Goal: Task Accomplishment & Management: Complete application form

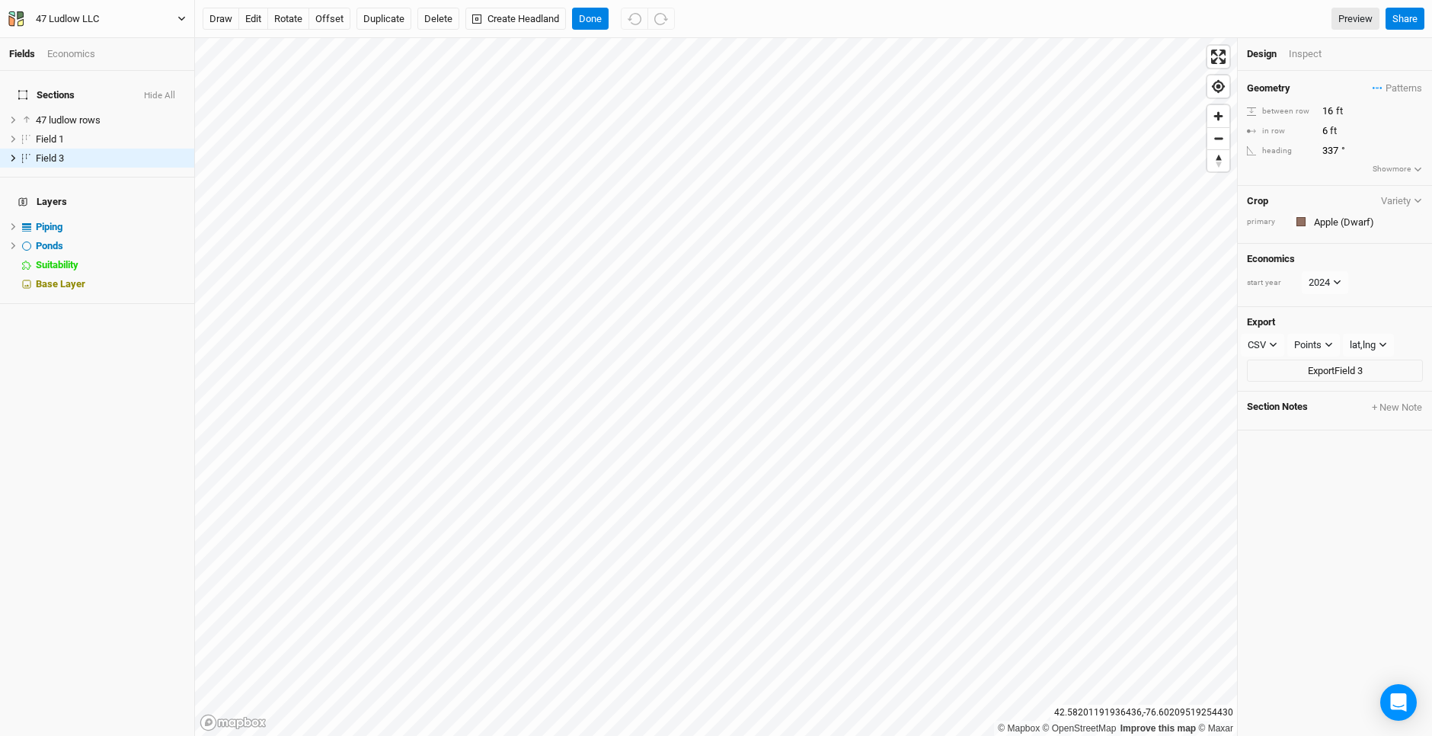
click at [20, 20] on icon "button" at bounding box center [15, 18] width 15 height 15
click at [103, 45] on button "Back" at bounding box center [126, 43] width 120 height 20
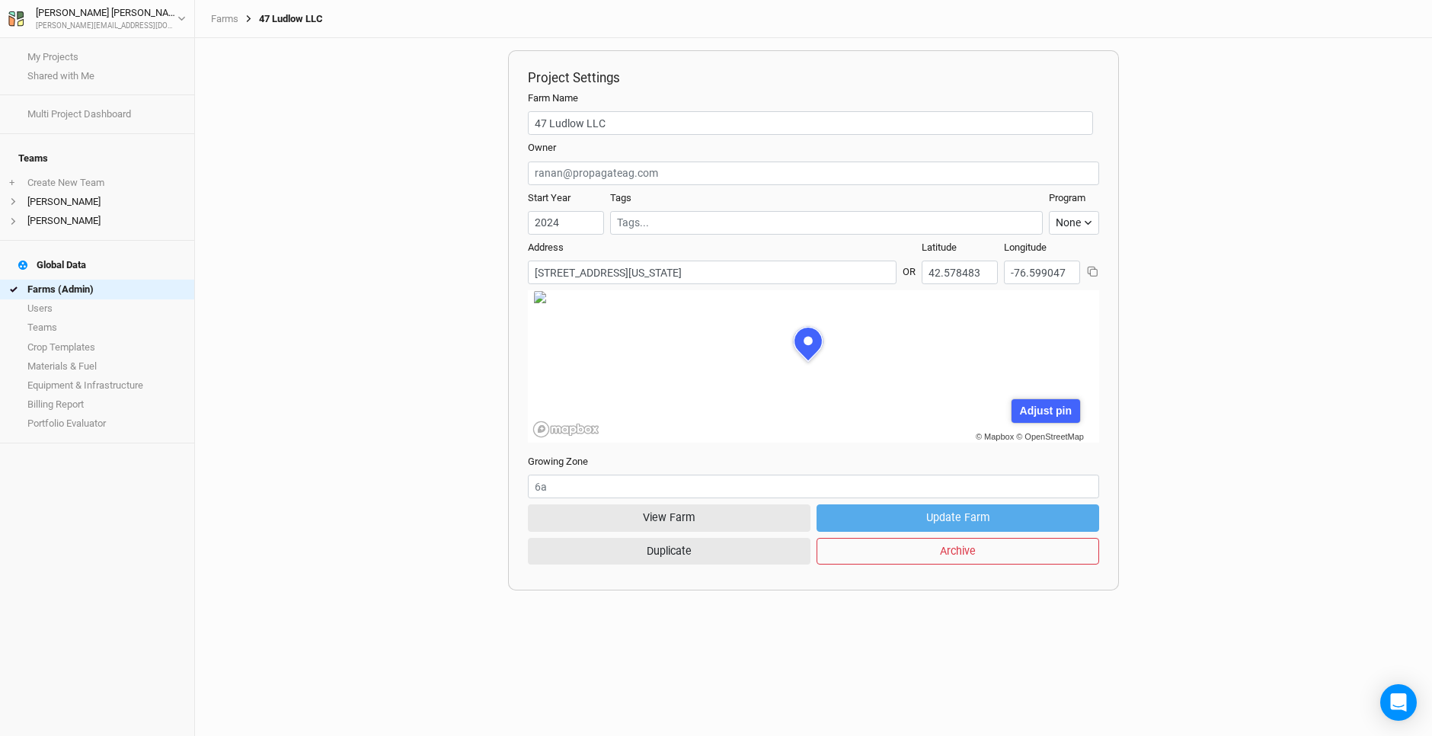
scroll to position [76, 208]
click at [14, 18] on icon "button" at bounding box center [15, 18] width 15 height 15
click at [112, 48] on button "User settings" at bounding box center [126, 48] width 120 height 20
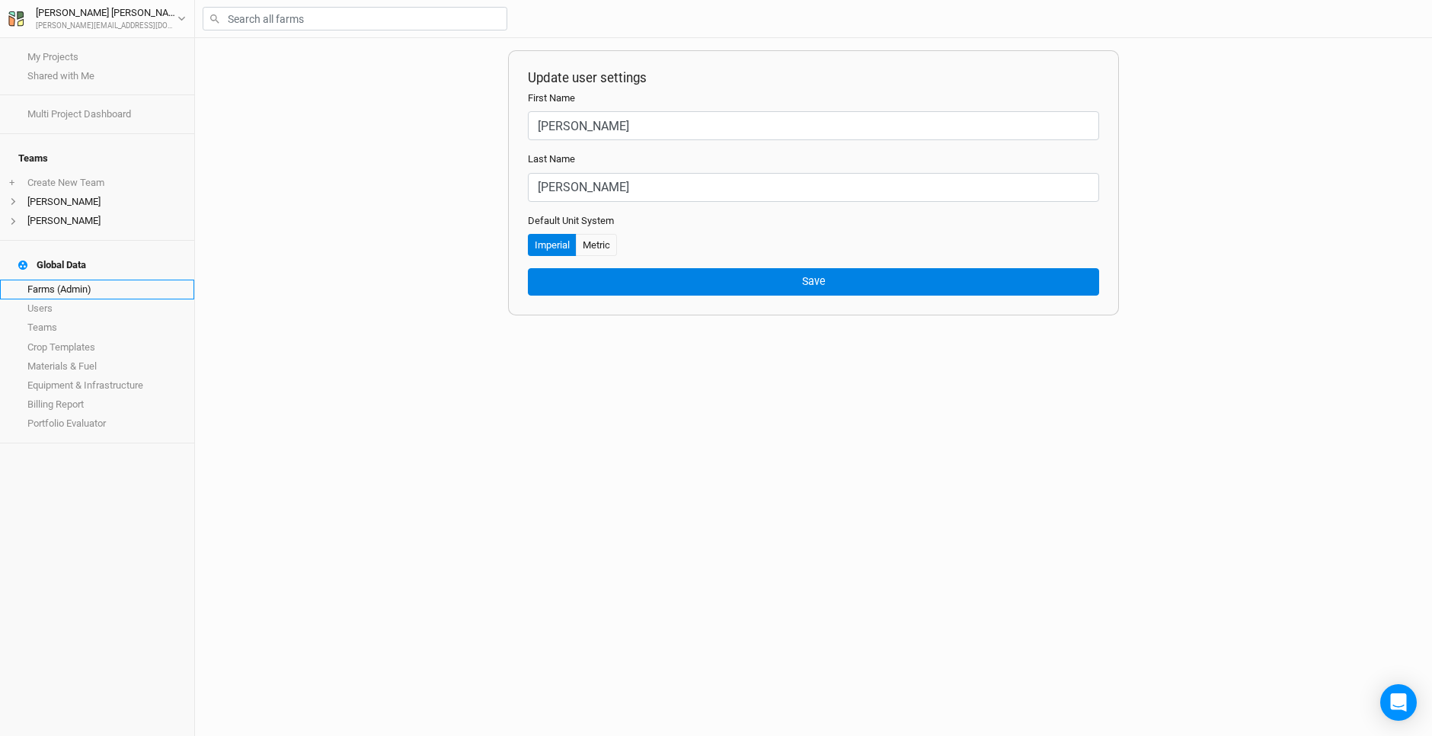
click at [69, 280] on link "Farms (Admin)" at bounding box center [97, 289] width 194 height 19
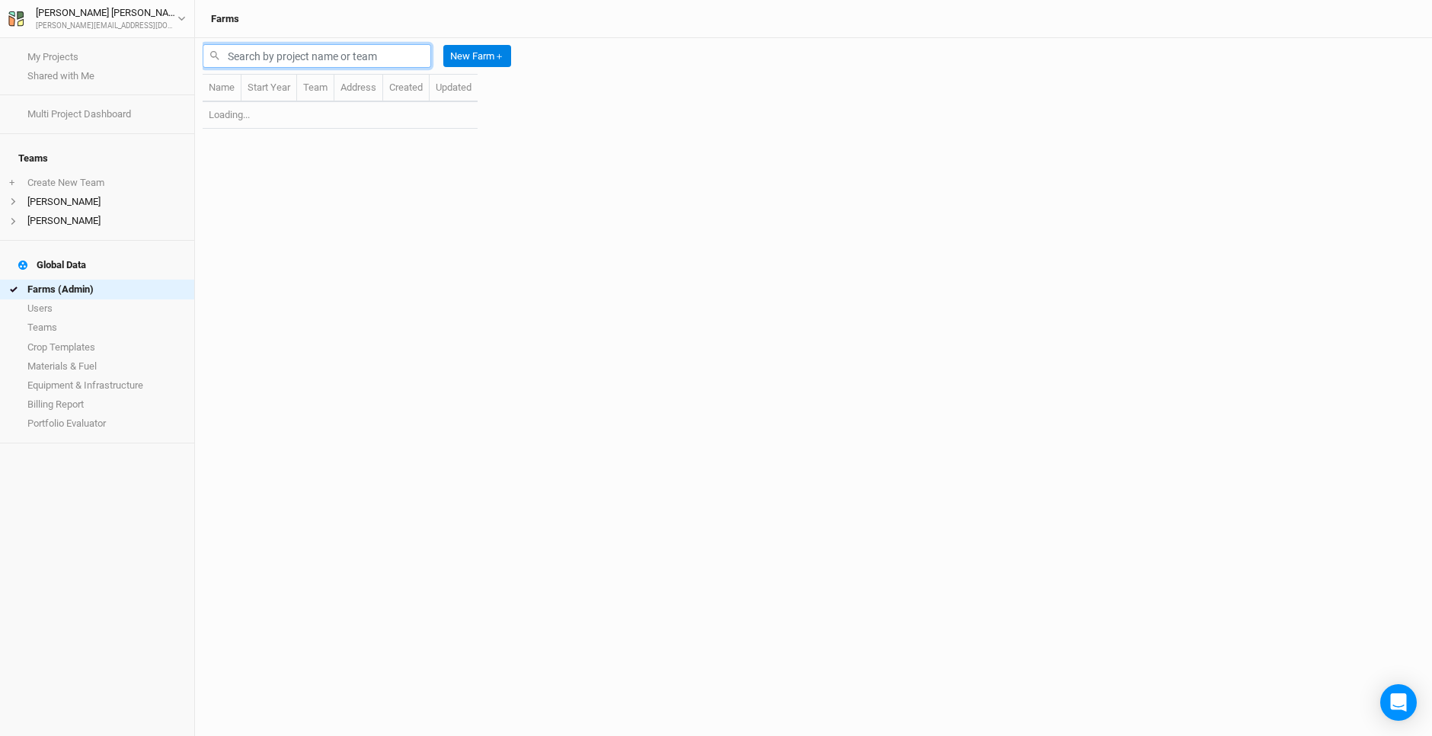
click at [269, 54] on input "text" at bounding box center [317, 56] width 228 height 24
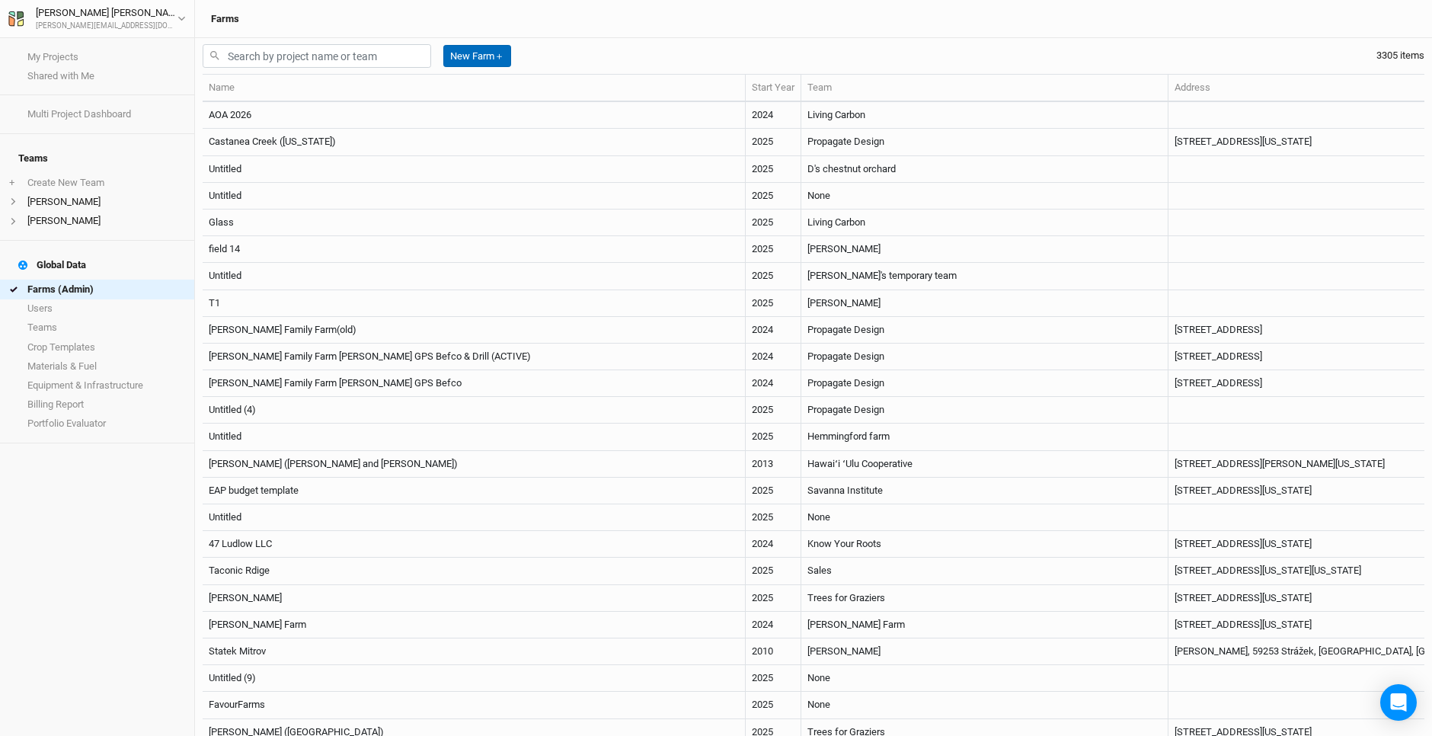
click at [484, 59] on button "New Farm ＋" at bounding box center [477, 56] width 68 height 23
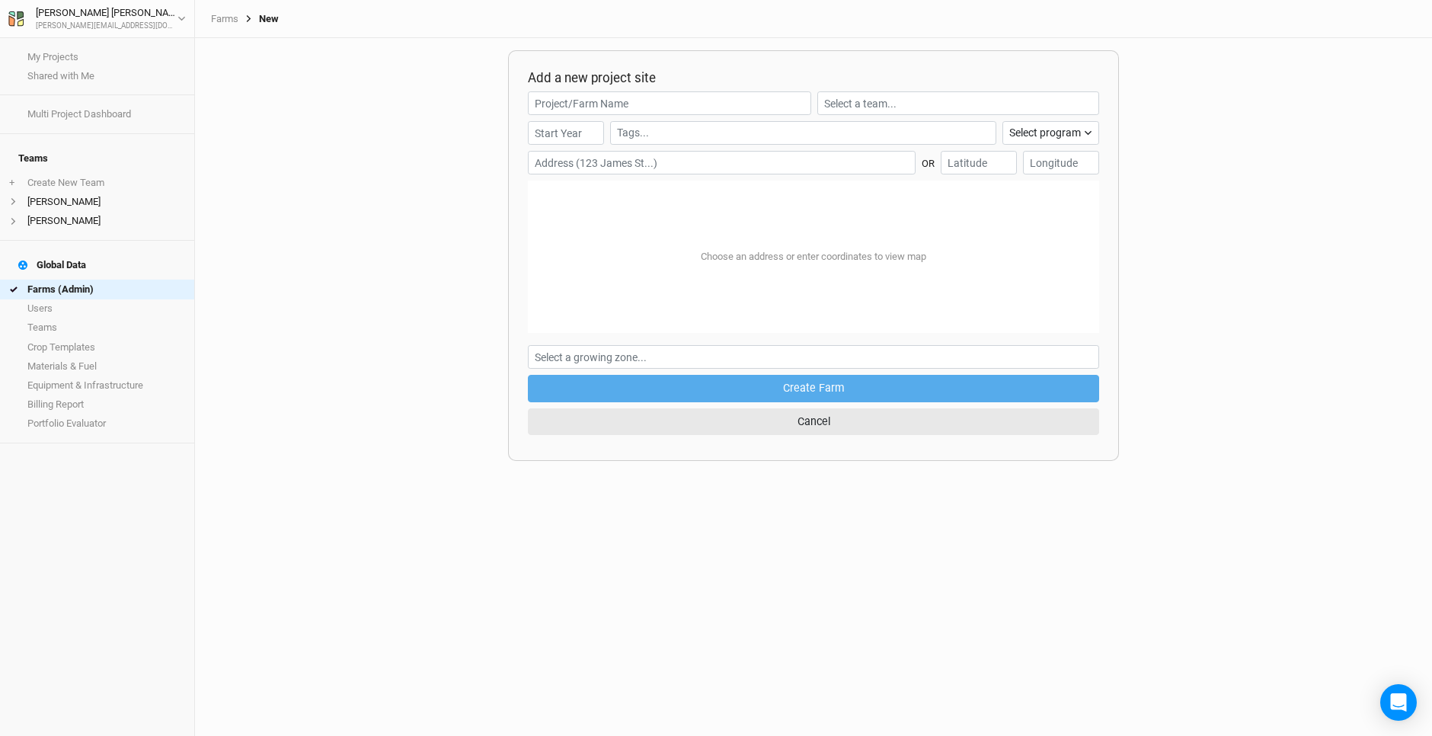
click at [588, 165] on input "text" at bounding box center [722, 163] width 388 height 24
paste input "[STREET_ADDRESS][PERSON_NAME]"
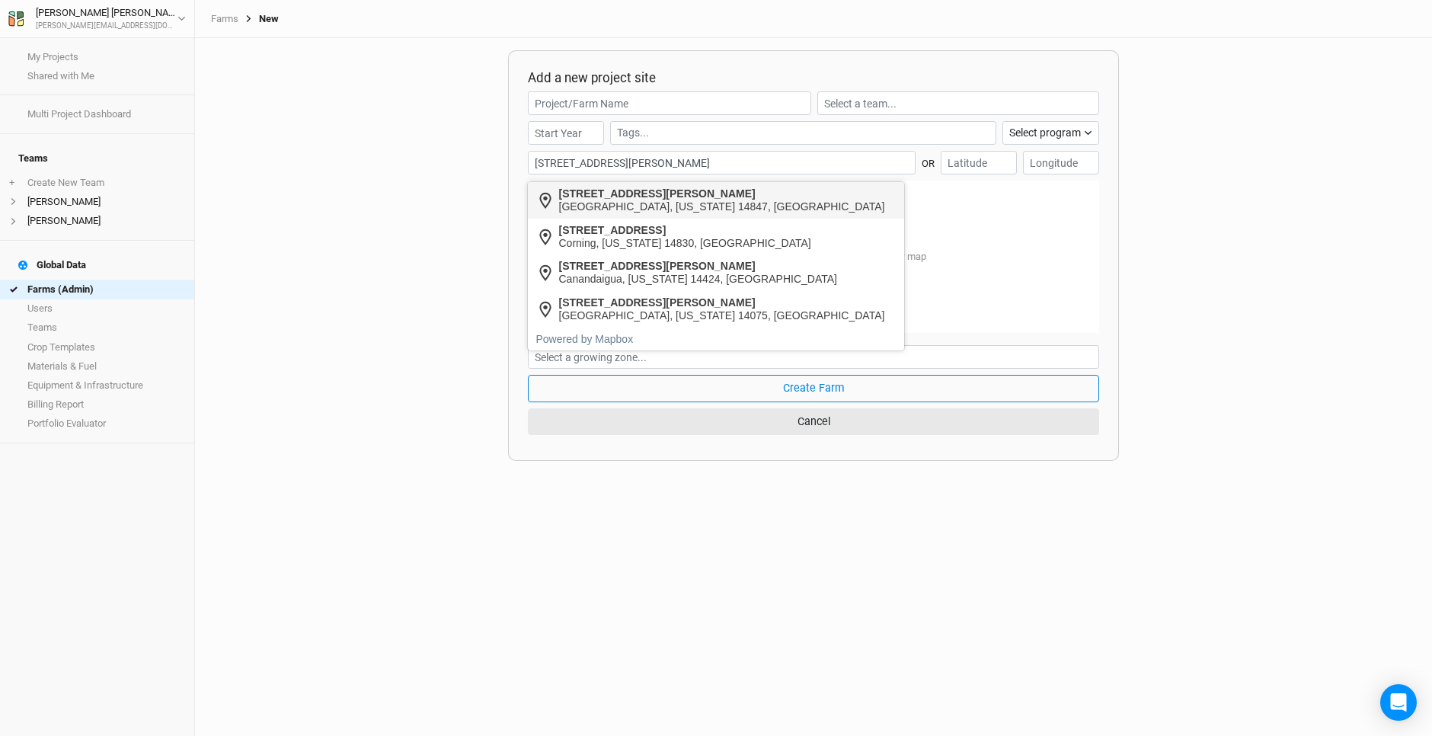
click at [660, 200] on div "[GEOGRAPHIC_DATA], [US_STATE] 14847, [GEOGRAPHIC_DATA]" at bounding box center [722, 206] width 326 height 13
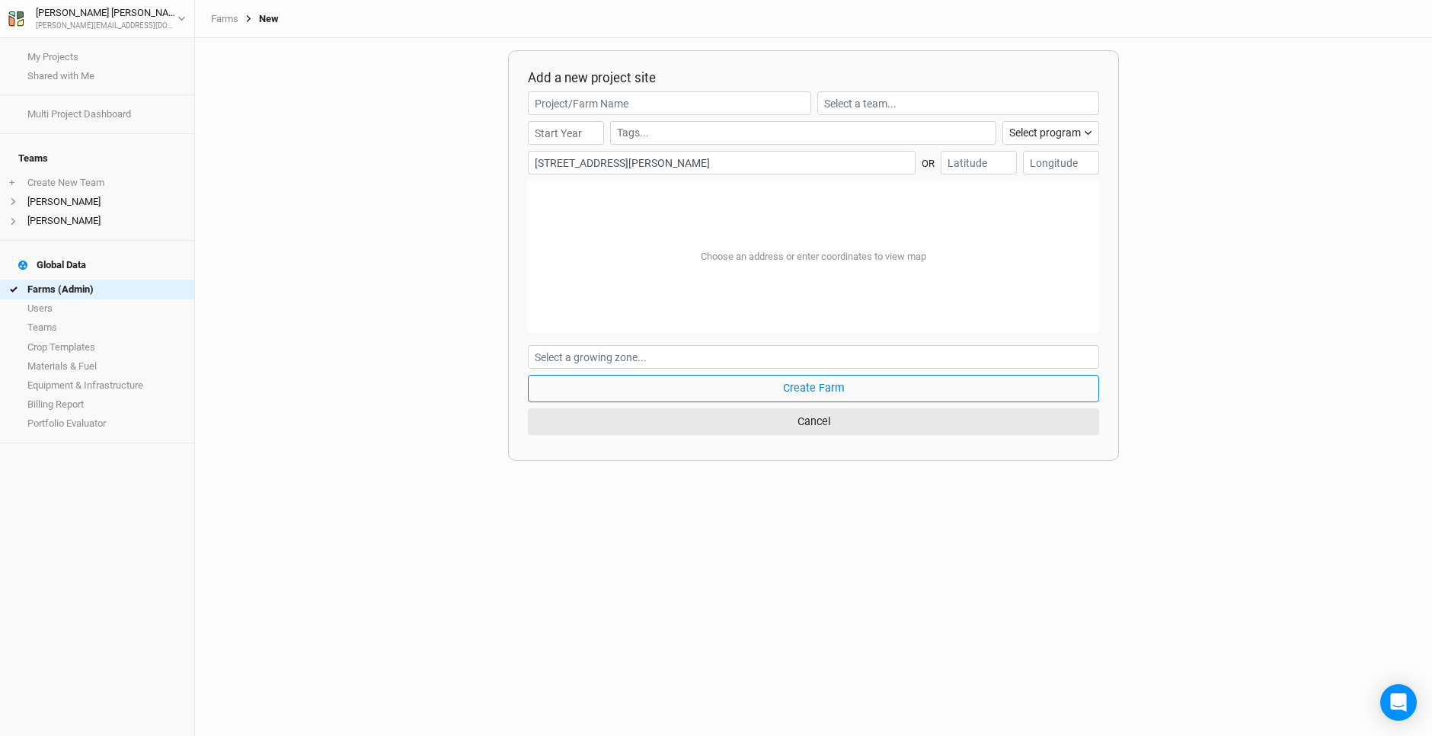
type input "[STREET_ADDRESS][PERSON_NAME][US_STATE]"
type input "42.608253"
type input "-76.699071"
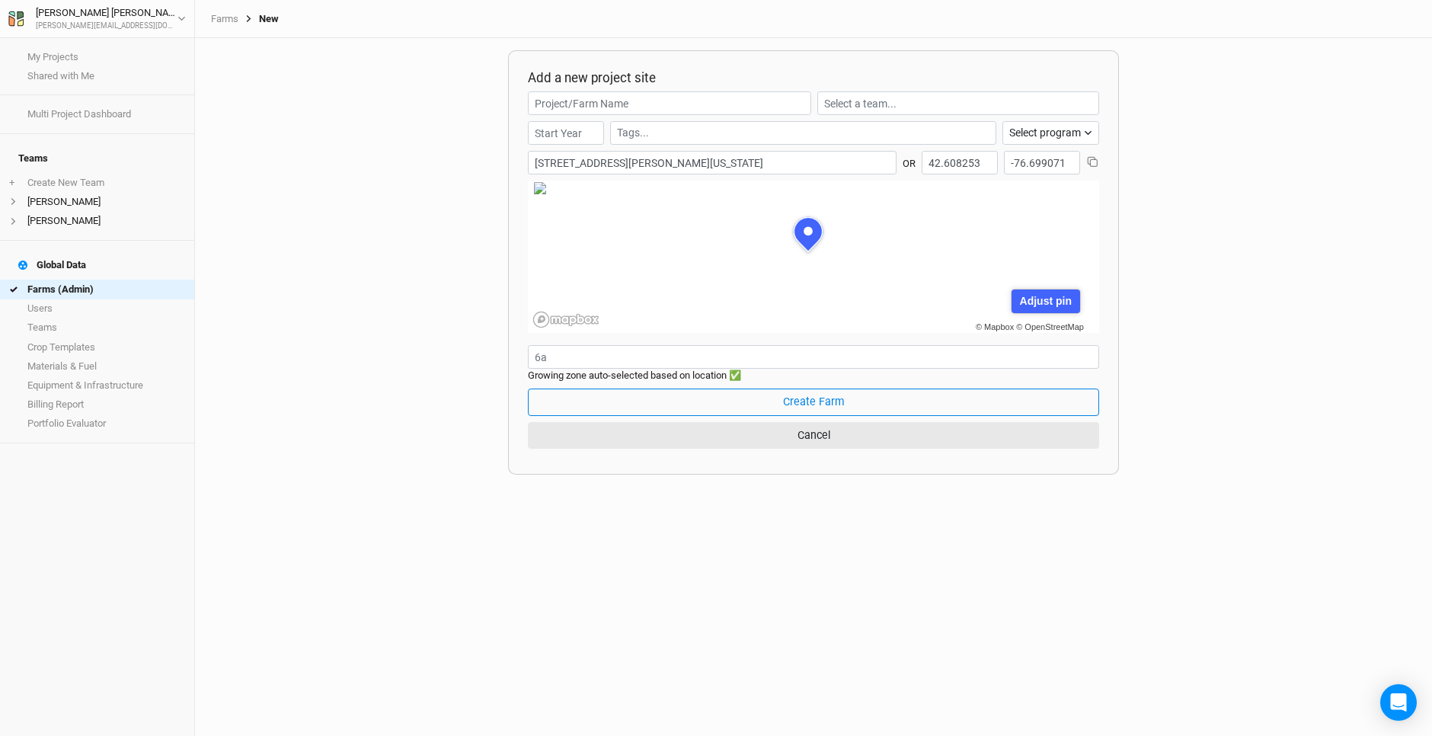
scroll to position [76, 208]
click at [575, 105] on input "text" at bounding box center [669, 103] width 283 height 24
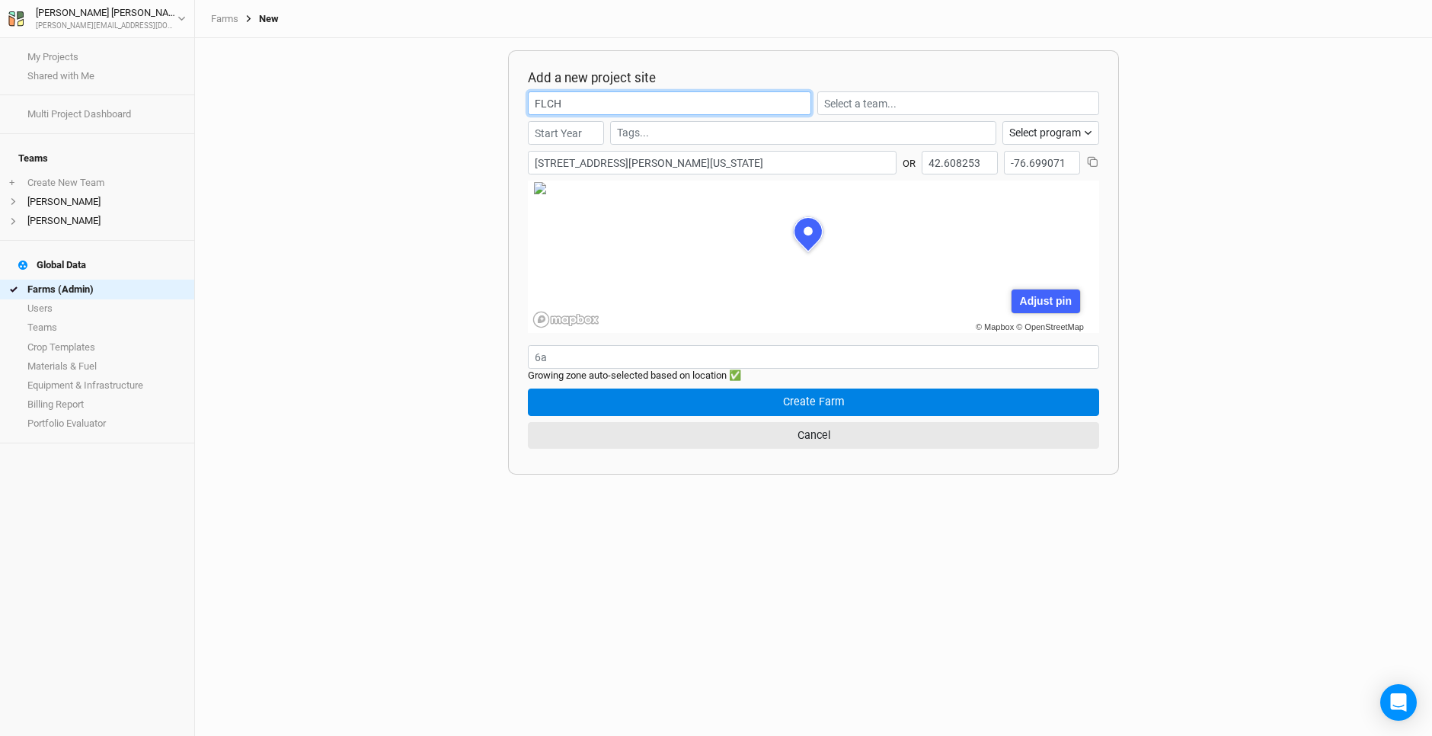
type input "FLCH"
click at [810, 391] on button "Create Farm" at bounding box center [813, 401] width 571 height 27
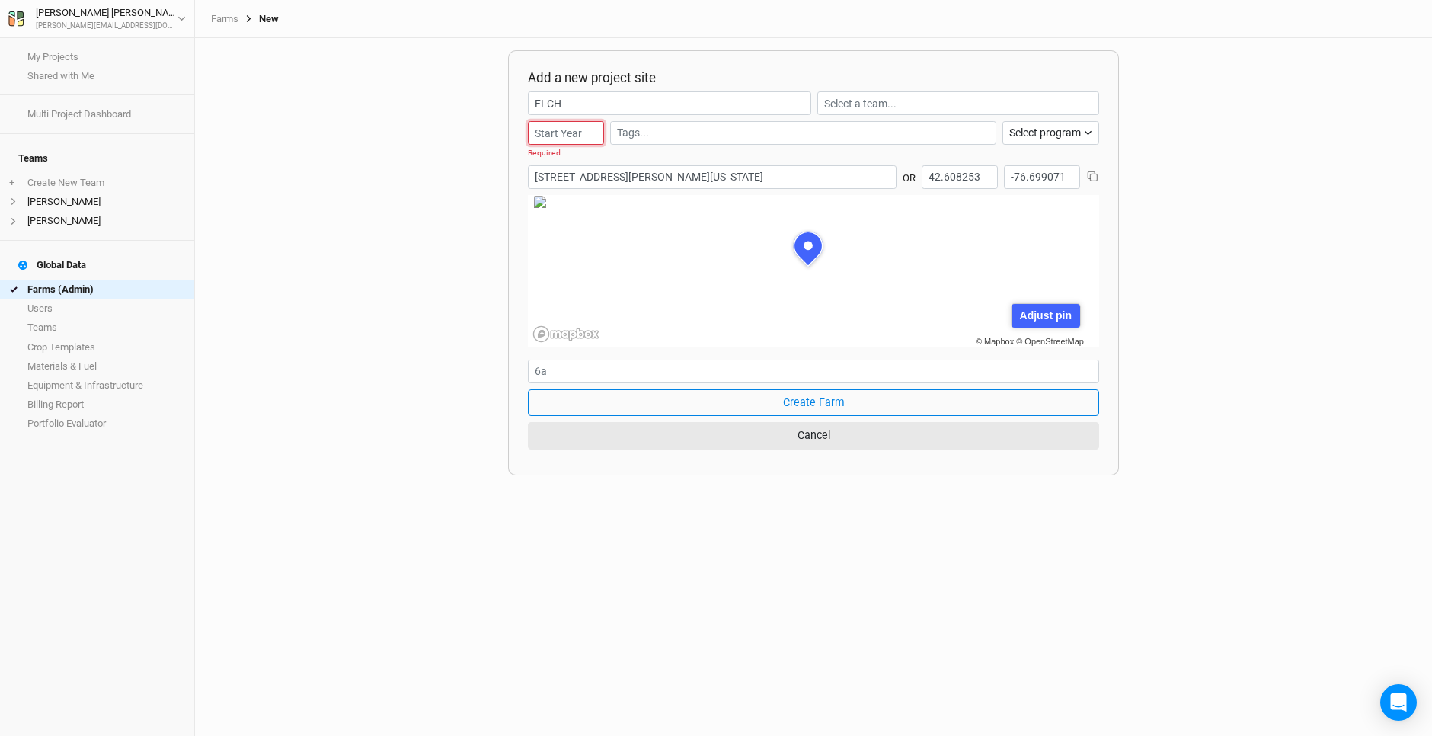
click at [560, 126] on input "number" at bounding box center [566, 133] width 76 height 24
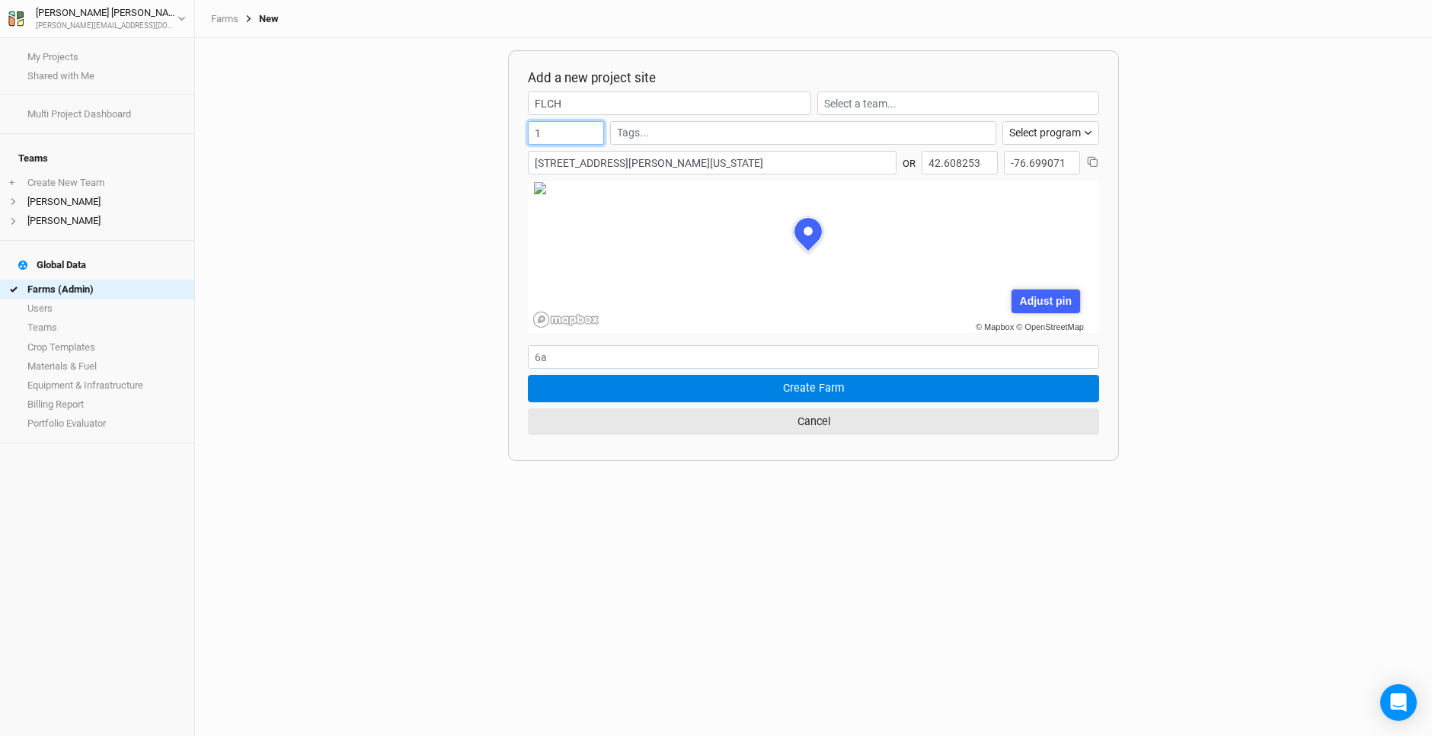
click at [593, 126] on input "1" at bounding box center [566, 133] width 76 height 24
click at [590, 129] on input "2" at bounding box center [566, 133] width 76 height 24
click at [574, 129] on input "2" at bounding box center [566, 133] width 76 height 24
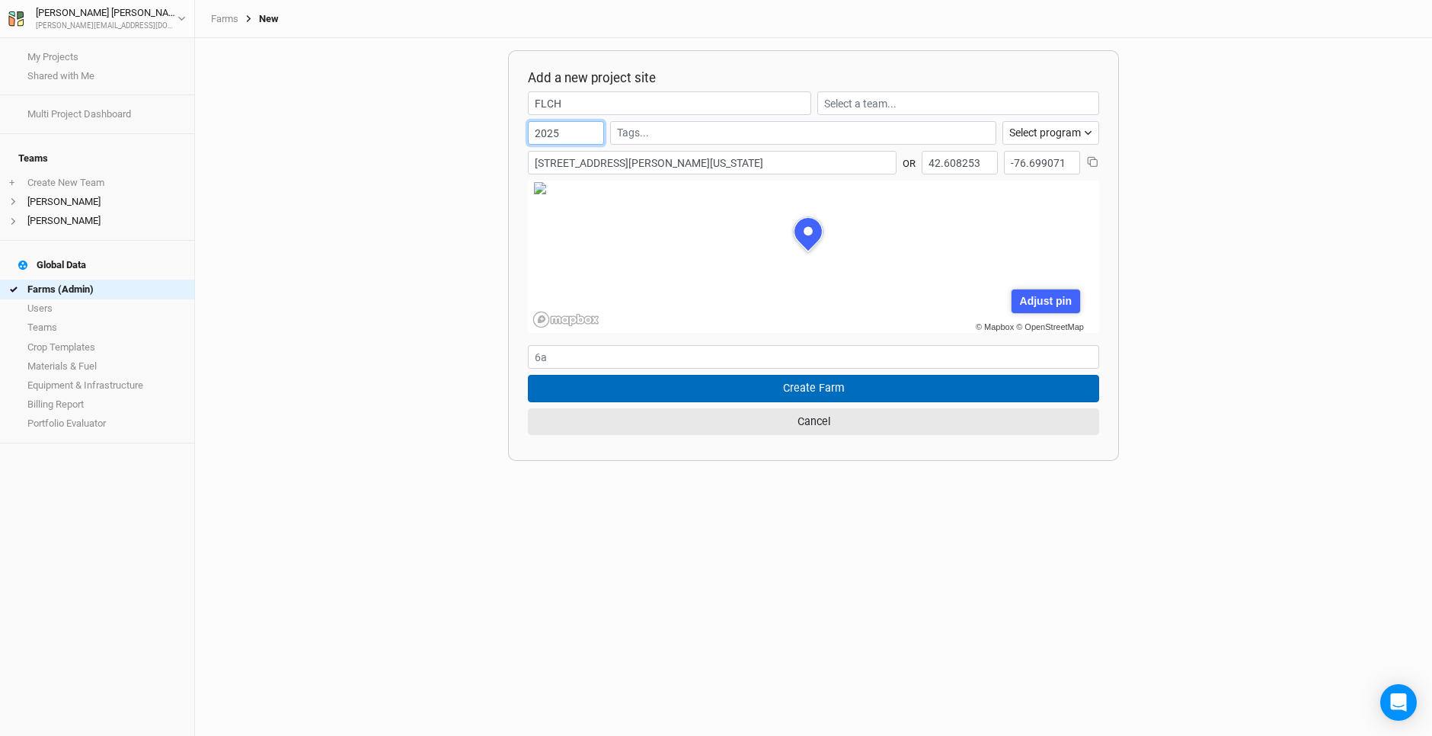
type input "2025"
click at [783, 388] on button "Create Farm" at bounding box center [813, 388] width 571 height 27
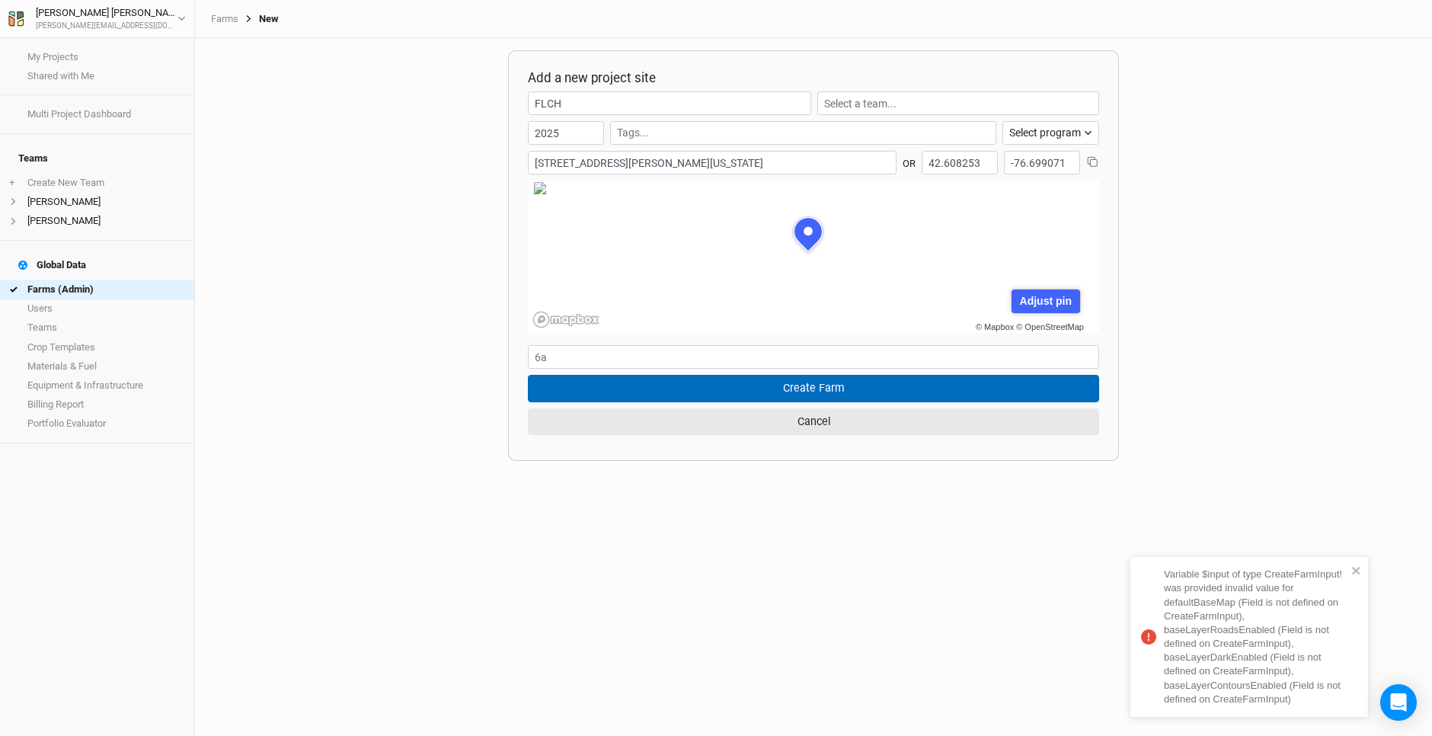
click at [764, 391] on button "Create Farm" at bounding box center [813, 388] width 571 height 27
click at [764, 390] on button "Create Farm" at bounding box center [813, 388] width 571 height 27
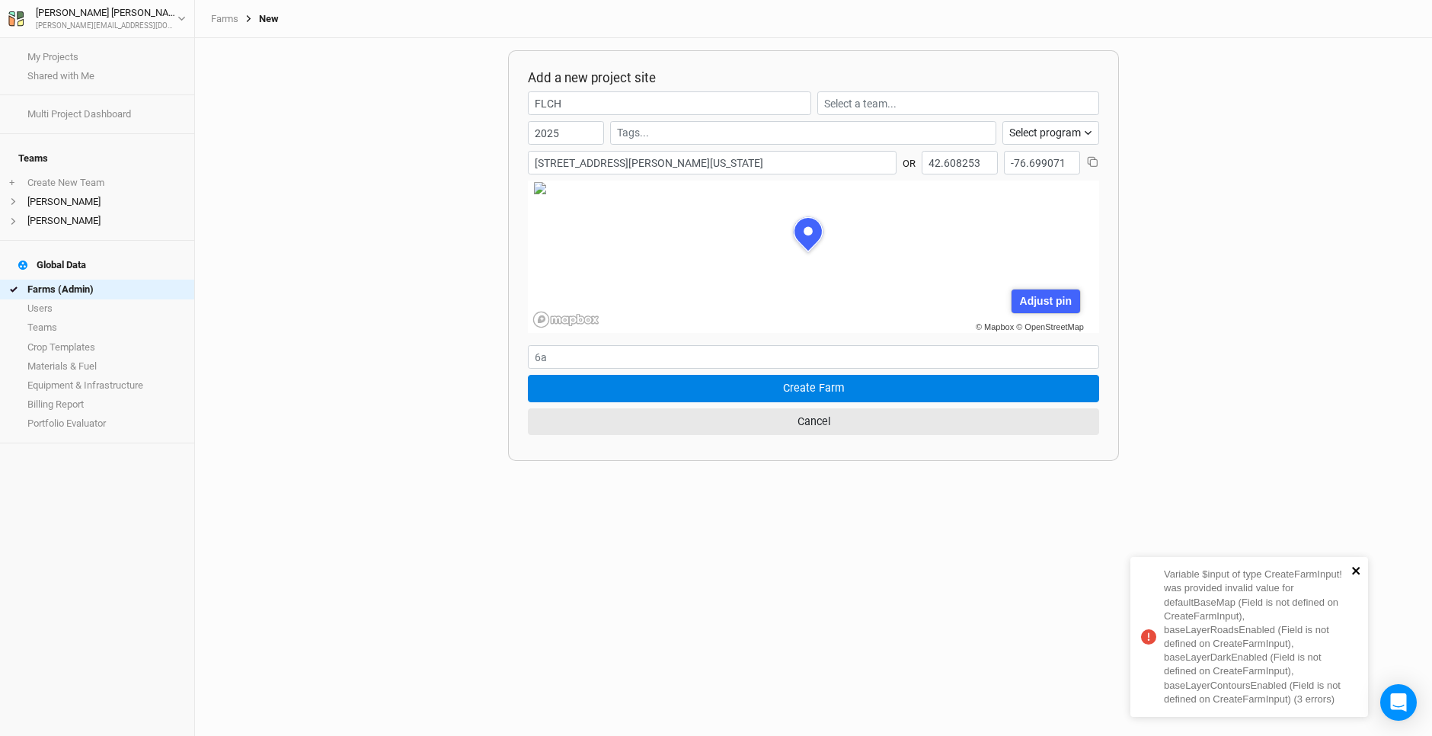
click at [1357, 571] on icon "close" at bounding box center [1356, 571] width 8 height 8
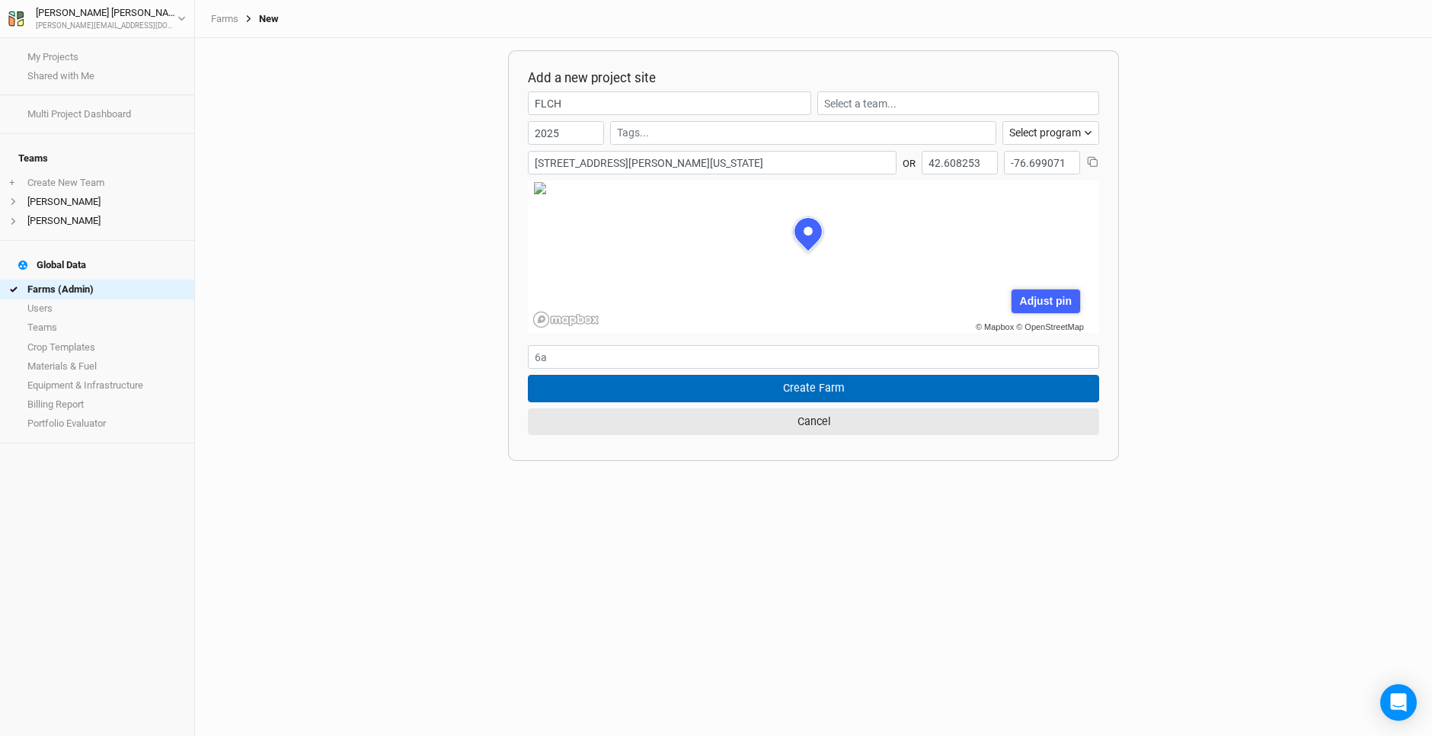
click at [813, 385] on button "Create Farm" at bounding box center [813, 388] width 571 height 27
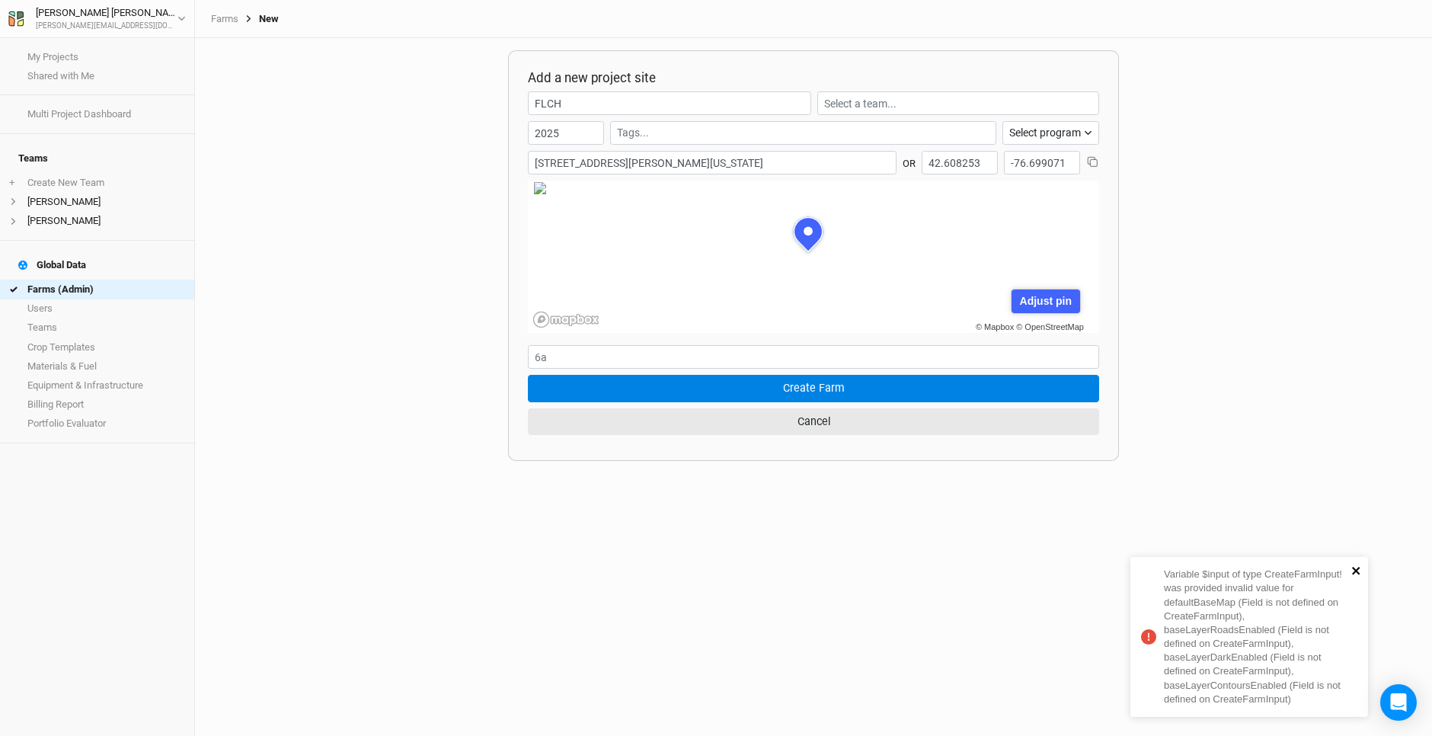
click at [1353, 567] on icon "close" at bounding box center [1356, 571] width 8 height 8
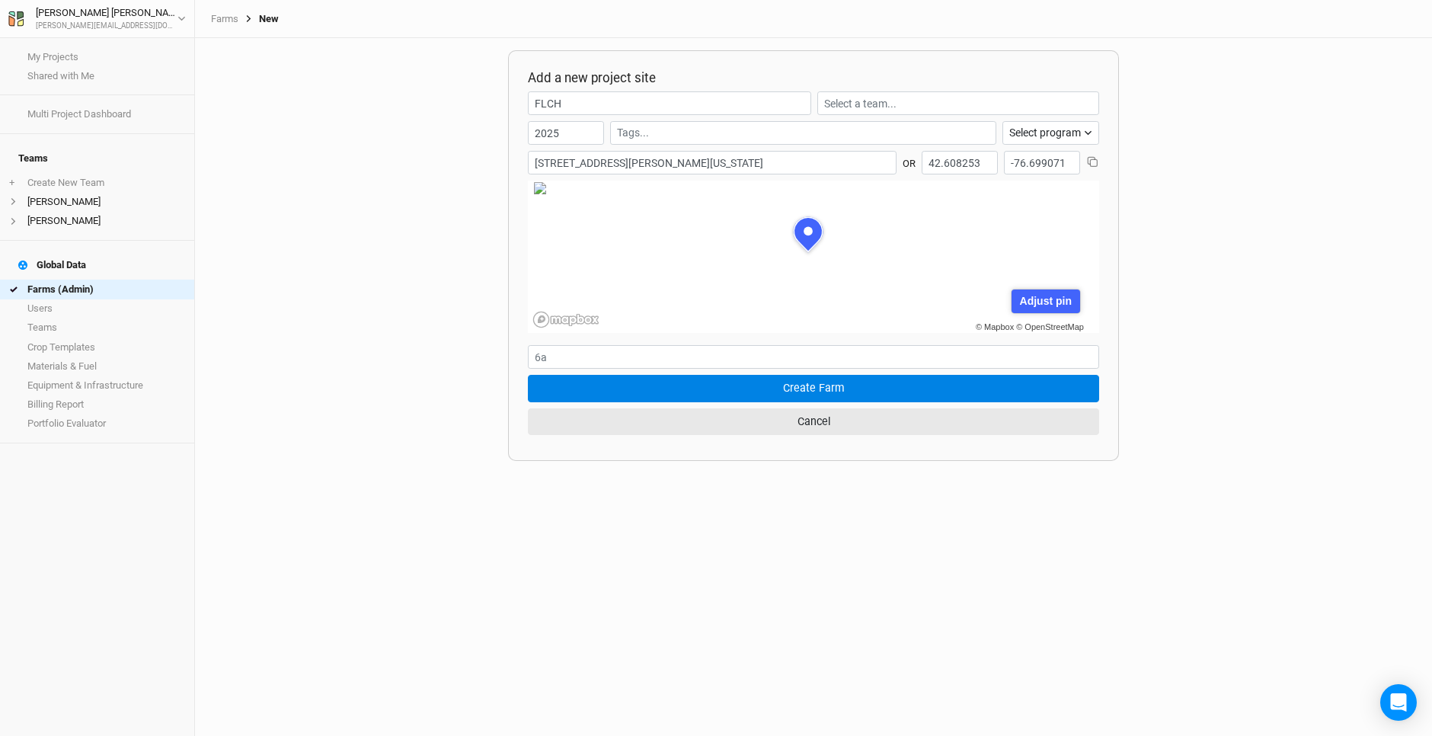
click at [854, 157] on input "[STREET_ADDRESS][PERSON_NAME][US_STATE]" at bounding box center [712, 163] width 369 height 24
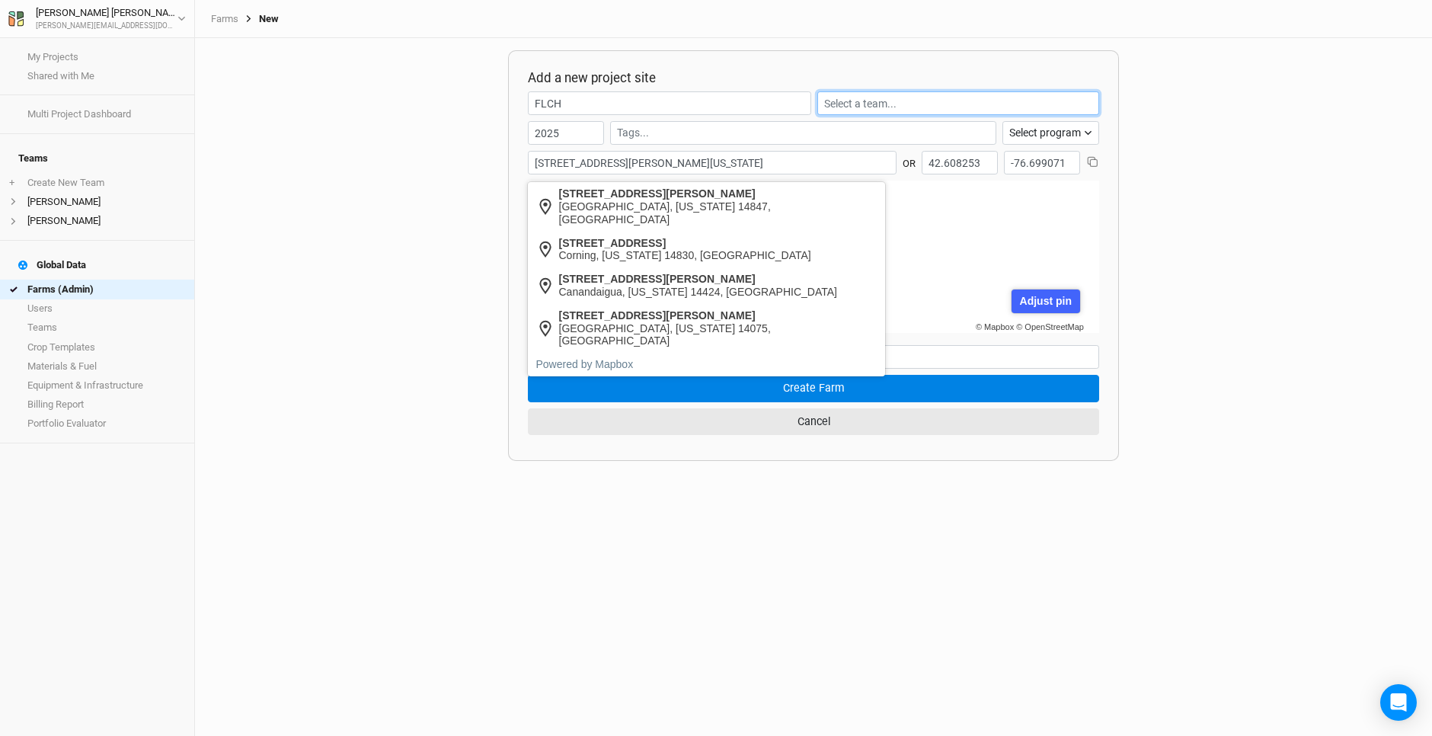
click at [929, 97] on input "text" at bounding box center [958, 103] width 282 height 24
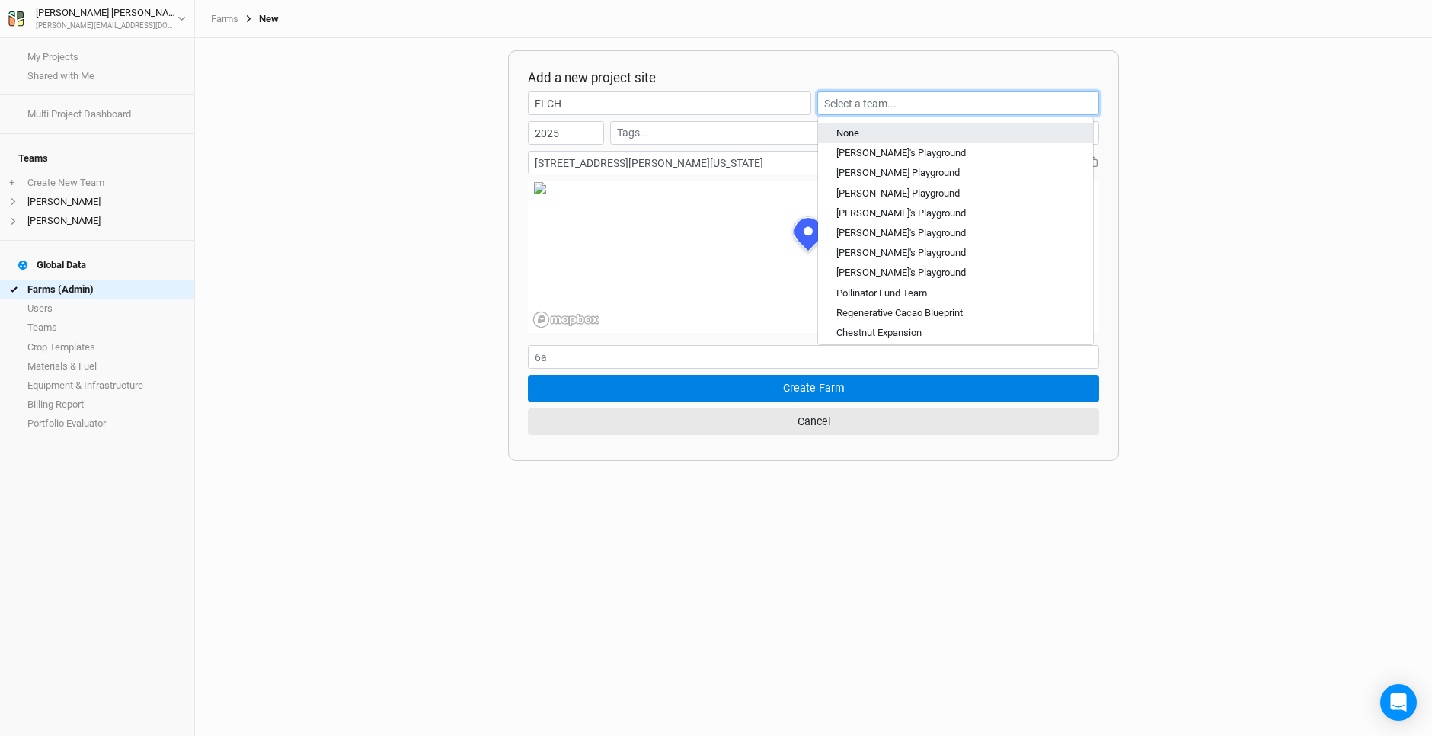
click at [868, 136] on div "None" at bounding box center [955, 133] width 238 height 14
type input "None"
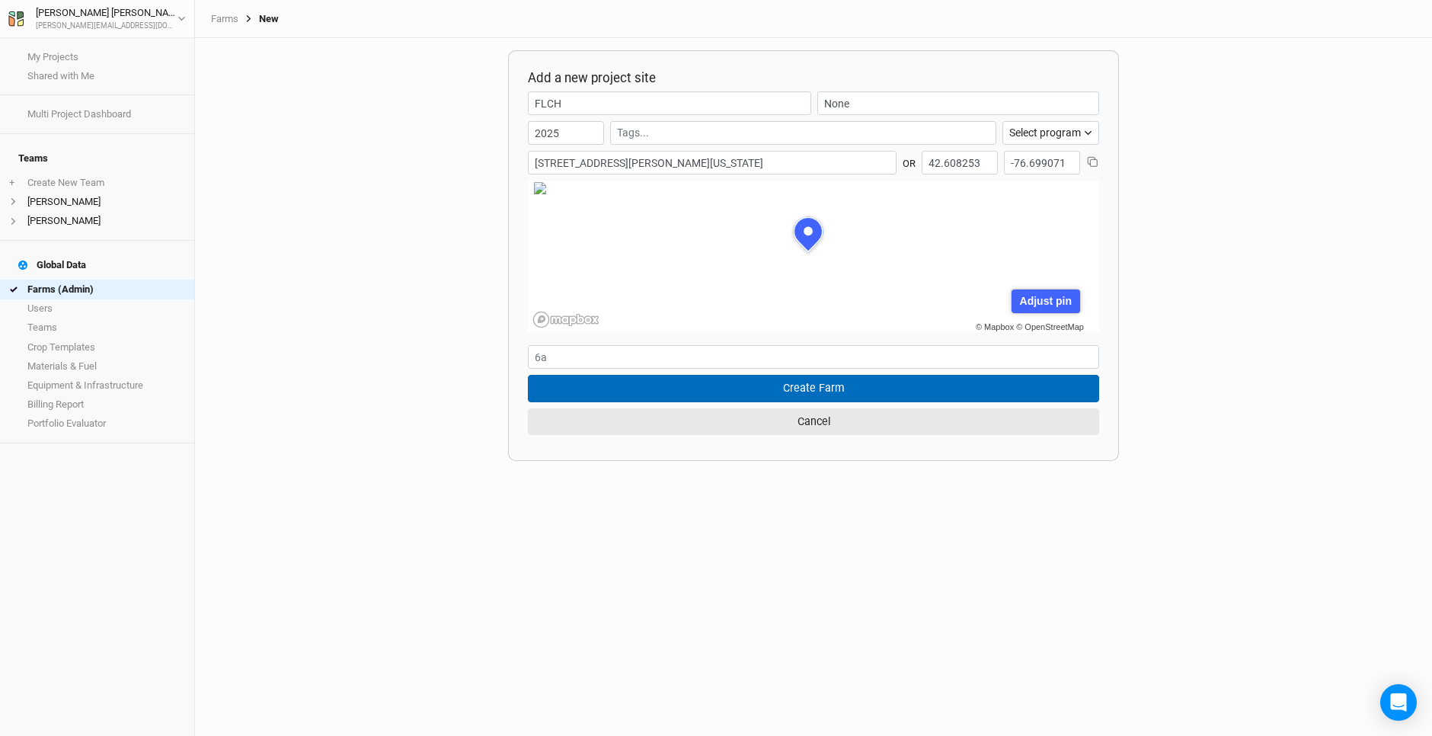
click at [768, 390] on button "Create Farm" at bounding box center [813, 388] width 571 height 27
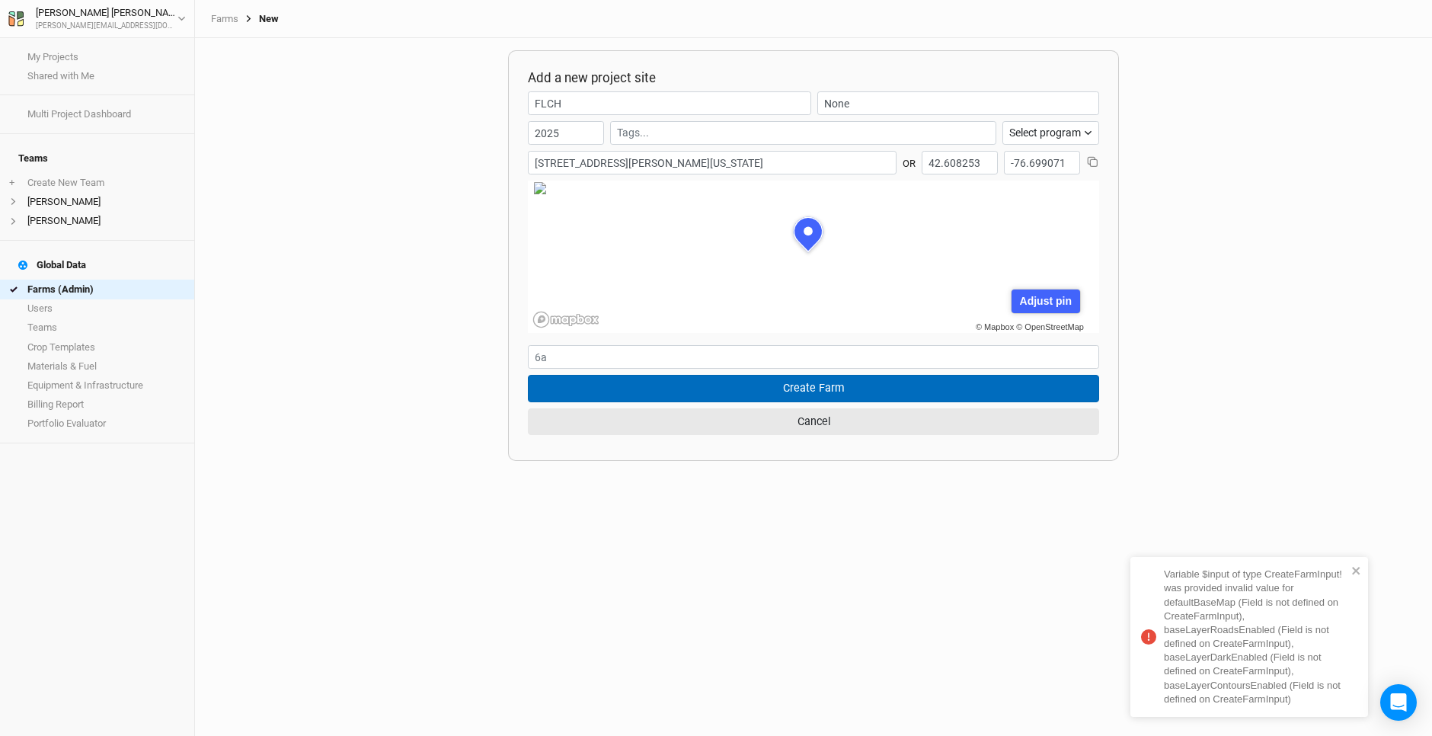
click at [768, 390] on button "Create Farm" at bounding box center [813, 388] width 571 height 27
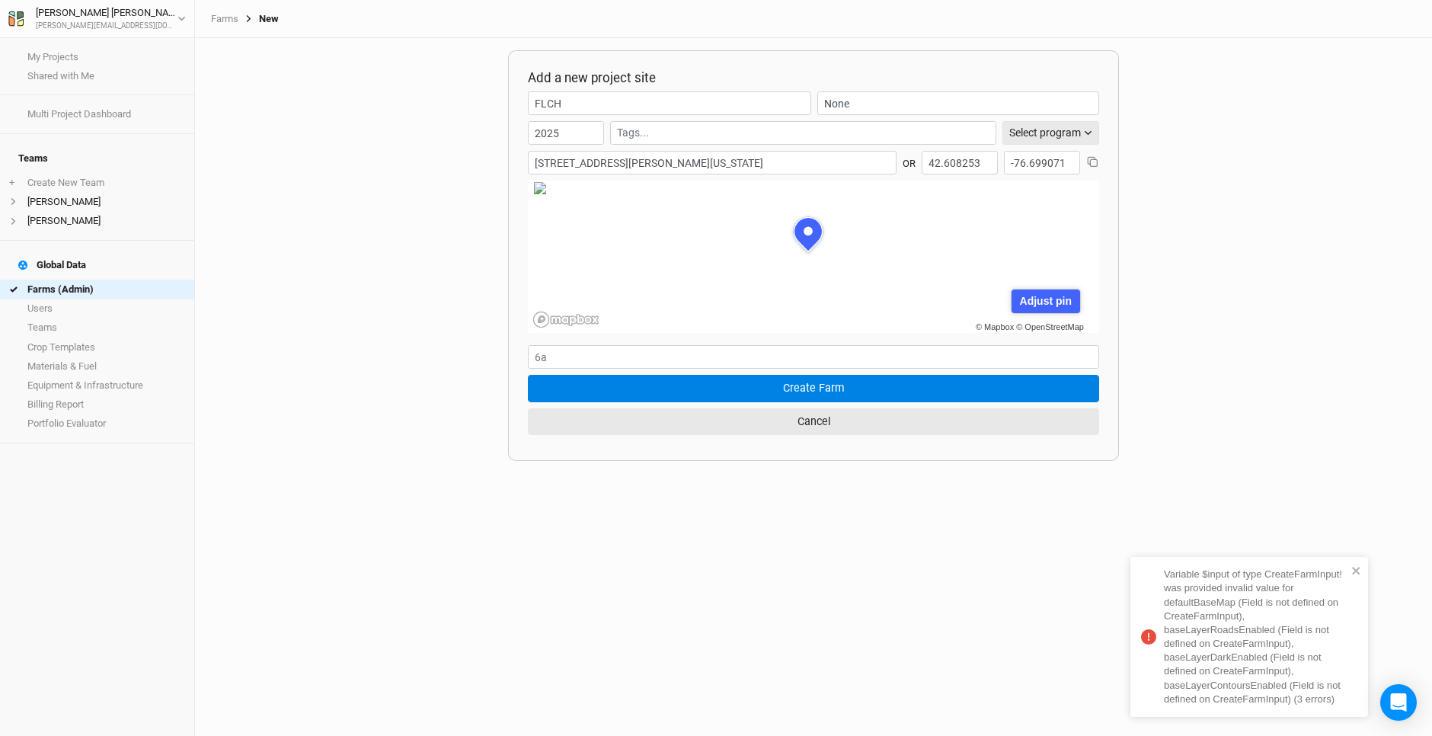
click at [1084, 130] on icon "button" at bounding box center [1088, 133] width 8 height 8
click at [1011, 209] on span "None" at bounding box center [1024, 212] width 30 height 18
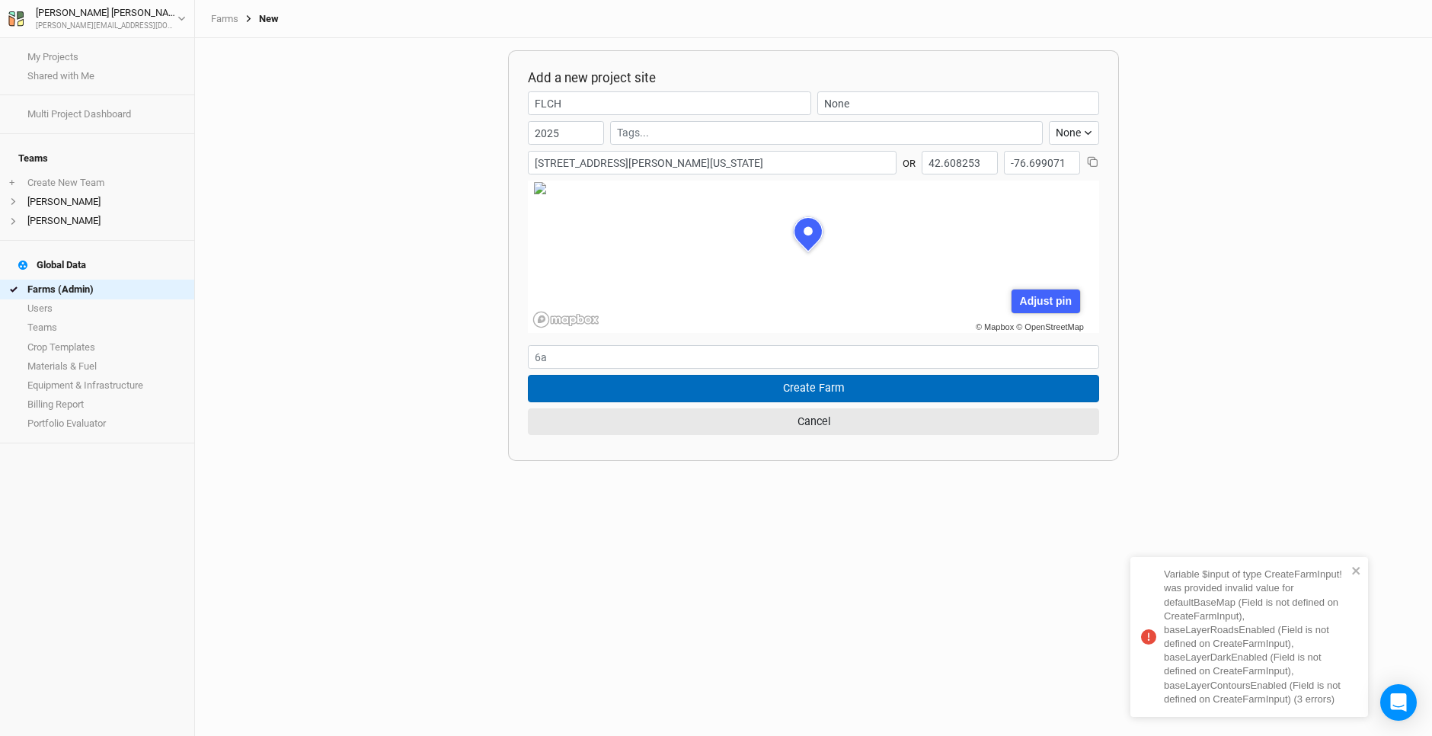
click at [727, 390] on button "Create Farm" at bounding box center [813, 388] width 571 height 27
click at [726, 393] on button "Create Farm" at bounding box center [813, 388] width 571 height 27
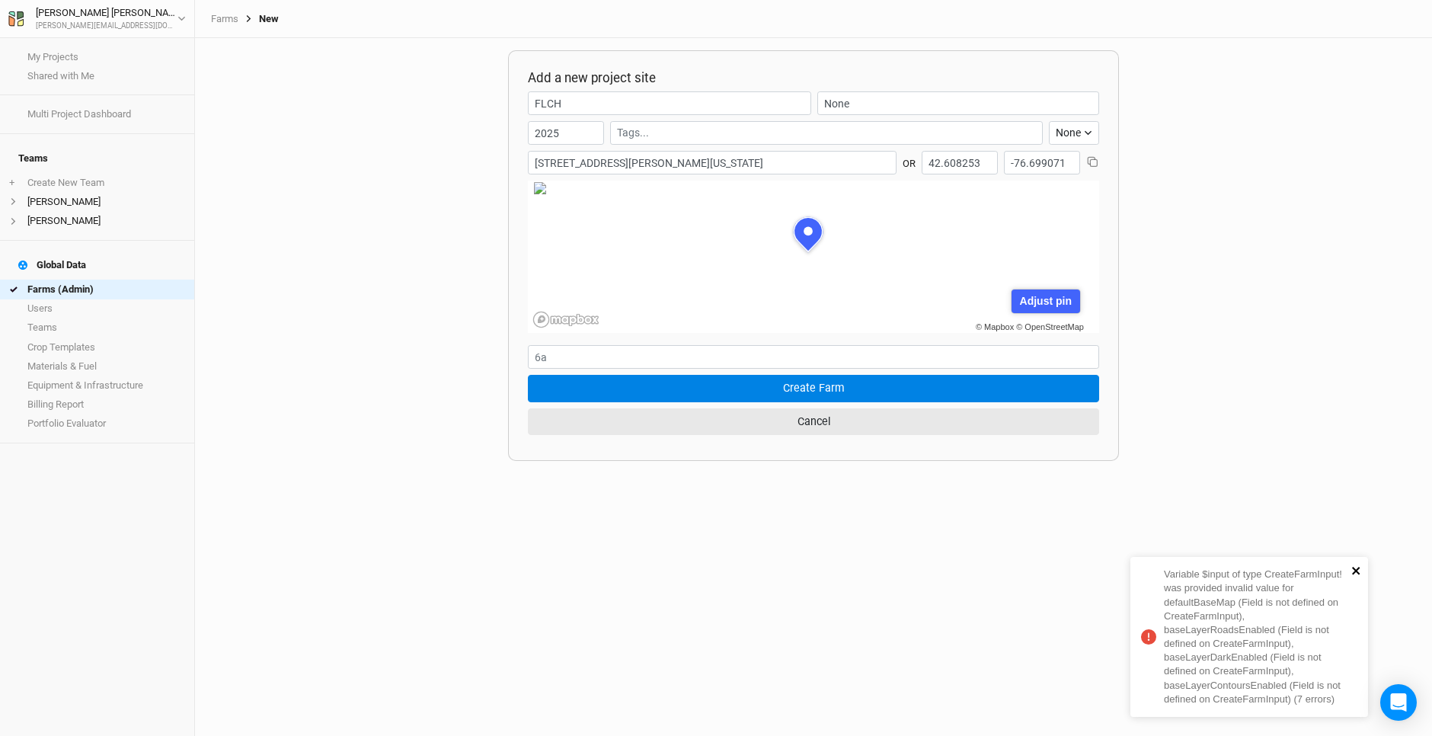
click at [1357, 569] on icon "close" at bounding box center [1356, 571] width 8 height 8
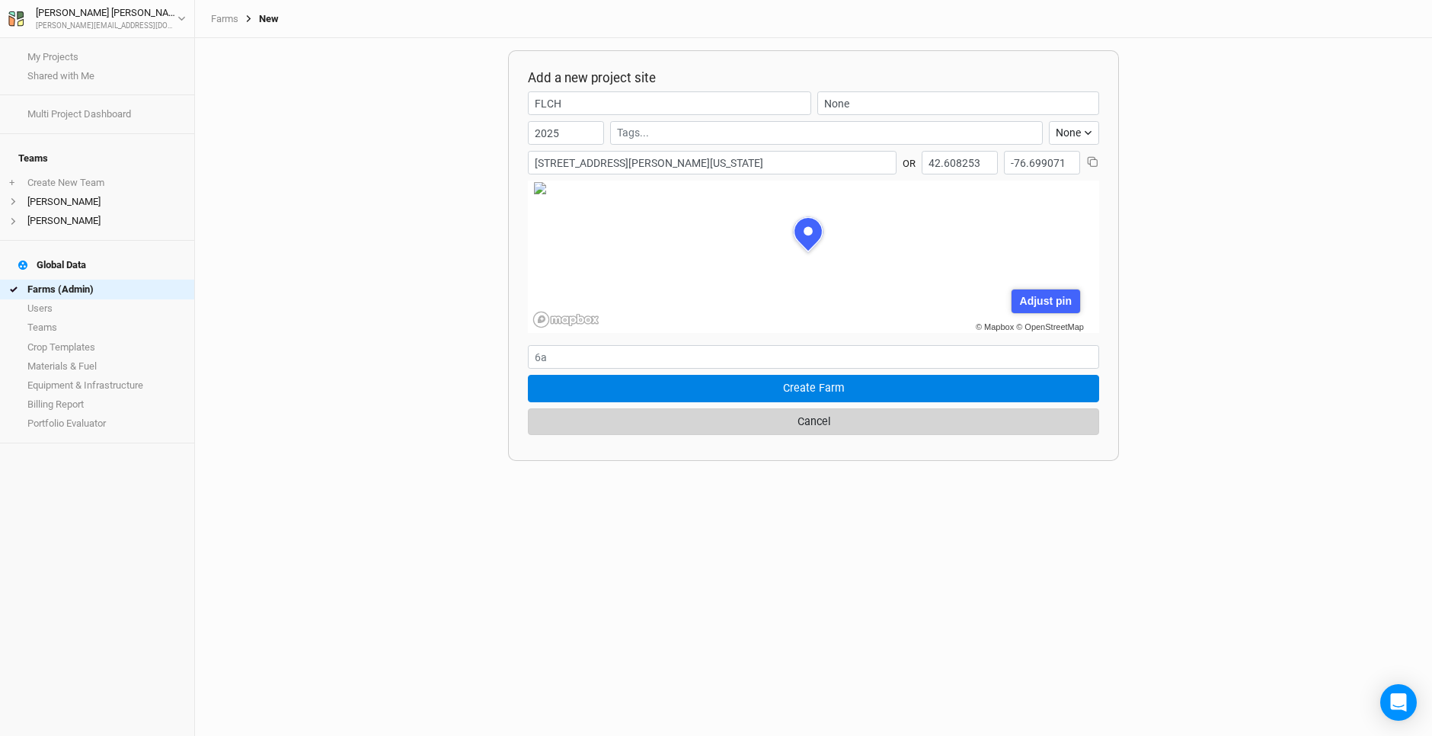
click at [724, 424] on button "Cancel" at bounding box center [813, 421] width 571 height 27
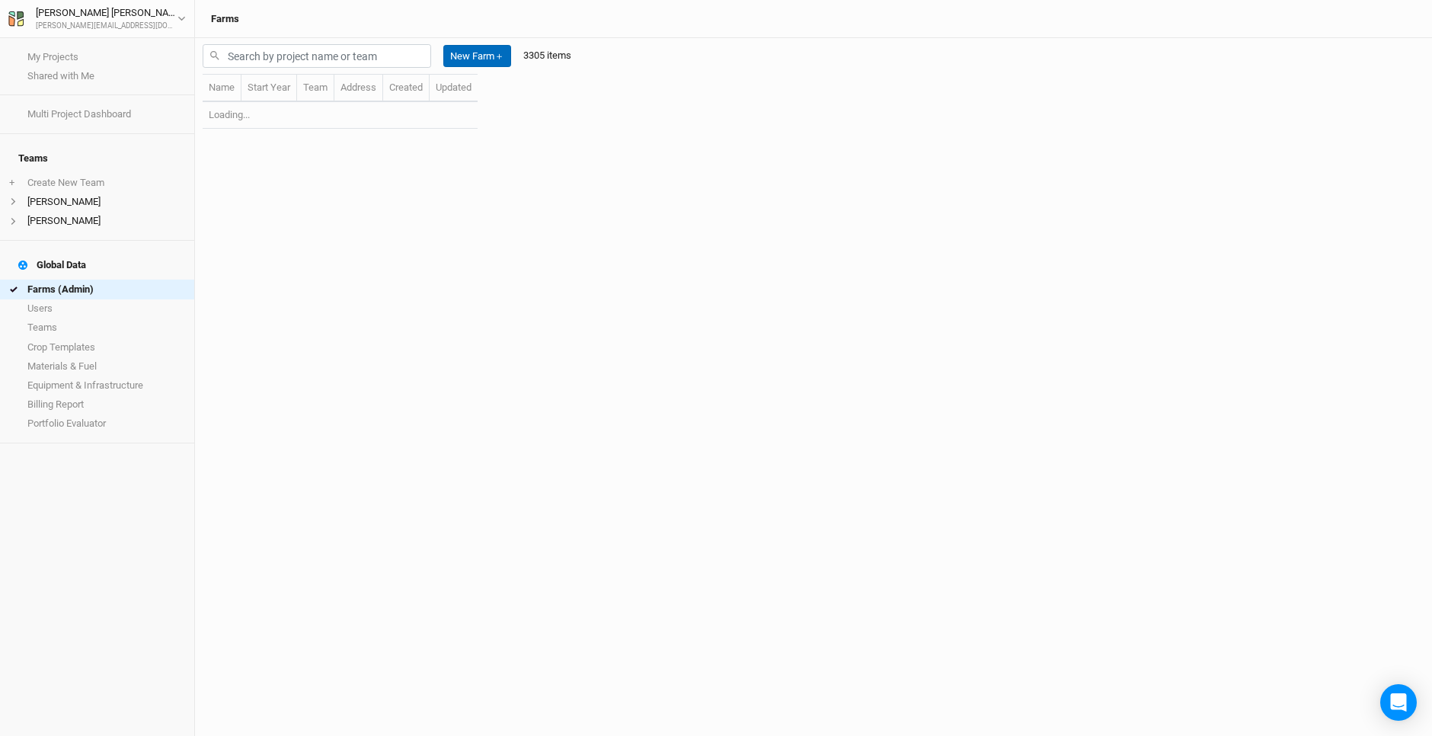
click at [471, 53] on button "New Farm ＋" at bounding box center [477, 56] width 68 height 23
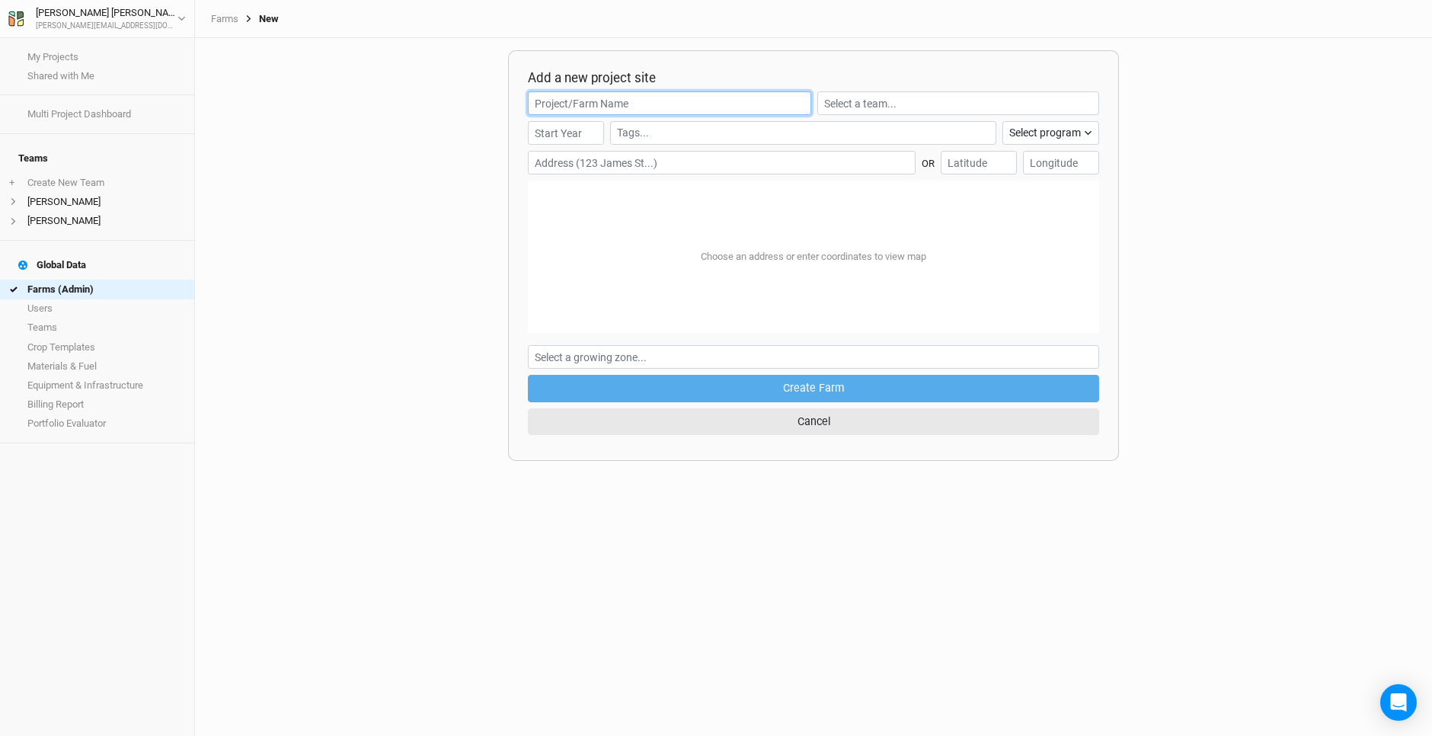
click at [570, 101] on input "text" at bounding box center [669, 103] width 283 height 24
click at [549, 158] on form "Select program Climate Smart Commodities Agroforestry Partners None OR Choose a…" at bounding box center [813, 266] width 571 height 350
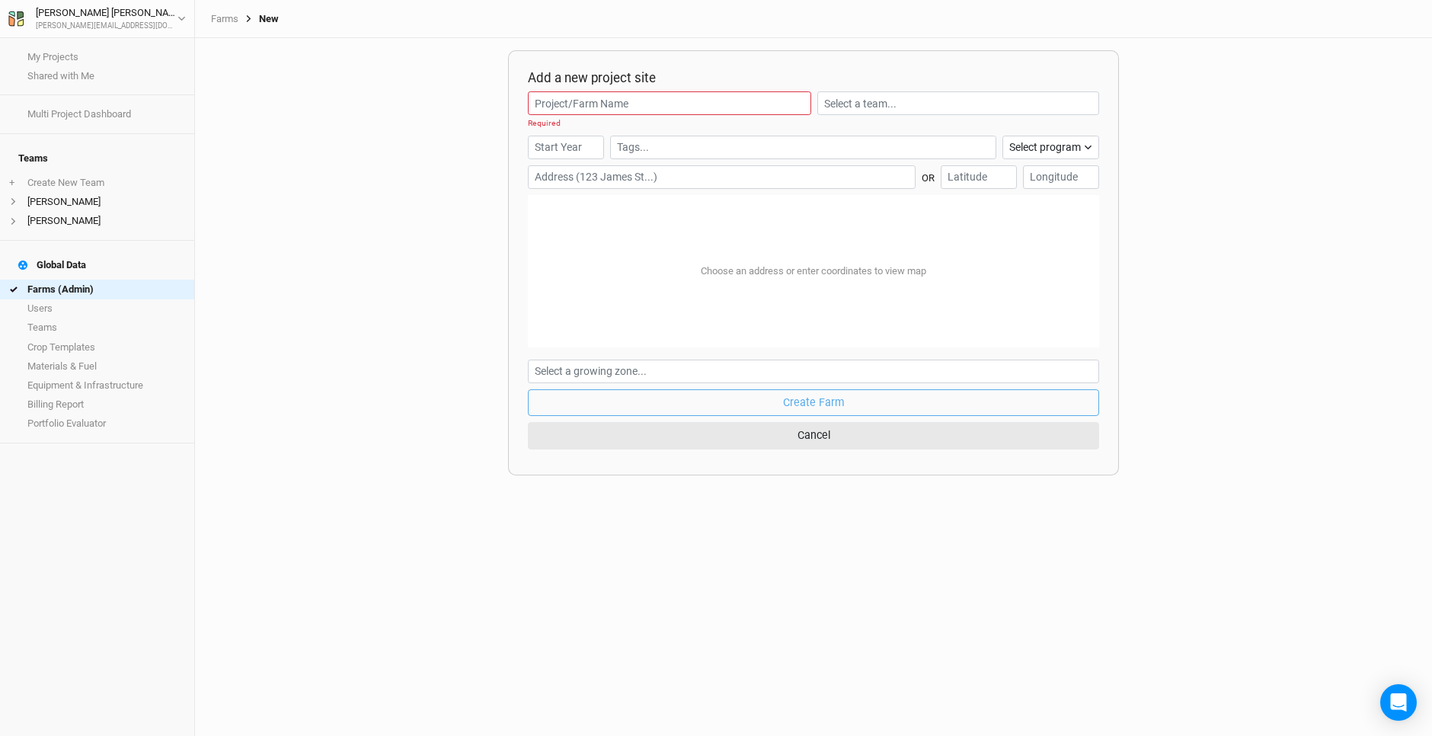
paste input "[STREET_ADDRESS][PERSON_NAME]"
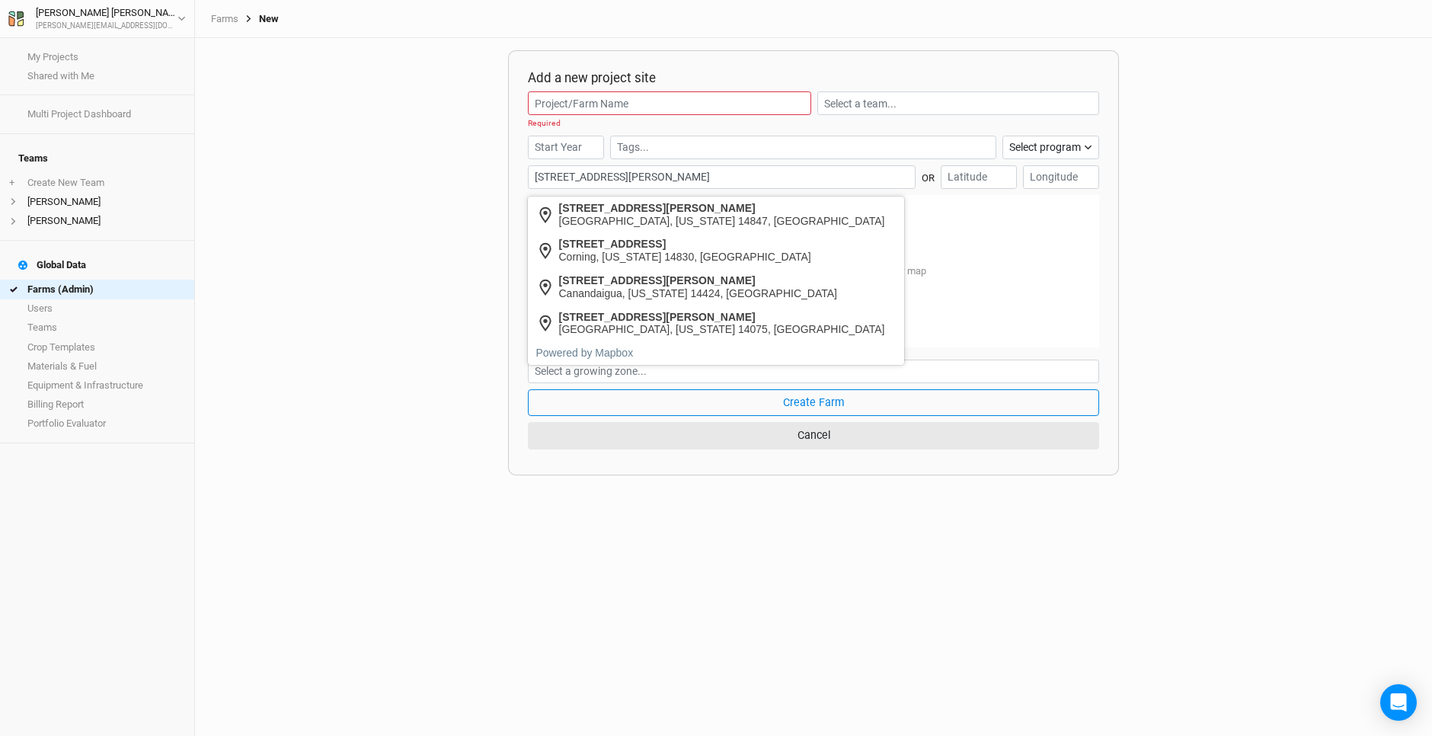
type input "[STREET_ADDRESS][PERSON_NAME]"
click at [570, 85] on h2 "Add a new project site" at bounding box center [813, 77] width 571 height 15
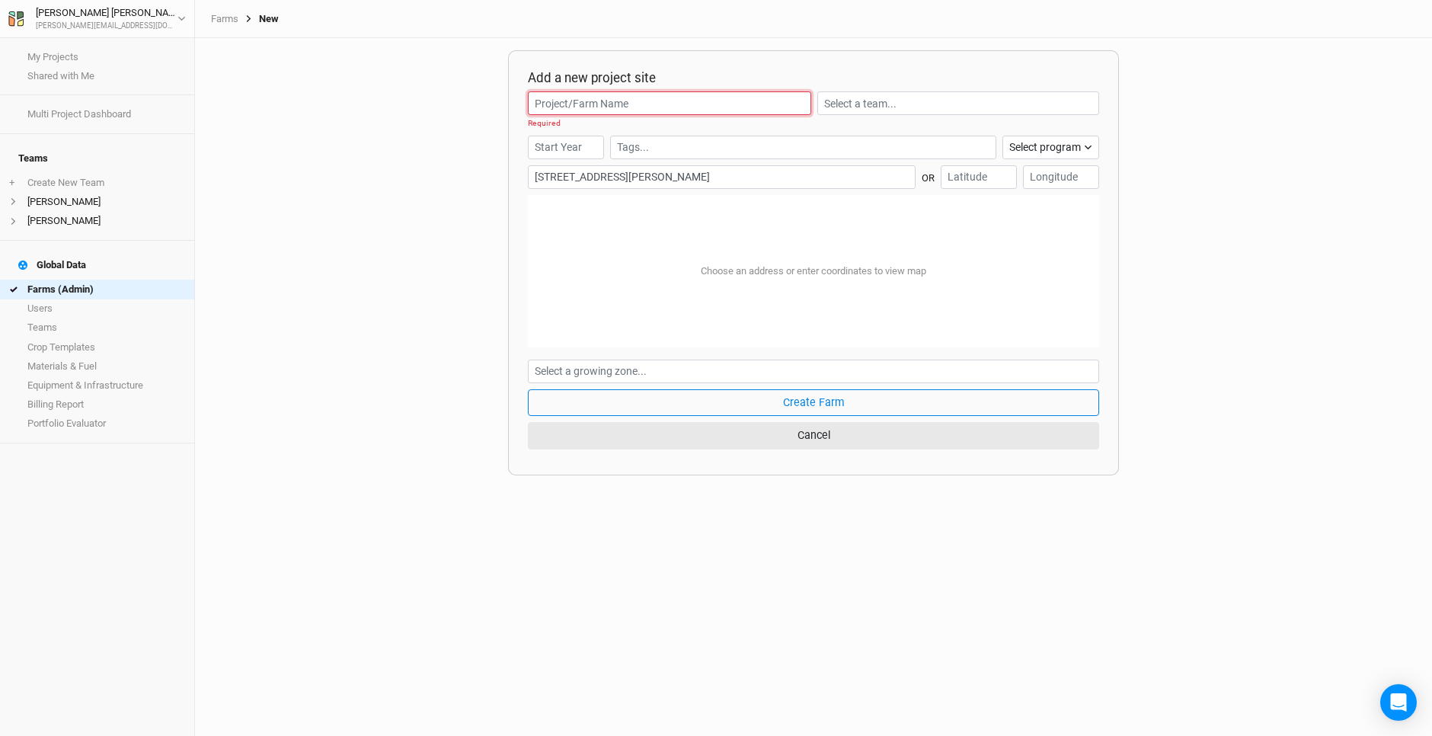
click at [569, 97] on input "text" at bounding box center [669, 103] width 283 height 24
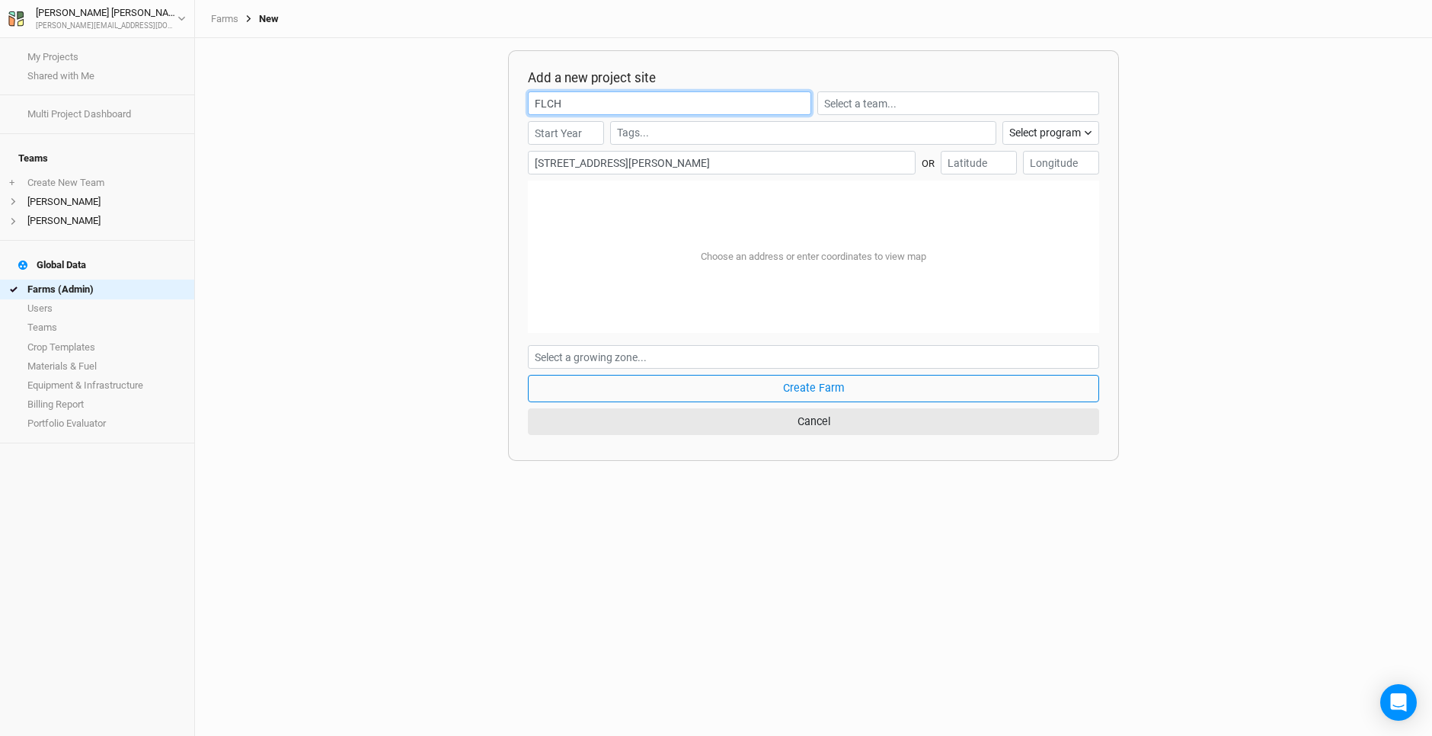
type input "FLCH"
click at [635, 225] on div "Choose an address or enter coordinates to view map" at bounding box center [813, 257] width 571 height 152
click at [571, 136] on input "number" at bounding box center [566, 133] width 76 height 24
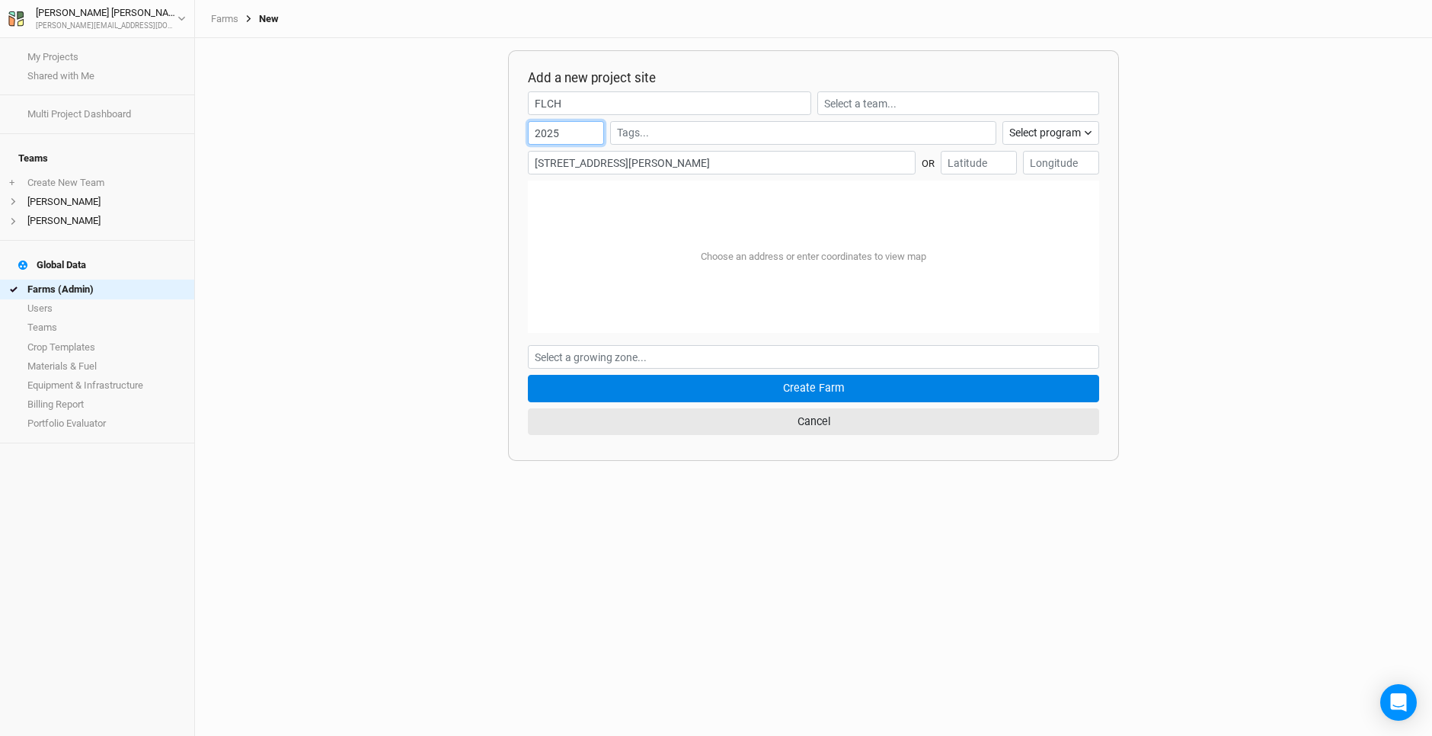
type input "2025"
click at [804, 391] on button "Create Farm" at bounding box center [813, 388] width 571 height 27
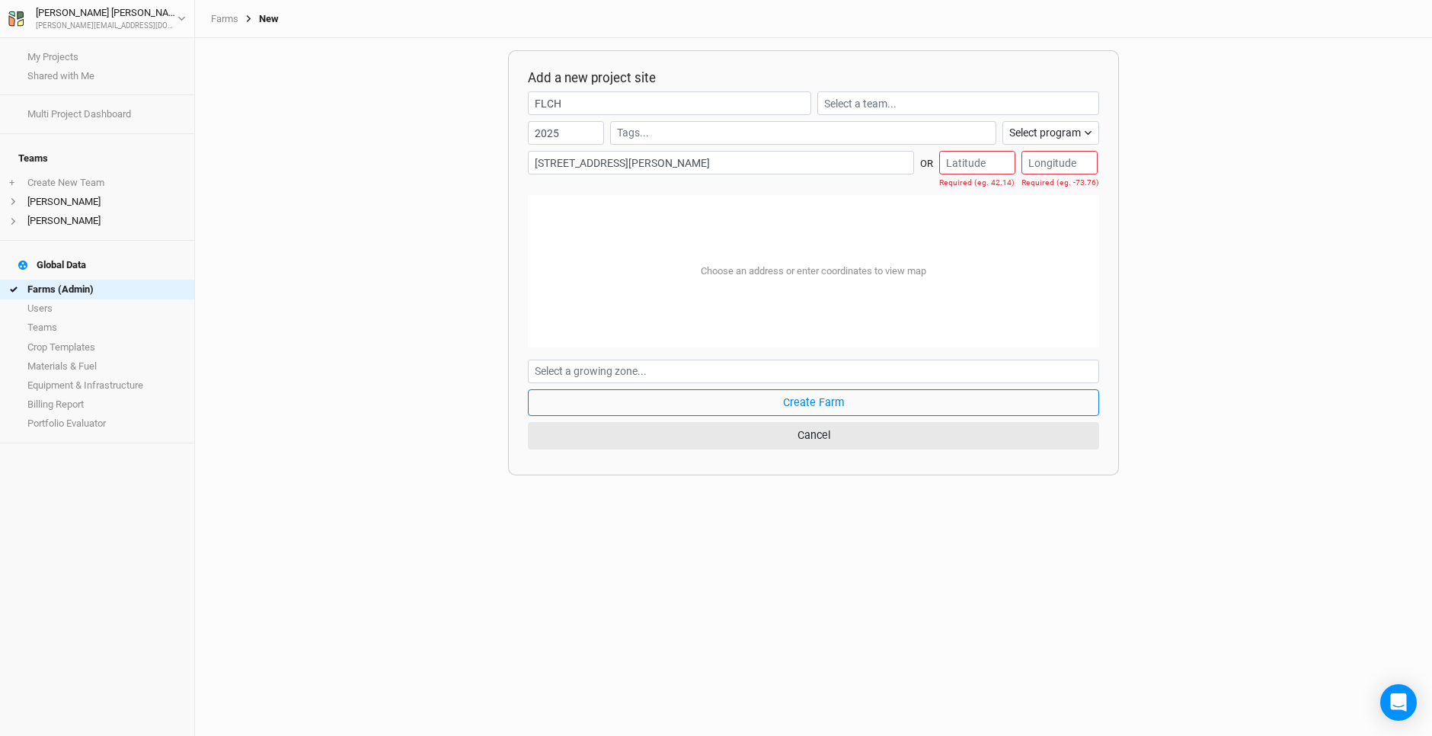
click at [631, 235] on div "Choose an address or enter coordinates to view map" at bounding box center [813, 271] width 571 height 152
click at [749, 222] on div "Choose an address or enter coordinates to view map" at bounding box center [813, 271] width 571 height 152
click at [980, 163] on input "number" at bounding box center [977, 163] width 76 height 24
click at [708, 231] on div "Choose an address or enter coordinates to view map" at bounding box center [813, 271] width 571 height 152
click at [702, 216] on div "Choose an address or enter coordinates to view map" at bounding box center [813, 271] width 571 height 152
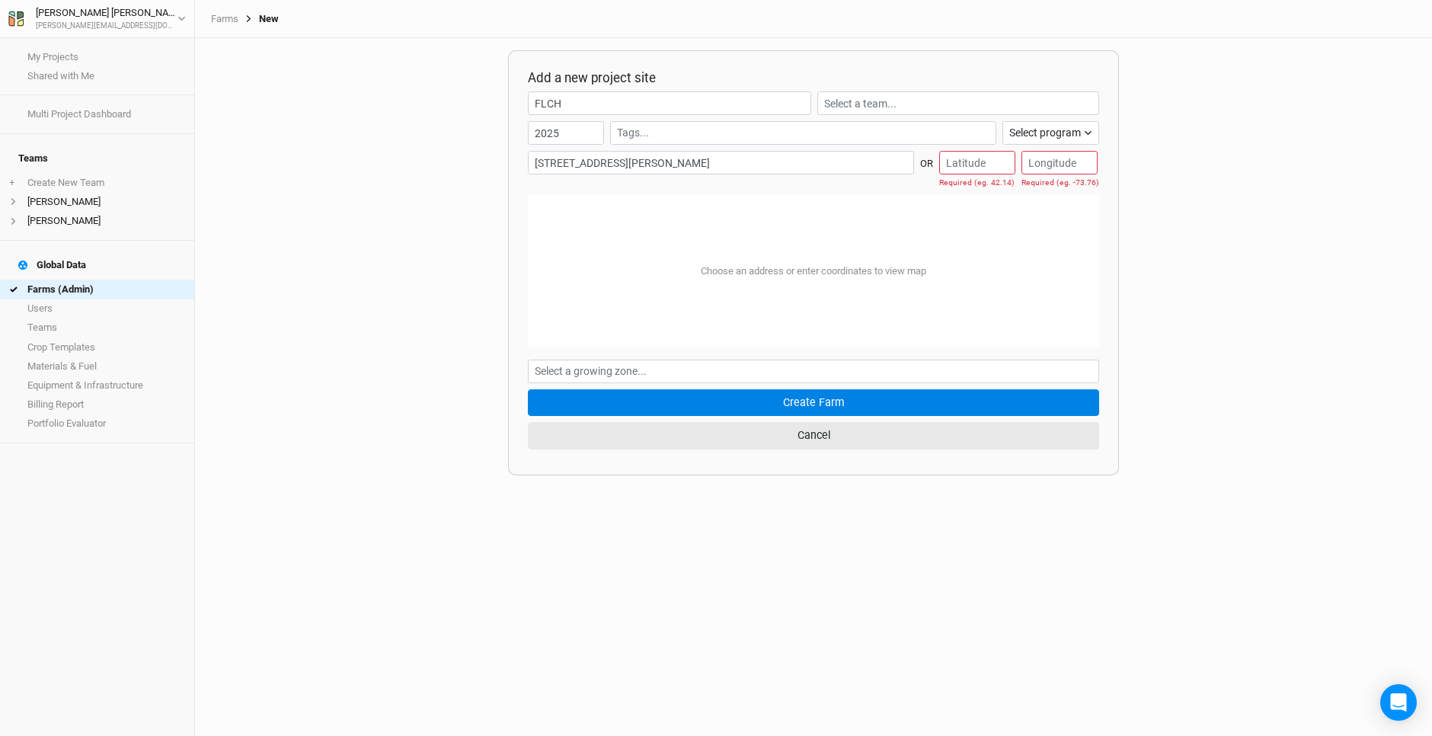
click at [792, 394] on button "Create Farm" at bounding box center [813, 402] width 571 height 27
click at [792, 401] on button "Create Farm" at bounding box center [813, 402] width 571 height 27
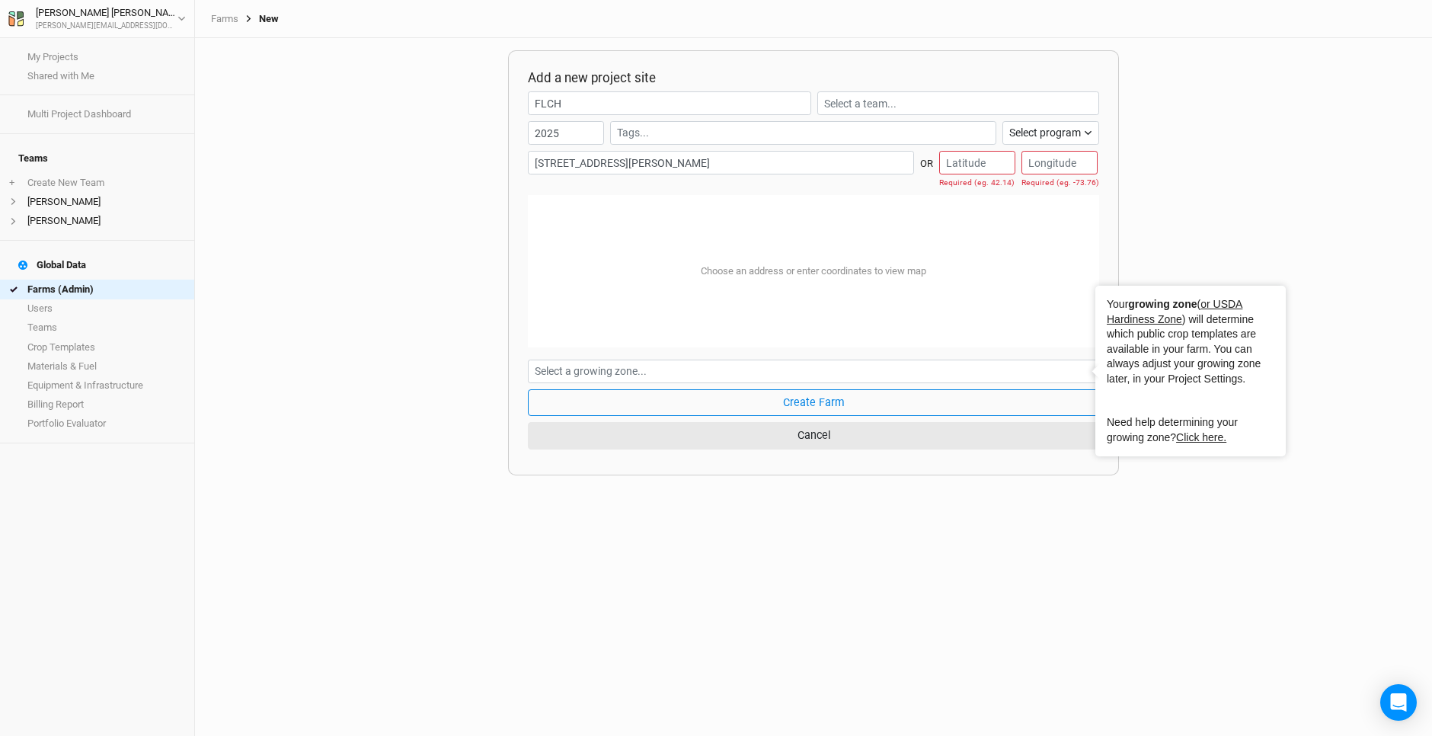
click at [922, 250] on div "Choose an address or enter coordinates to view map" at bounding box center [813, 271] width 571 height 152
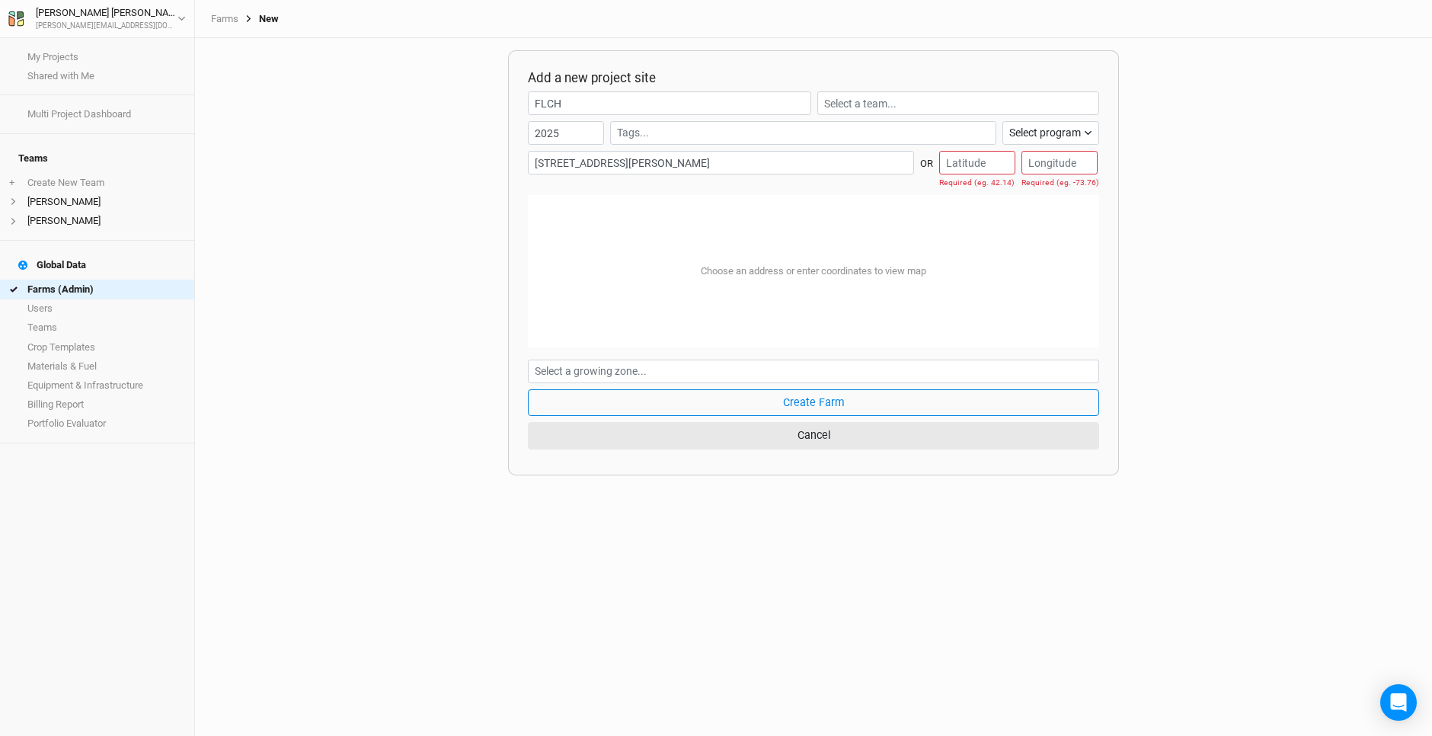
click at [760, 161] on input "[STREET_ADDRESS][PERSON_NAME]" at bounding box center [721, 163] width 386 height 24
click at [701, 208] on div "[GEOGRAPHIC_DATA], [US_STATE] 14847, [GEOGRAPHIC_DATA]" at bounding box center [722, 206] width 326 height 13
type input "[STREET_ADDRESS][PERSON_NAME][US_STATE]"
type input "42.608253"
type input "-76.699071"
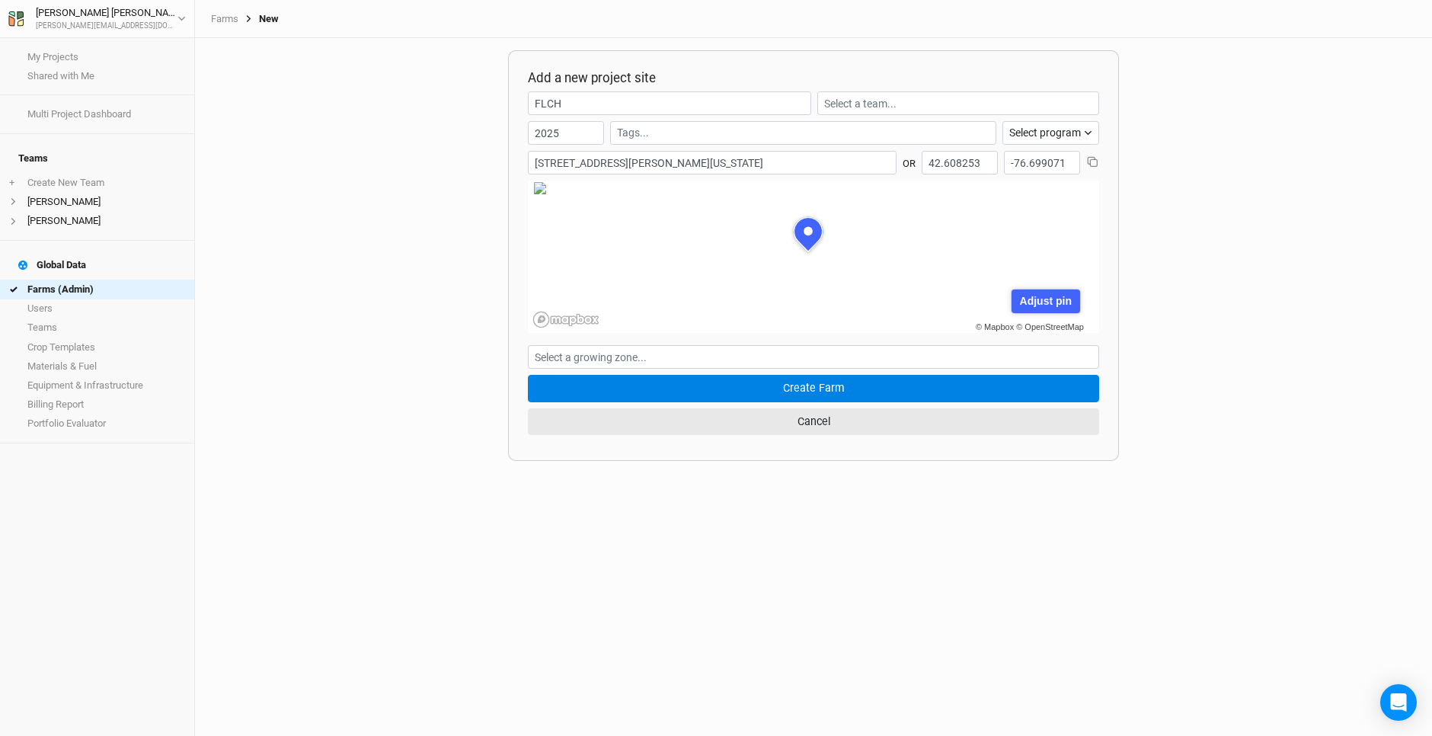
scroll to position [76, 208]
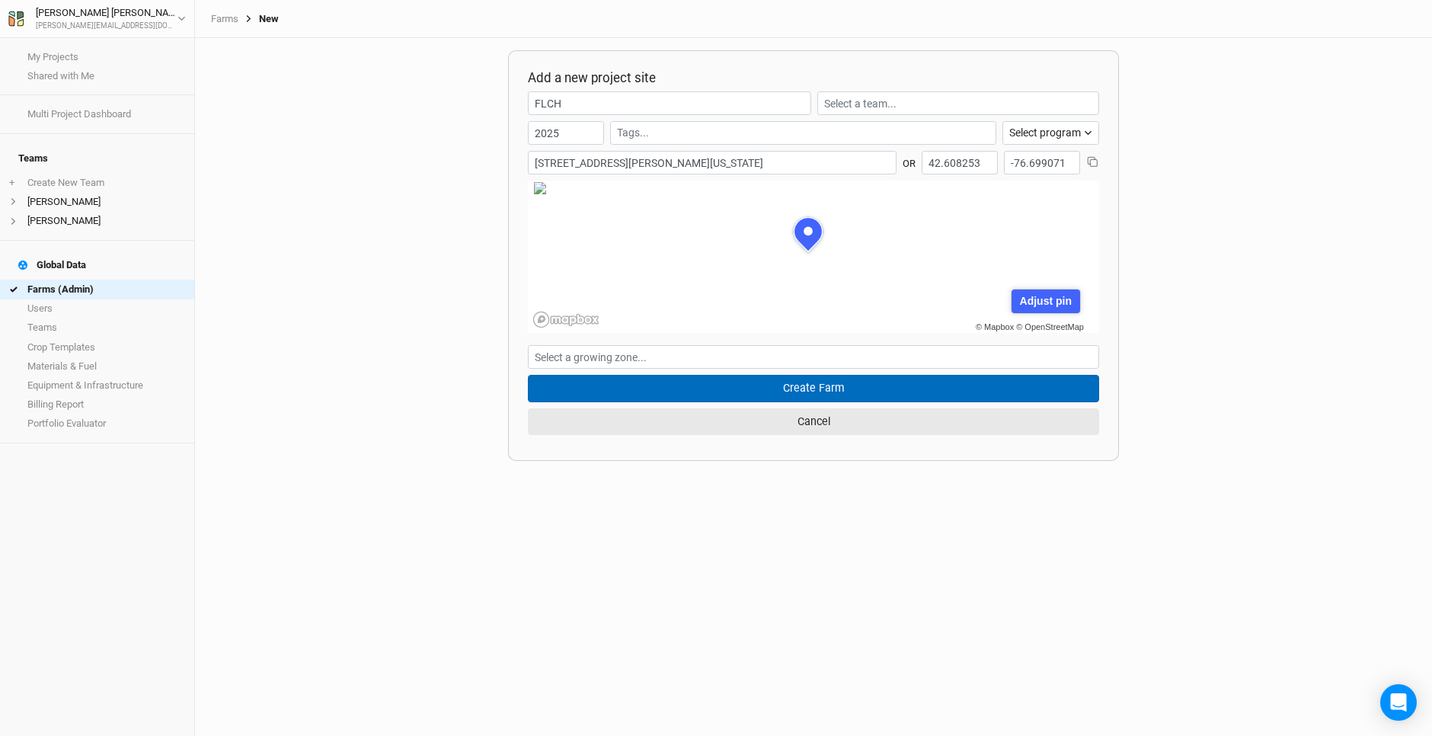
click at [746, 390] on button "Create Farm" at bounding box center [813, 388] width 571 height 27
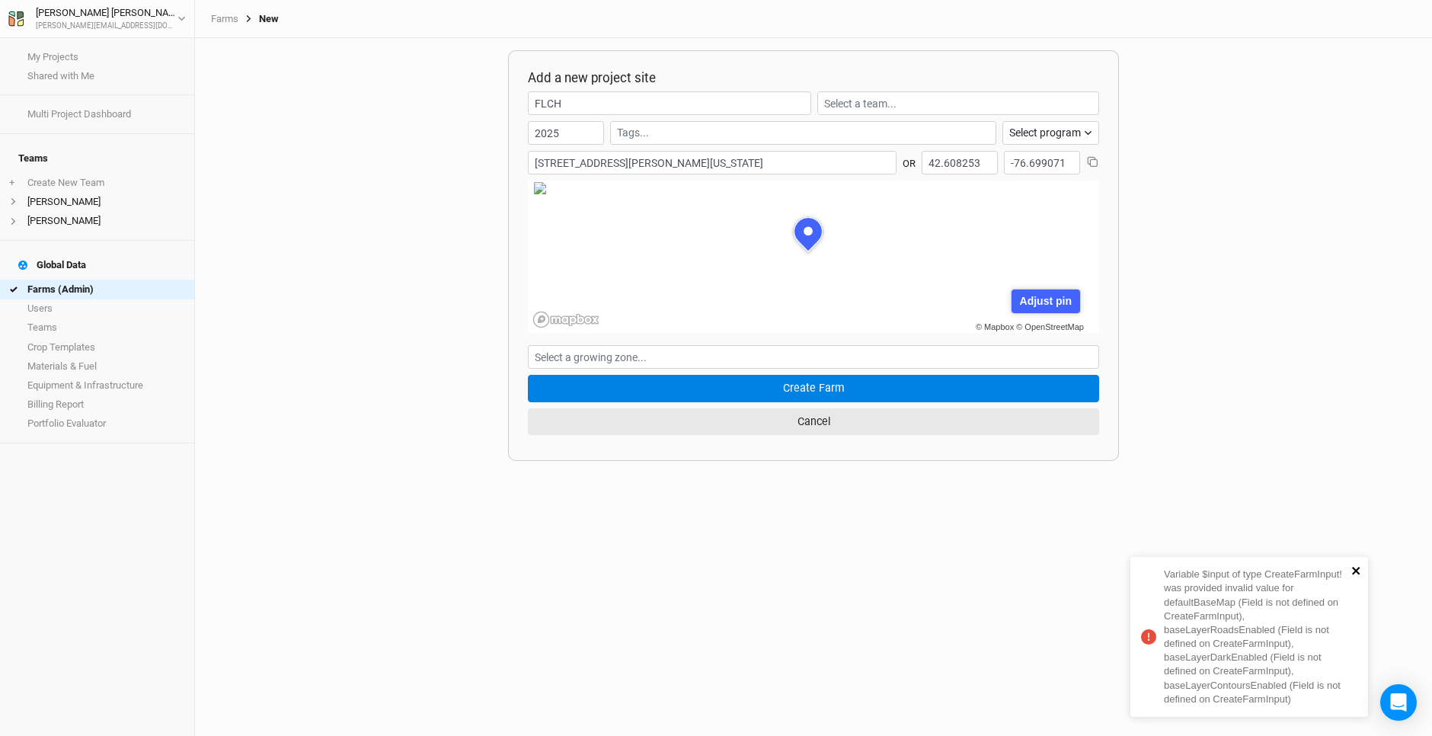
click at [1357, 574] on icon "close" at bounding box center [1356, 570] width 11 height 12
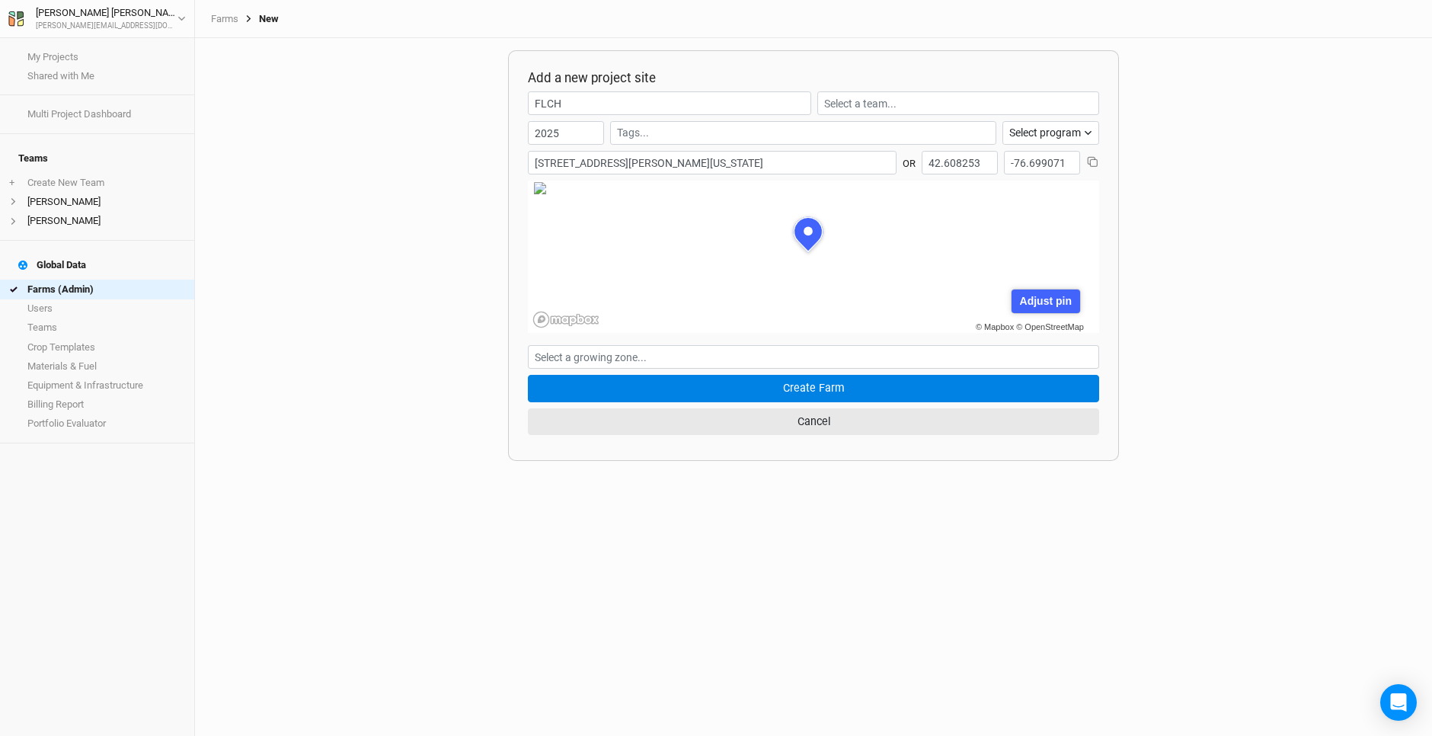
click at [944, 529] on div "Add a new project site FLCH 2025 Select program Climate Smart Commodities Agrof…" at bounding box center [813, 387] width 1237 height 698
click at [956, 514] on div "Add a new project site FLCH 2025 Select program Climate Smart Commodities Agrof…" at bounding box center [813, 387] width 1237 height 698
click at [226, 17] on link "Farms" at bounding box center [224, 19] width 27 height 12
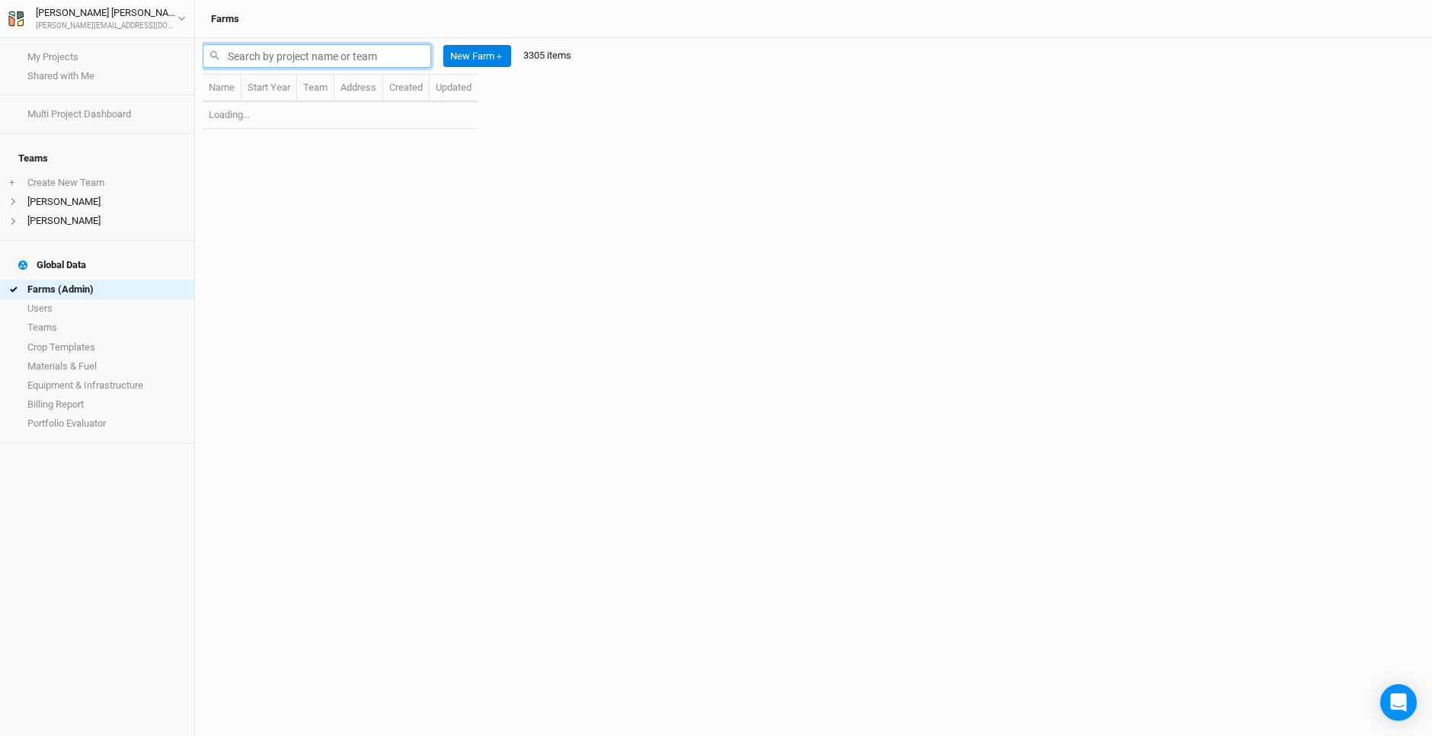
click at [281, 54] on input "text" at bounding box center [317, 56] width 228 height 24
type input "FLCH"
click at [335, 246] on div "Name Start Year Team Address Created Updated No items found" at bounding box center [360, 405] width 315 height 662
click at [73, 280] on link "Farms (Admin)" at bounding box center [97, 289] width 194 height 19
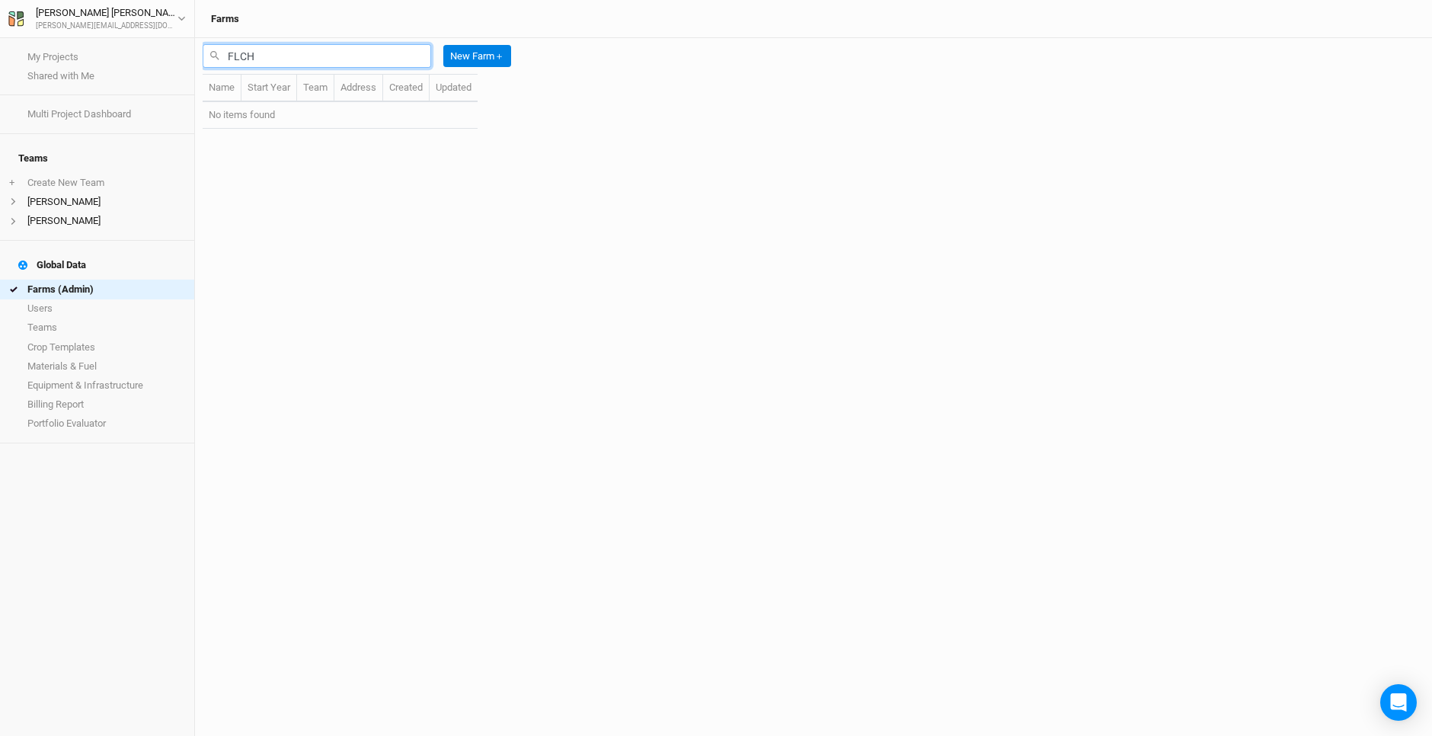
click at [248, 54] on input "FLCH" at bounding box center [317, 56] width 228 height 24
click at [329, 216] on div "Name Start Year Team Address Created Updated No items found" at bounding box center [360, 405] width 315 height 662
click at [66, 63] on link "My Projects" at bounding box center [97, 56] width 194 height 19
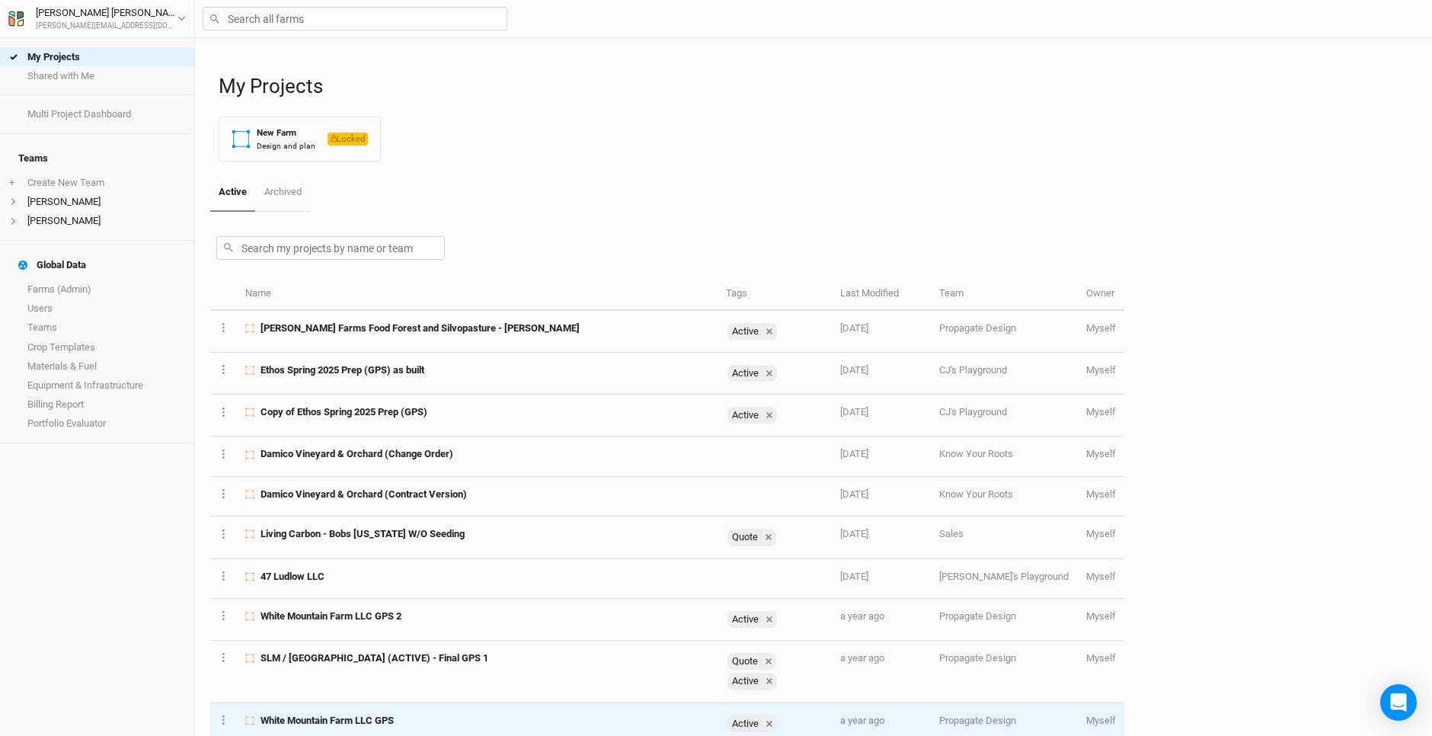
scroll to position [63, 0]
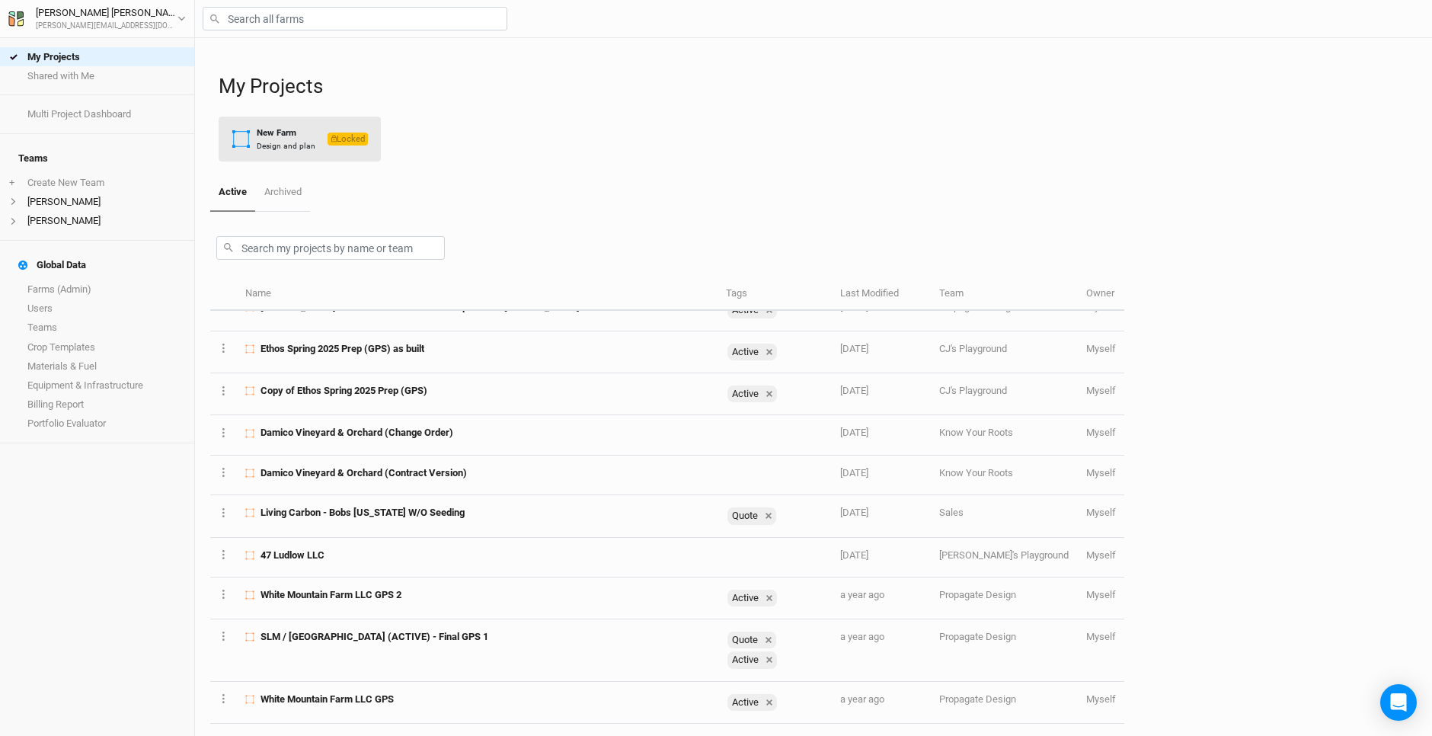
click at [261, 128] on div "New Farm" at bounding box center [286, 132] width 59 height 13
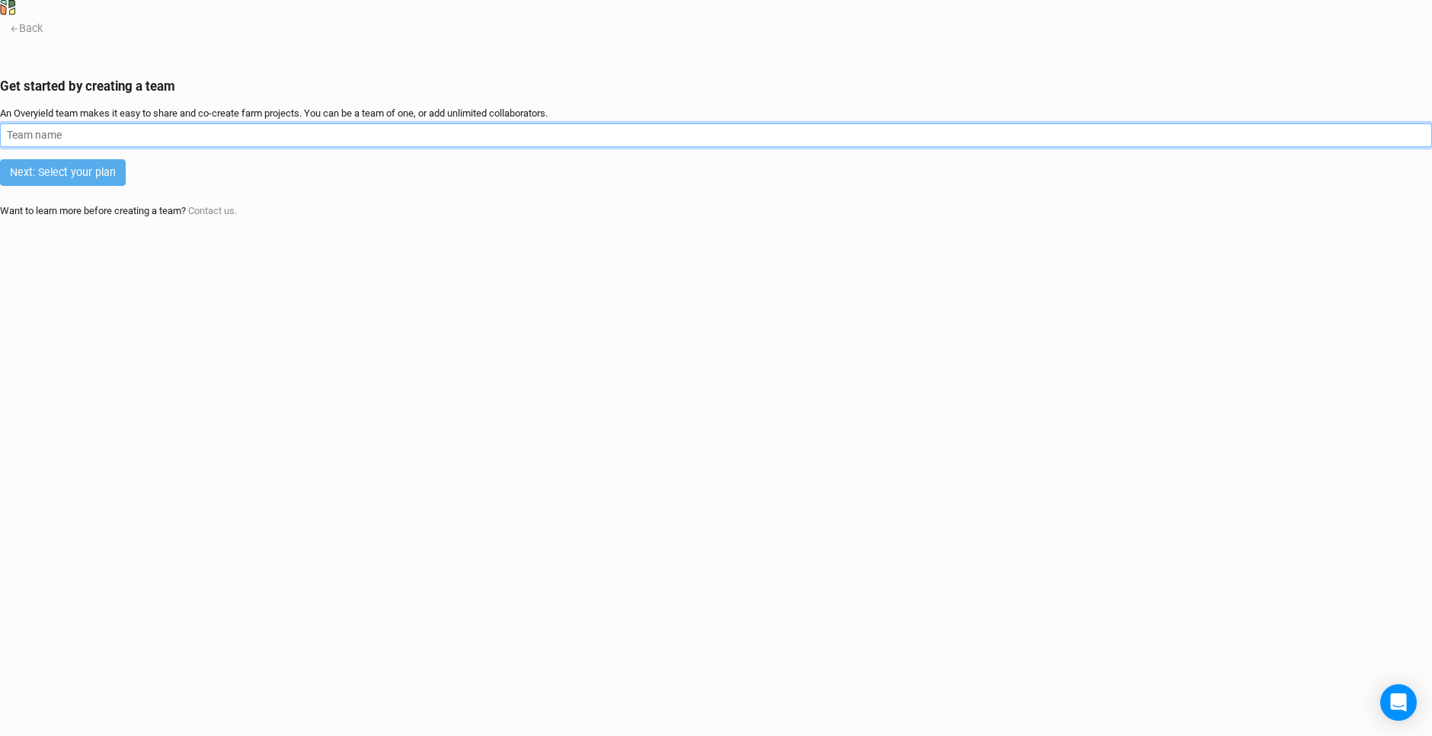
click at [308, 147] on input "text" at bounding box center [716, 135] width 1432 height 24
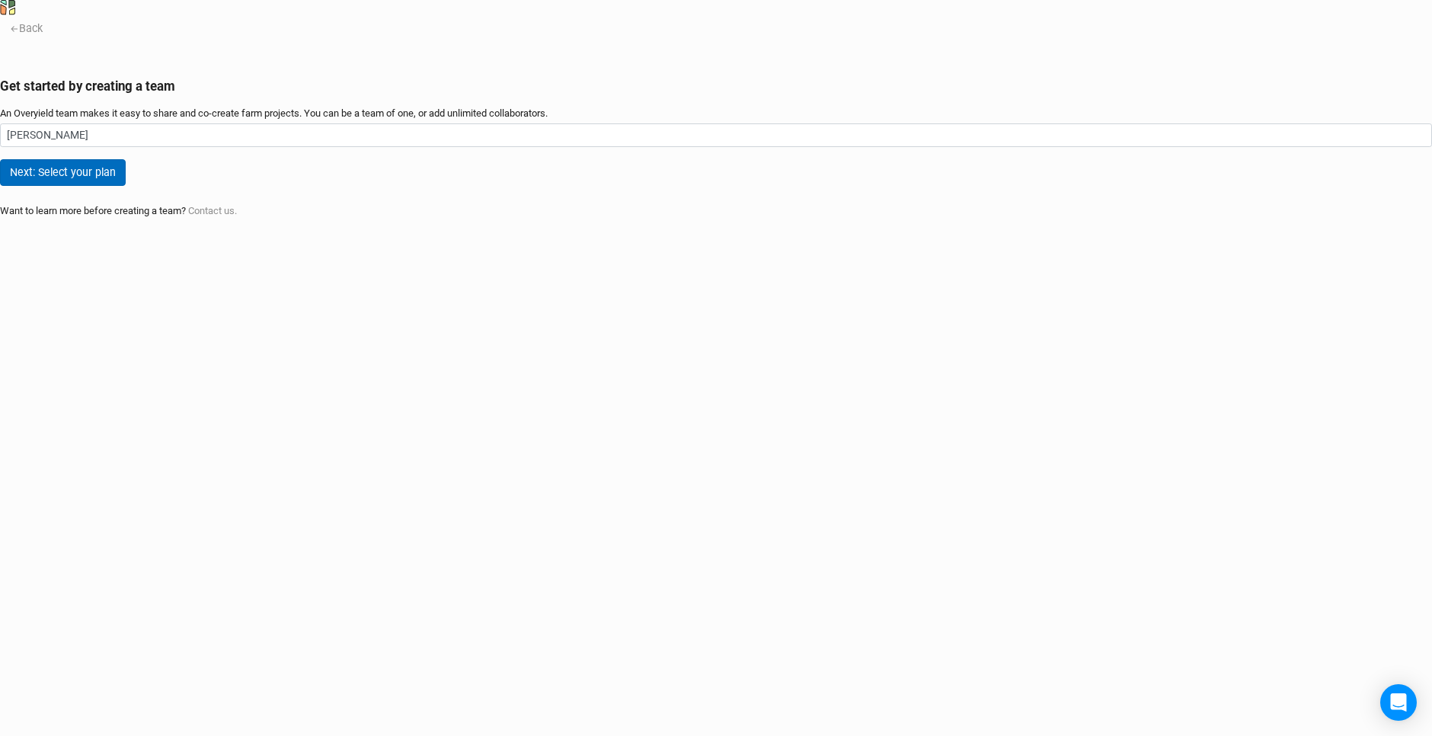
click at [126, 186] on button "Next: Select your plan" at bounding box center [63, 172] width 126 height 27
click at [314, 219] on div "Back Get started by creating a team An Overyield team makes it easy to share an…" at bounding box center [716, 116] width 1432 height 203
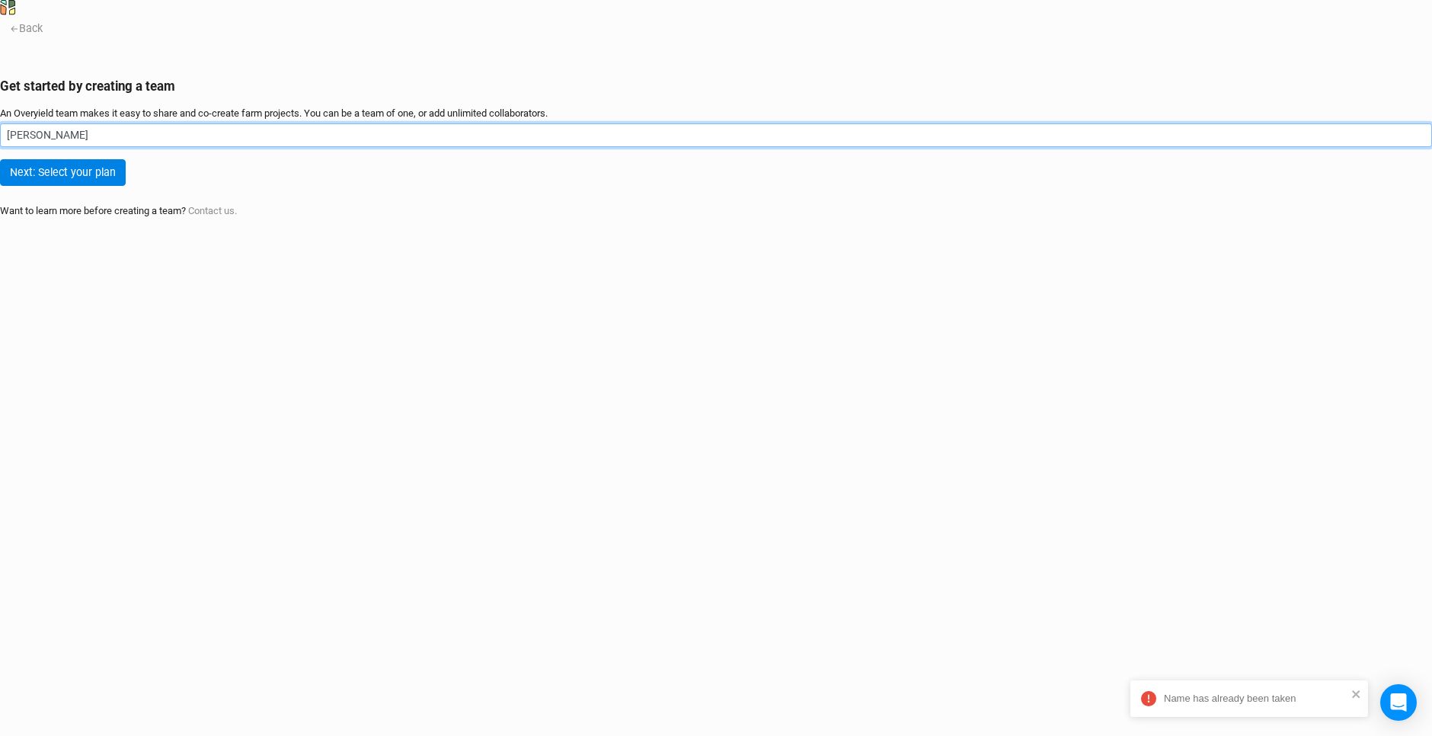
click at [334, 147] on input "[PERSON_NAME]" at bounding box center [716, 135] width 1432 height 24
type input "[PERSON_NAME] 1"
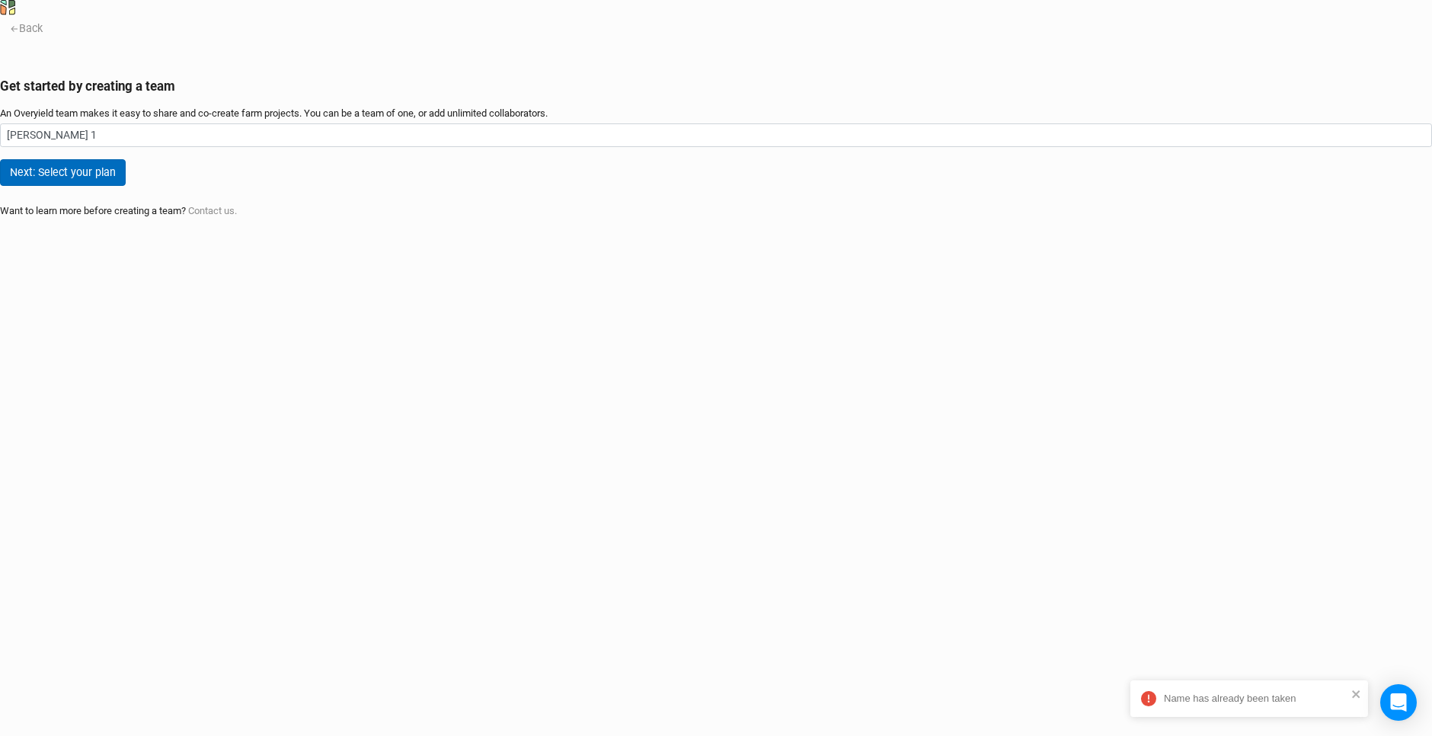
click at [126, 186] on button "Next: Select your plan" at bounding box center [63, 172] width 126 height 27
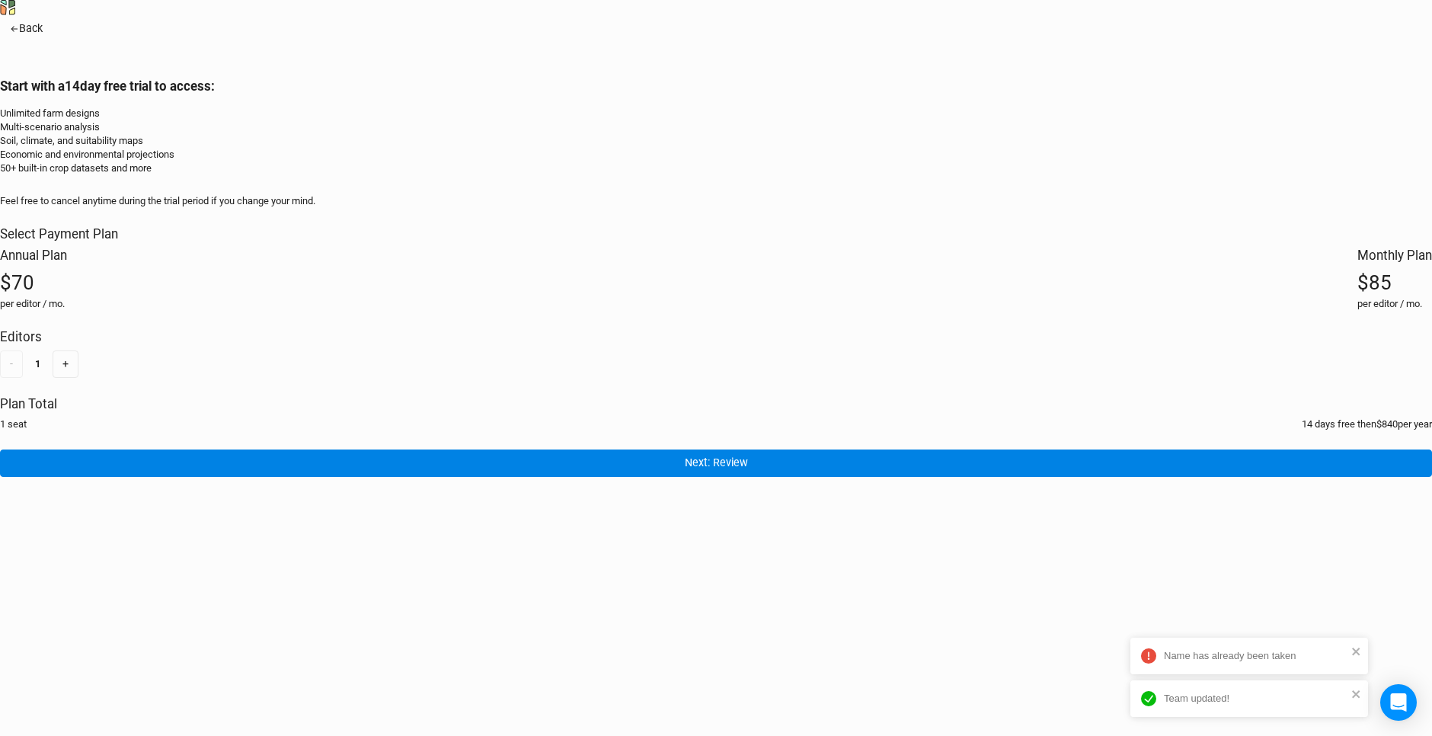
click at [19, 34] on icon "button" at bounding box center [14, 28] width 9 height 9
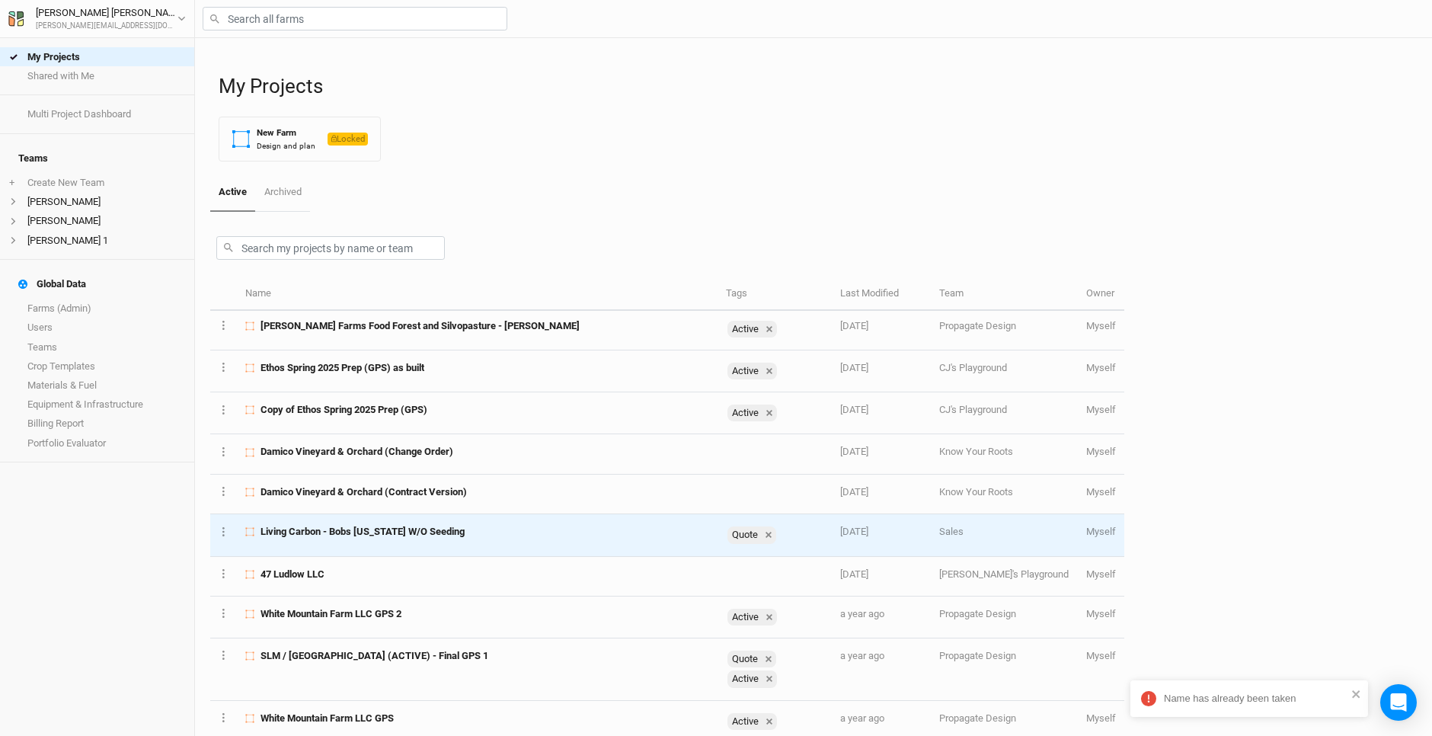
scroll to position [63, 0]
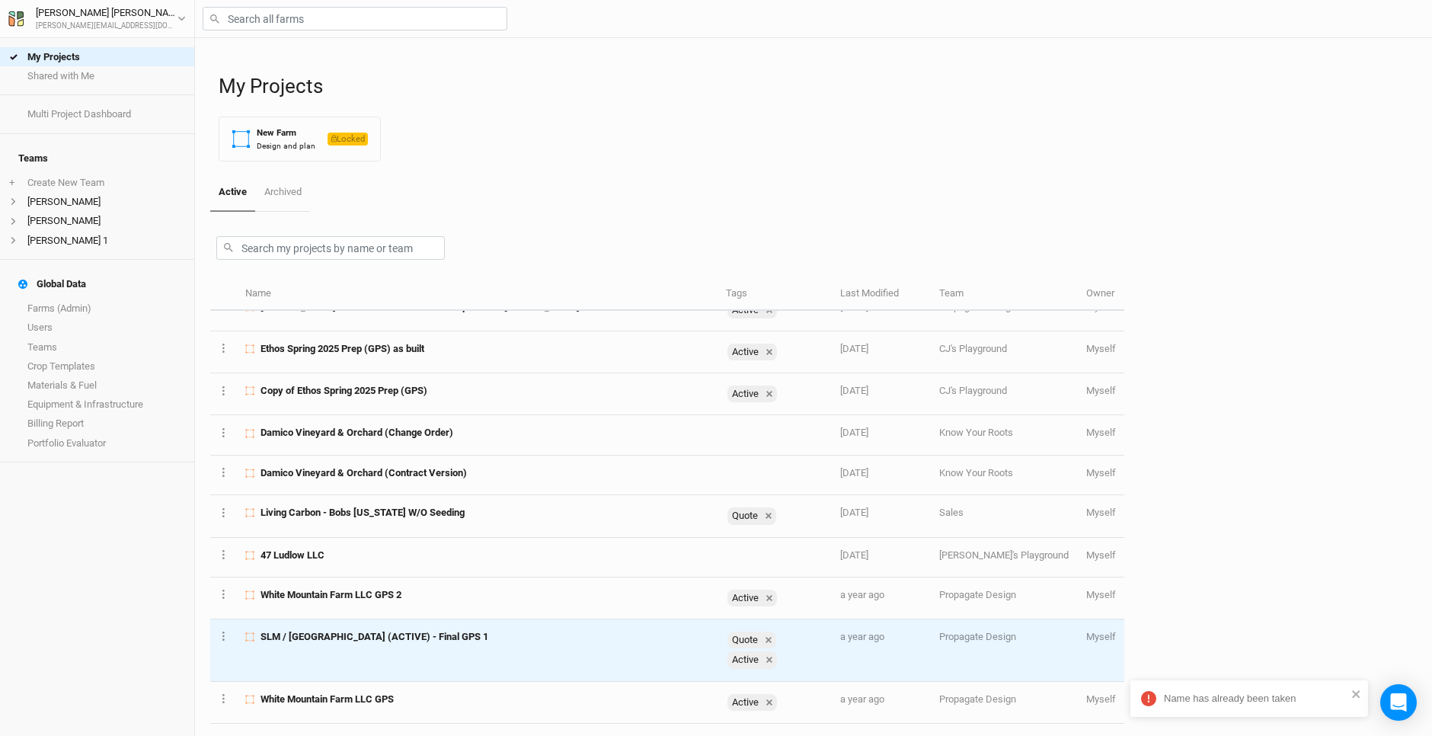
click at [346, 631] on span "SLM / [GEOGRAPHIC_DATA] (ACTIVE) - Final GPS 1" at bounding box center [374, 637] width 228 height 14
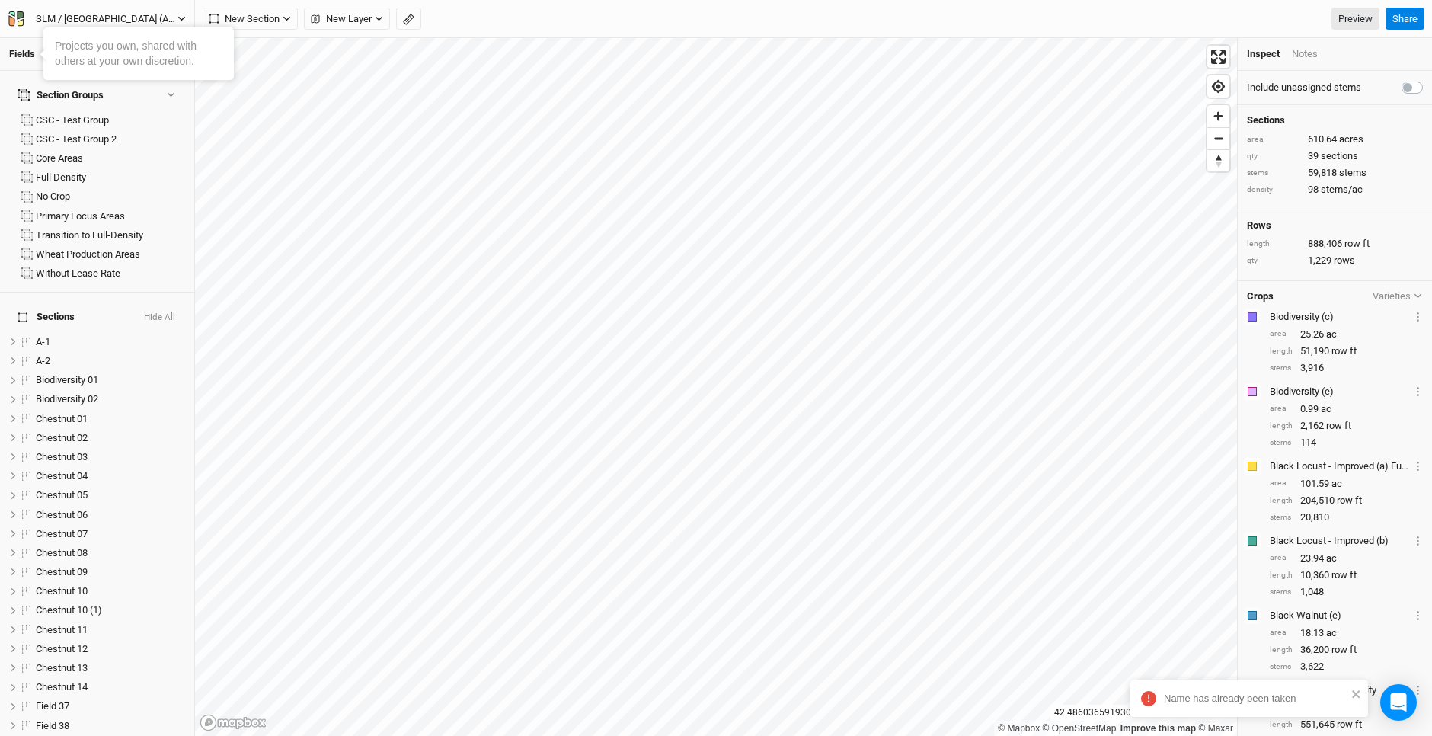
click at [21, 18] on icon "button" at bounding box center [15, 18] width 15 height 15
click at [104, 41] on button "Back" at bounding box center [126, 43] width 120 height 20
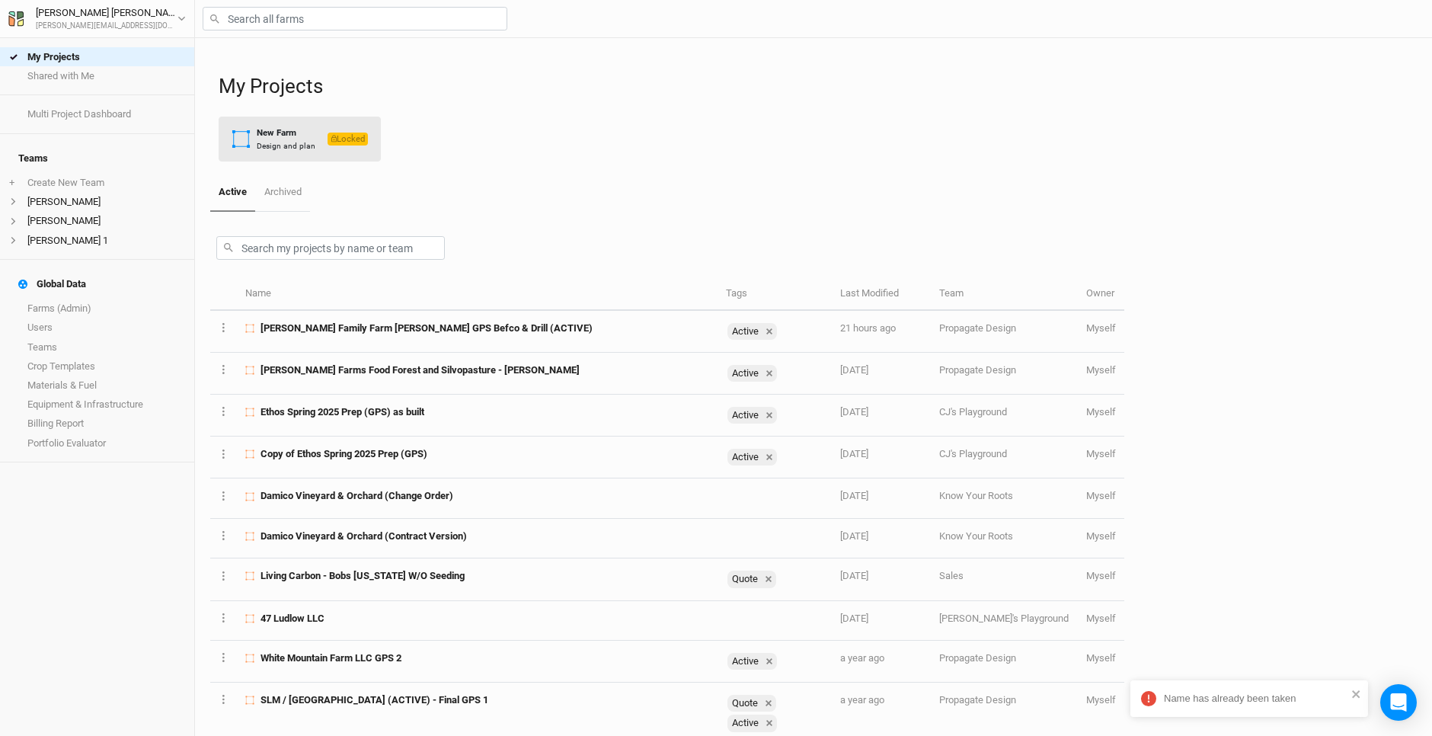
click at [308, 132] on div "New Farm" at bounding box center [286, 132] width 59 height 13
click at [65, 299] on link "Farms (Admin)" at bounding box center [97, 308] width 194 height 19
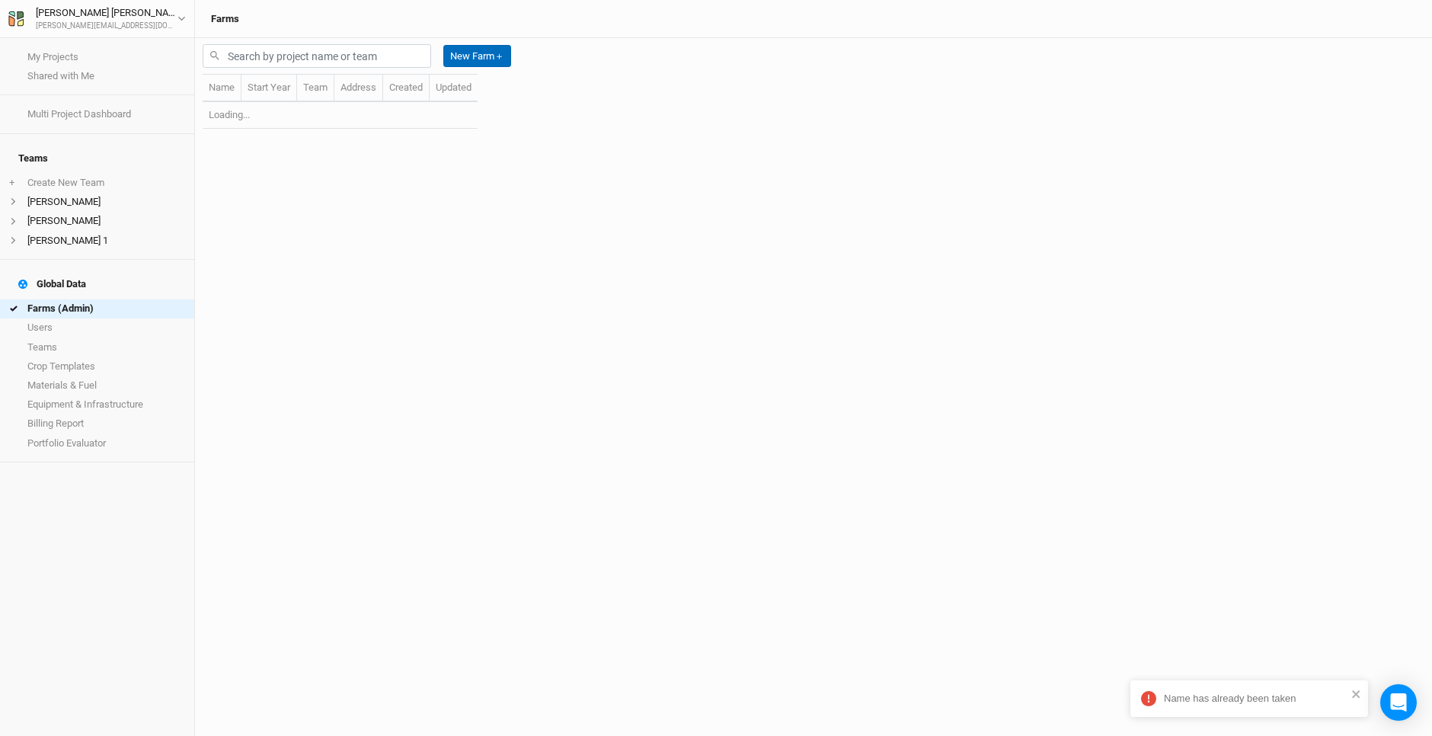
click at [468, 56] on button "New Farm ＋" at bounding box center [477, 56] width 68 height 23
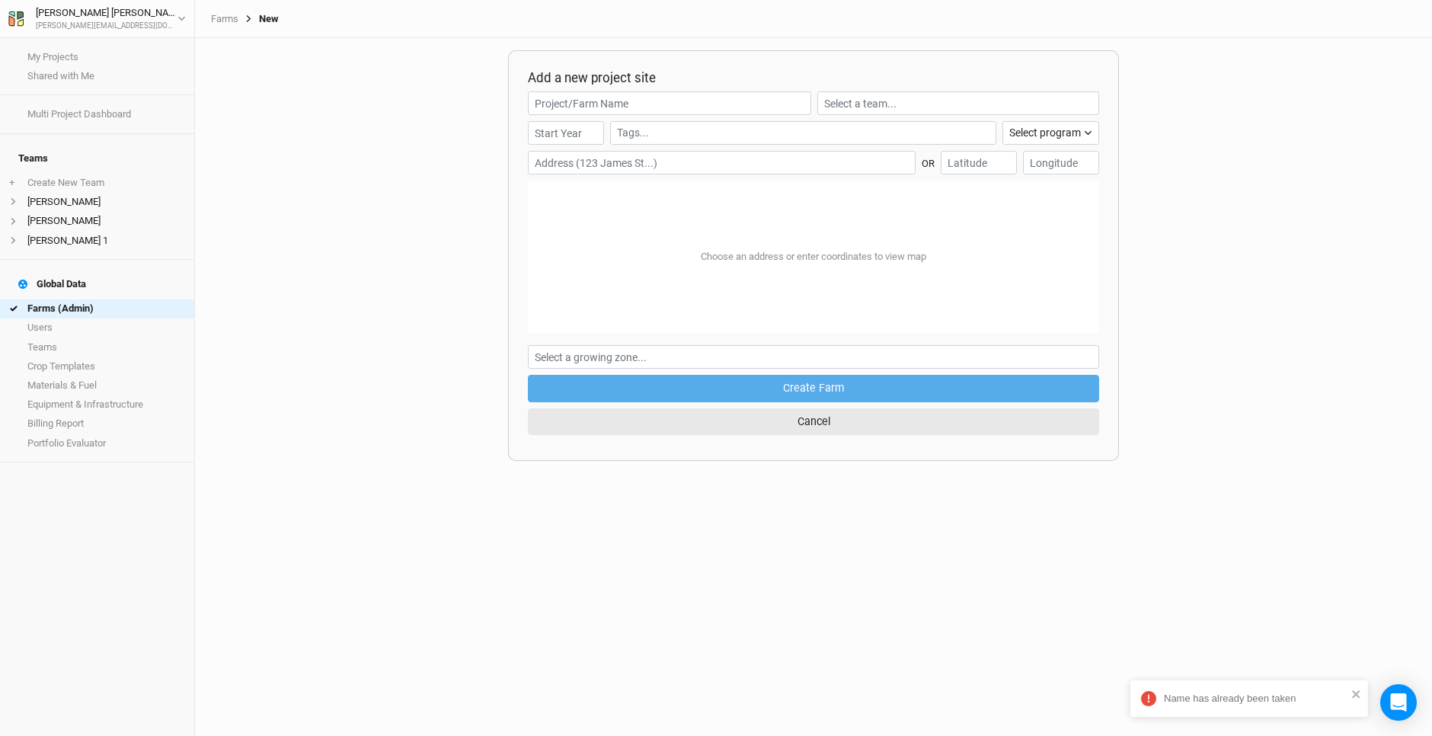
click at [548, 159] on input "text" at bounding box center [722, 163] width 388 height 24
paste input "[STREET_ADDRESS][PERSON_NAME]"
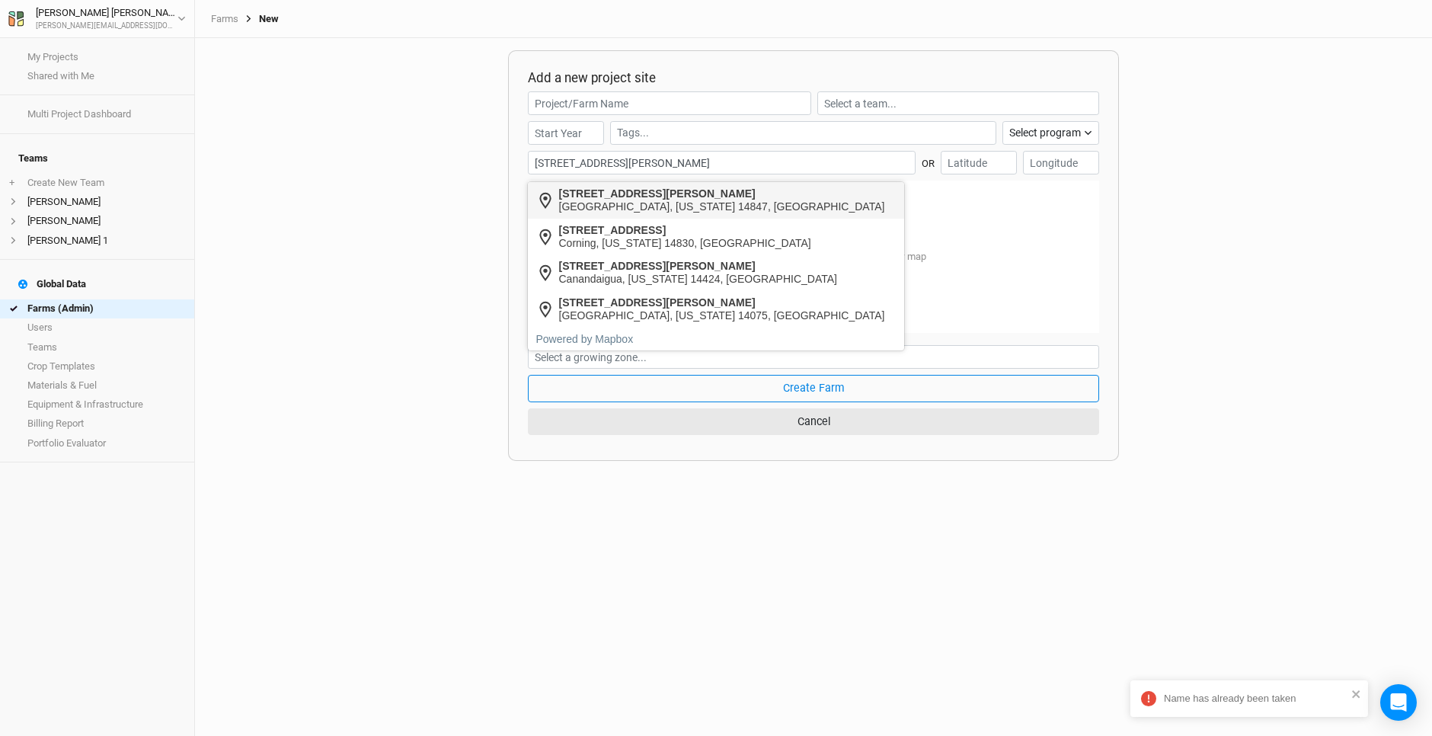
click at [652, 206] on div "[GEOGRAPHIC_DATA], [US_STATE] 14847, [GEOGRAPHIC_DATA]" at bounding box center [722, 206] width 326 height 13
type input "[STREET_ADDRESS][PERSON_NAME][US_STATE]"
type input "42.608253"
type input "-76.699071"
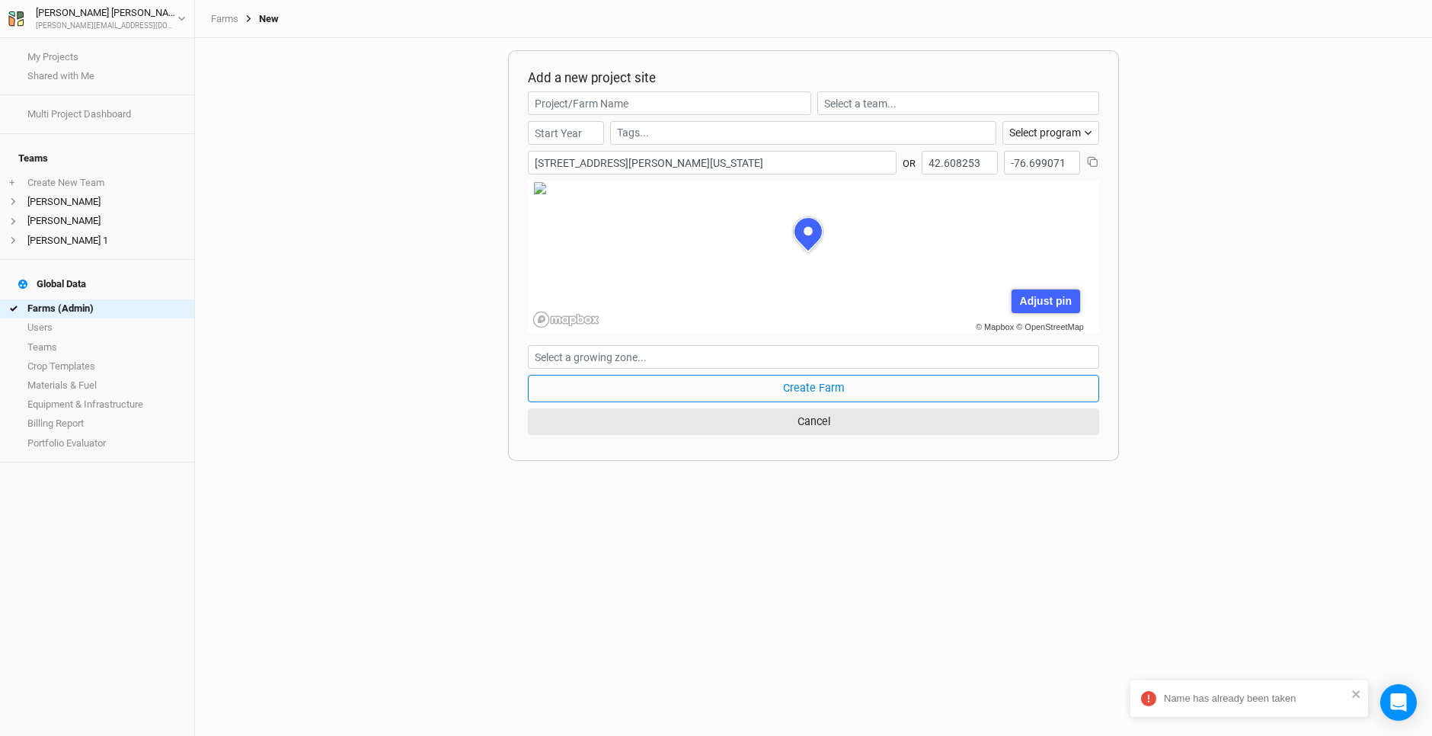
scroll to position [76, 208]
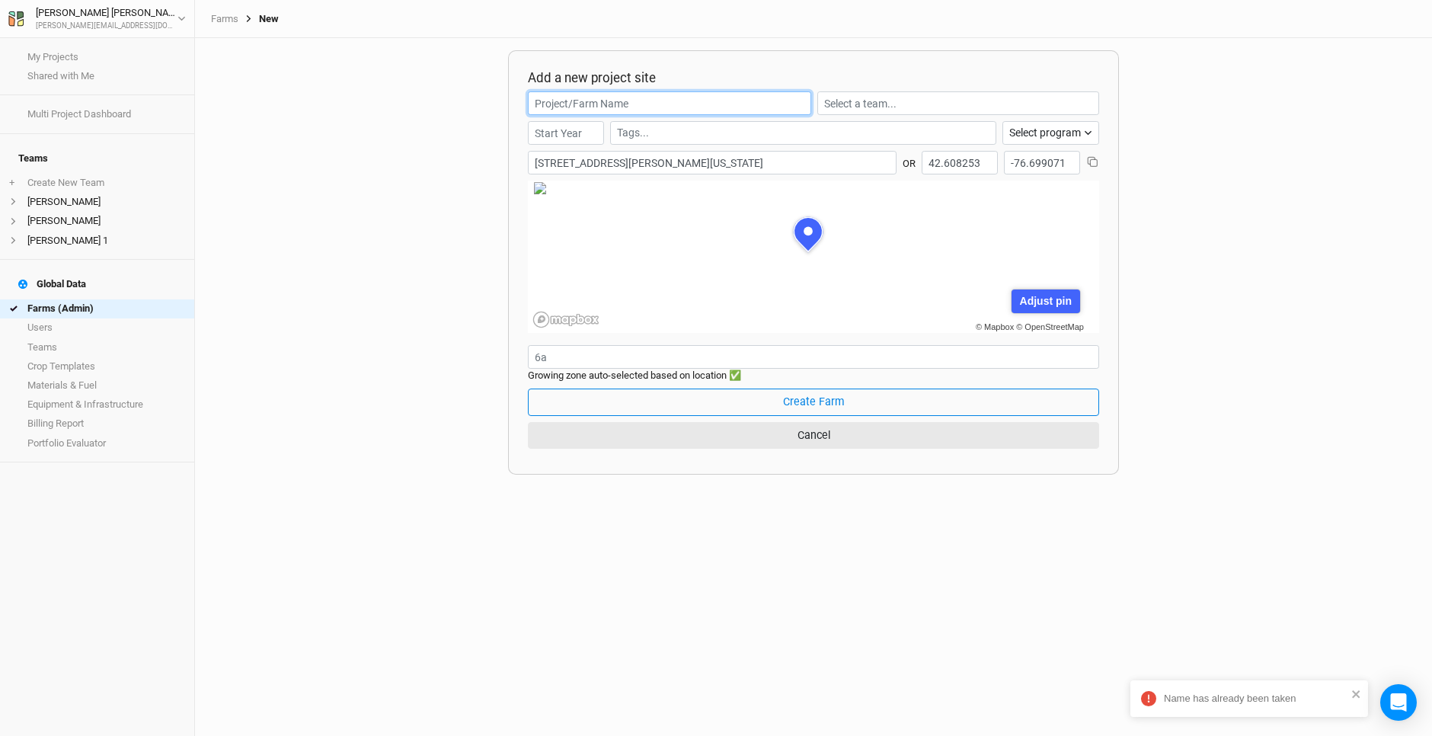
click at [564, 105] on input "text" at bounding box center [669, 103] width 283 height 24
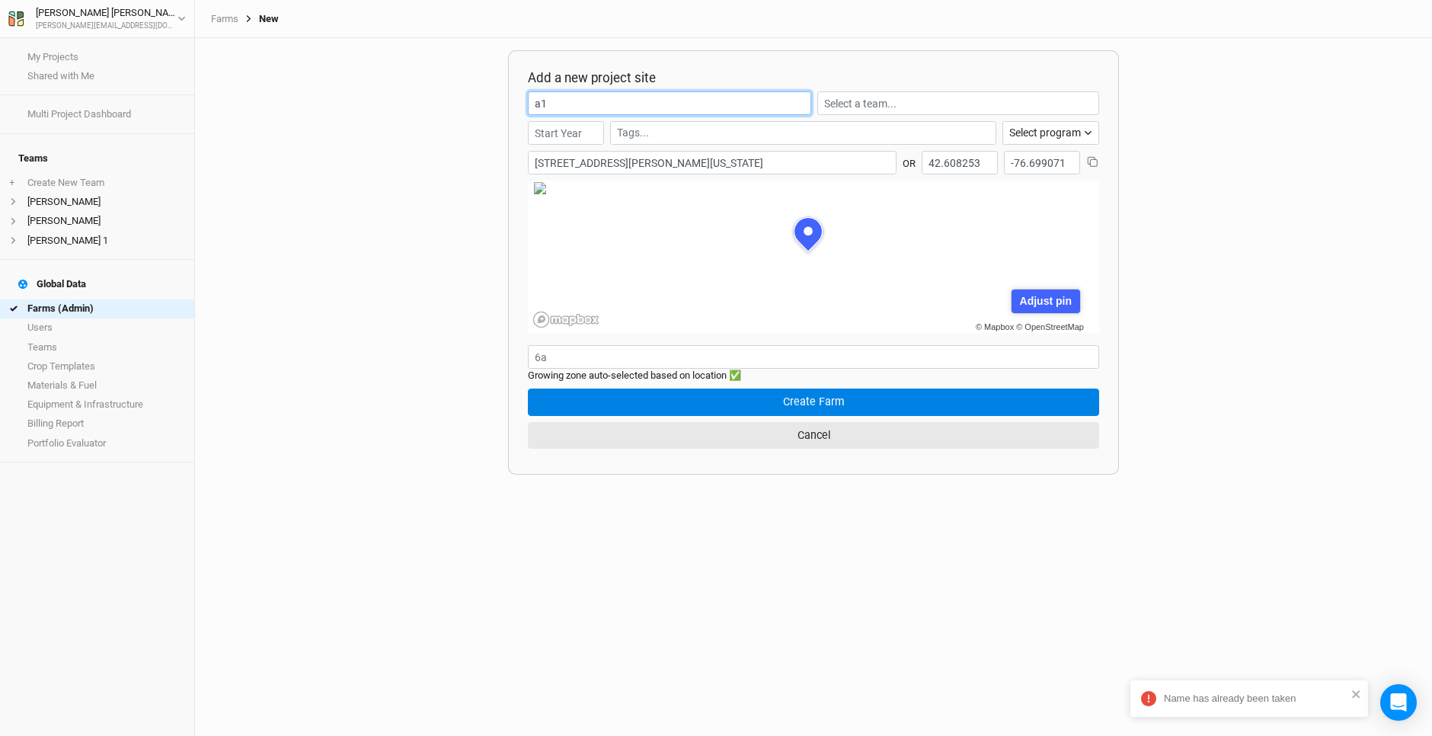
type input "a1"
click at [785, 388] on button "Create Farm" at bounding box center [813, 401] width 571 height 27
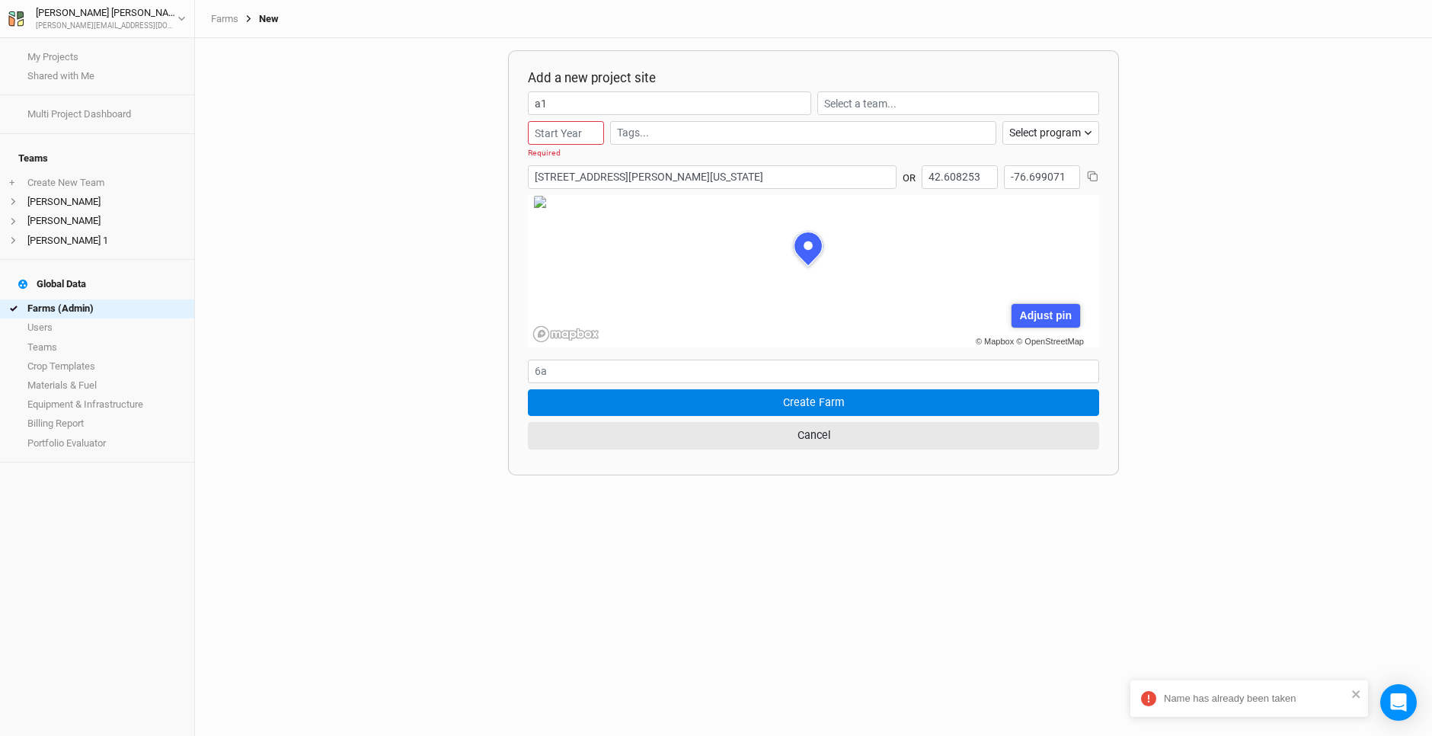
click at [820, 397] on button "Create Farm" at bounding box center [813, 402] width 571 height 27
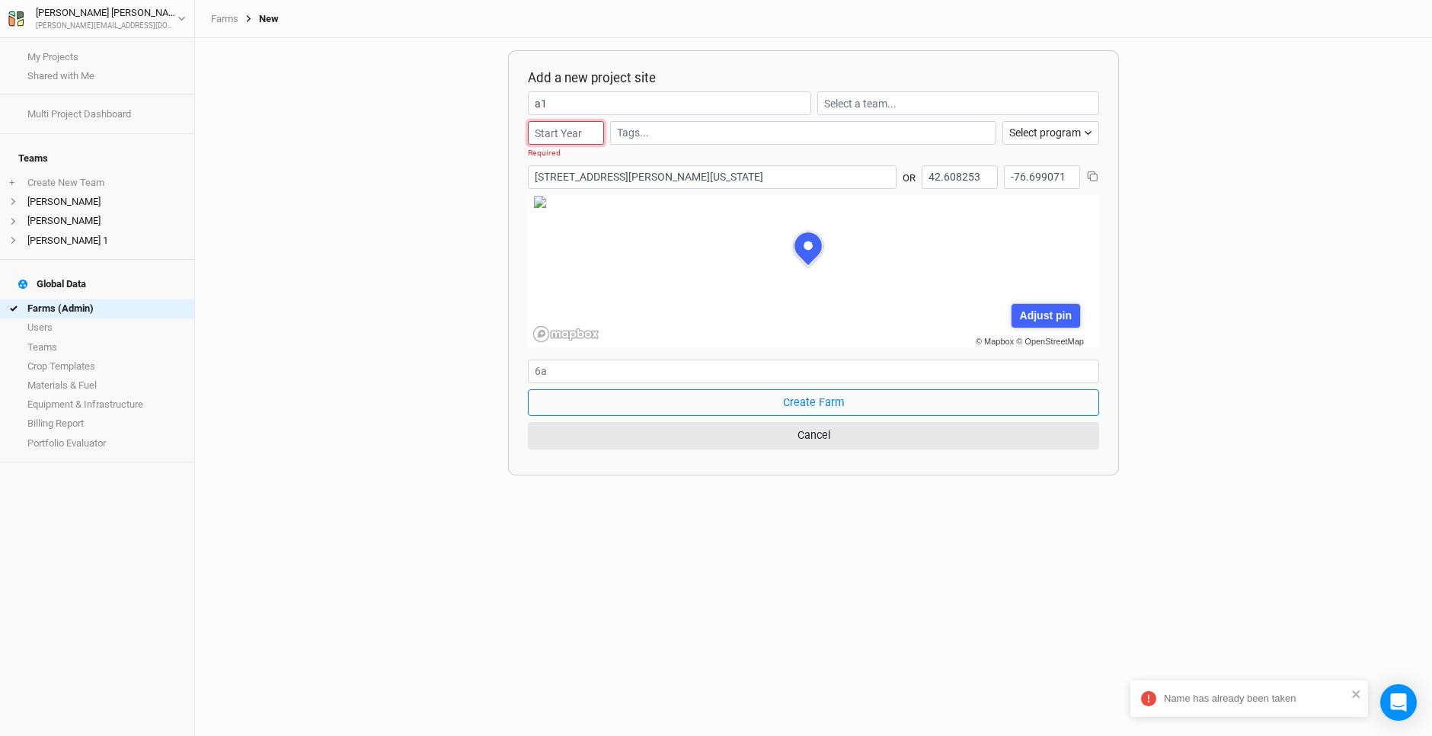
click at [575, 126] on input "number" at bounding box center [566, 133] width 76 height 24
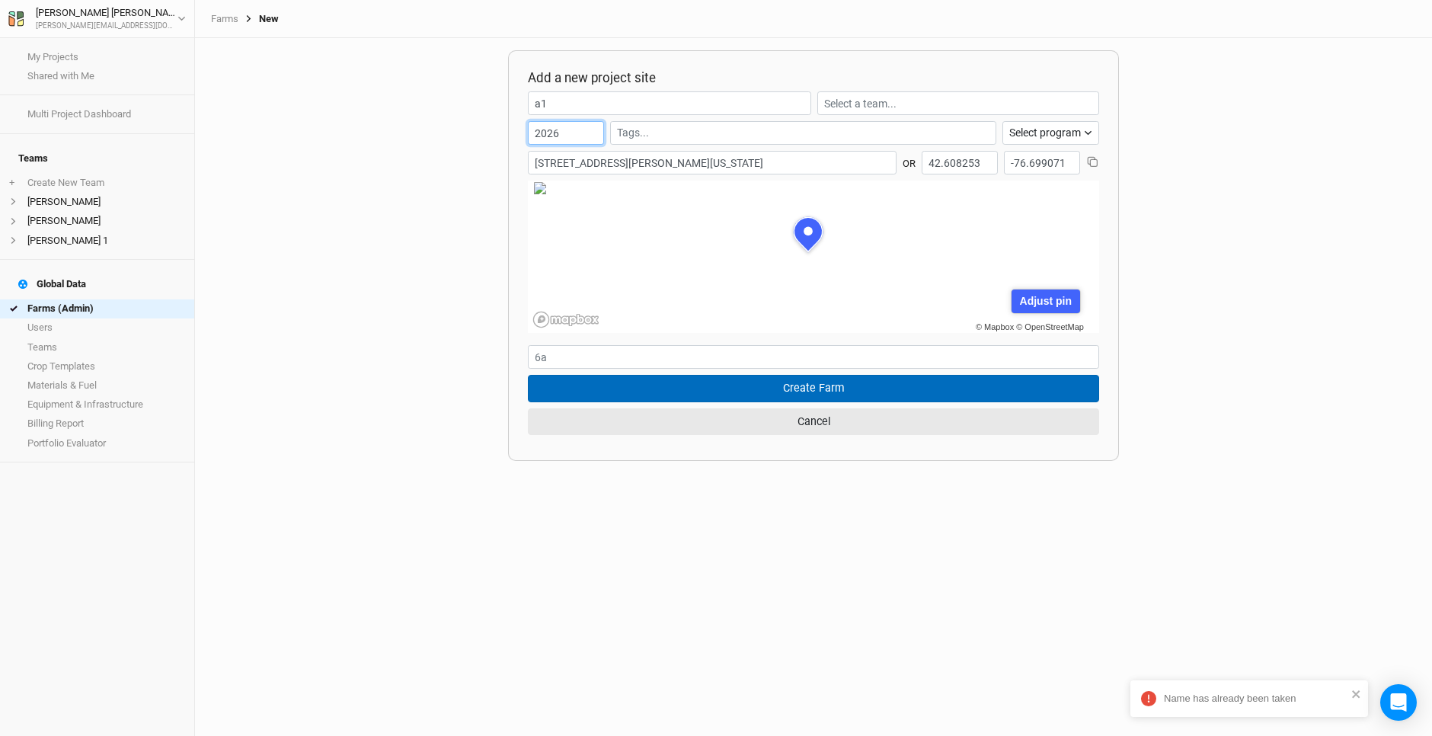
type input "2026"
click at [796, 383] on button "Create Farm" at bounding box center [813, 388] width 571 height 27
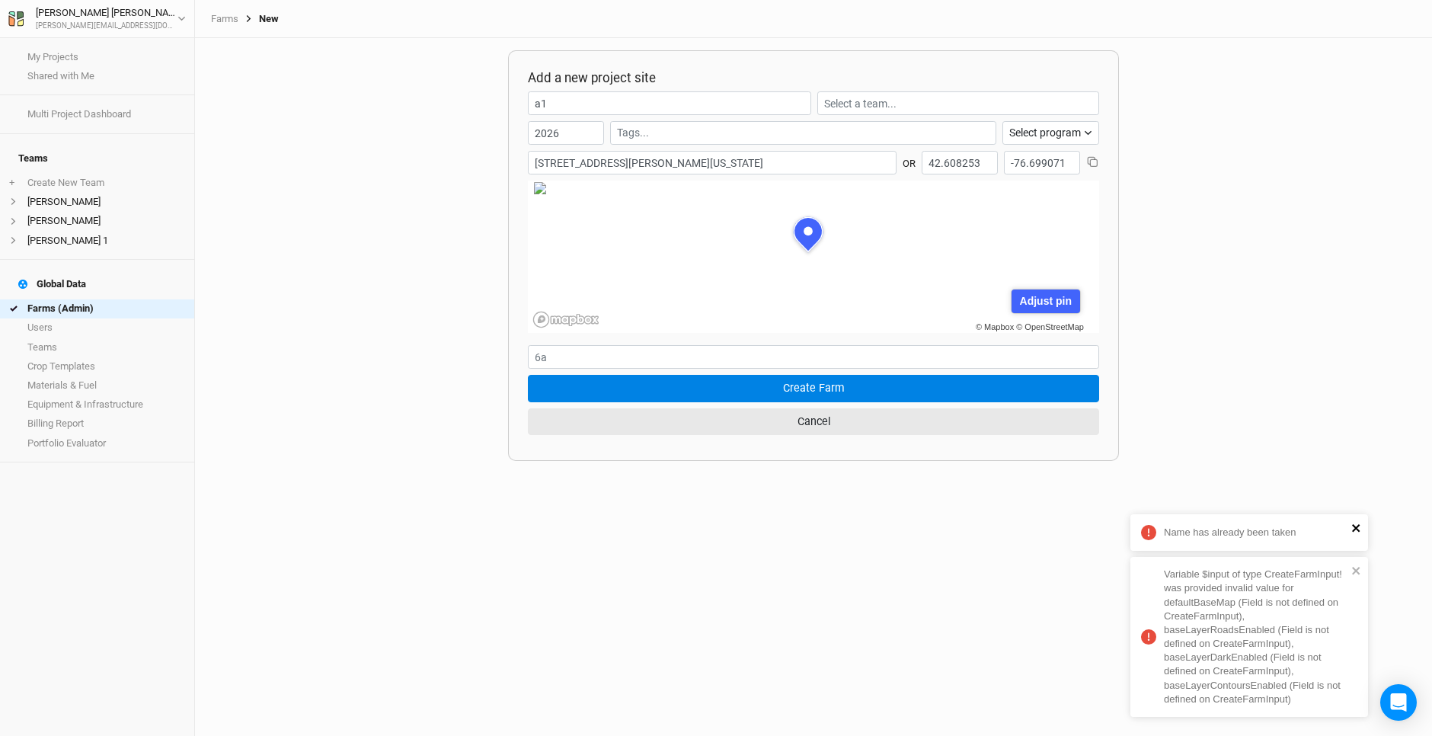
click at [1355, 523] on icon "close" at bounding box center [1356, 528] width 11 height 12
click at [1353, 568] on icon "close" at bounding box center [1356, 571] width 8 height 8
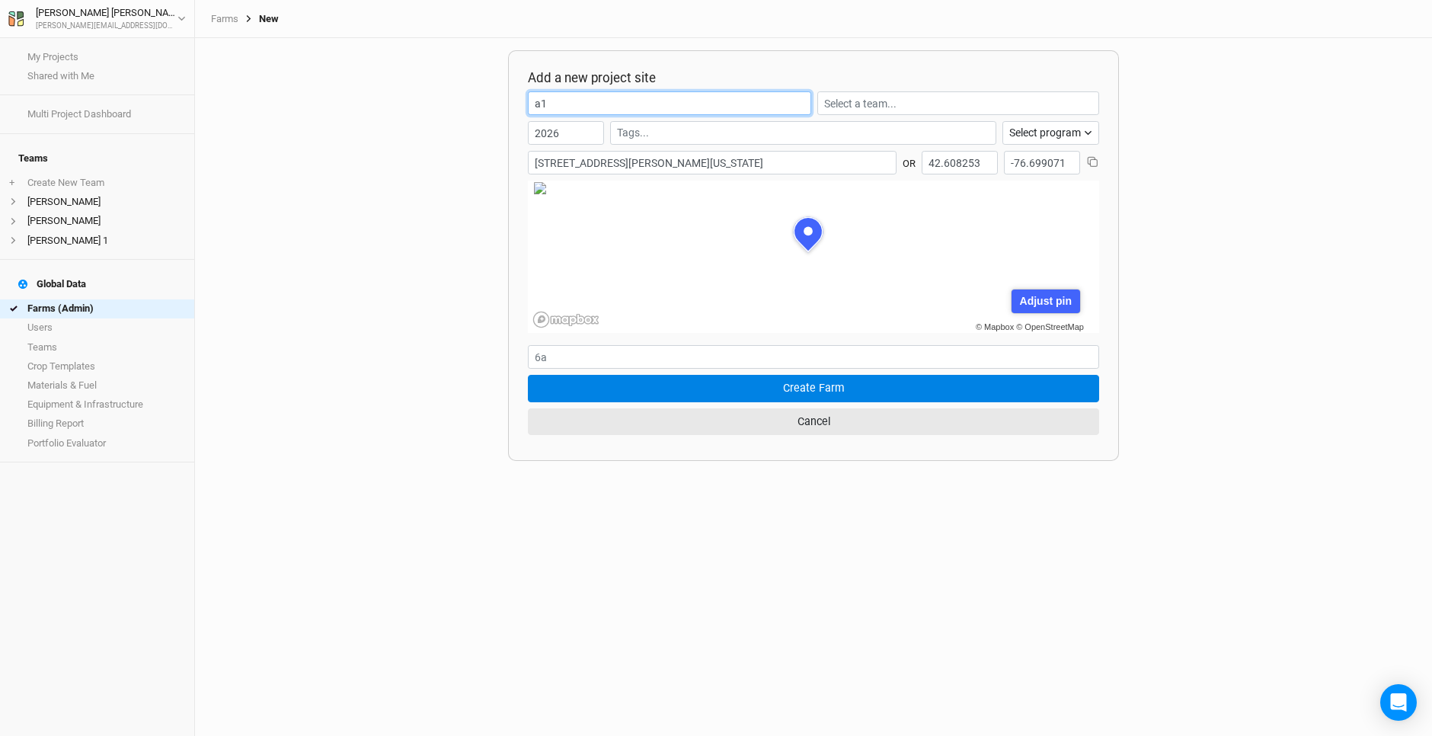
click at [567, 104] on input "a1" at bounding box center [669, 103] width 283 height 24
type input "a"
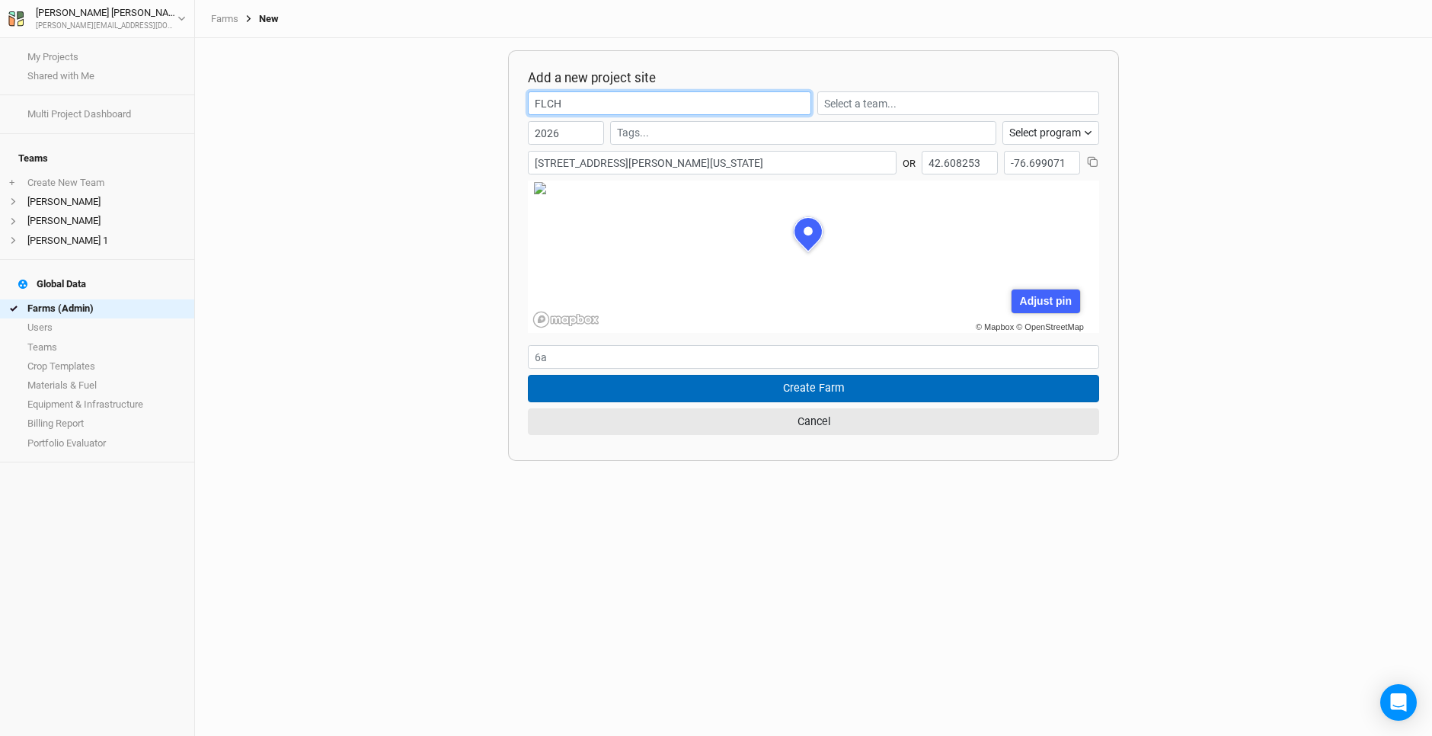
type input "FLCH"
click at [774, 385] on button "Create Farm" at bounding box center [813, 388] width 571 height 27
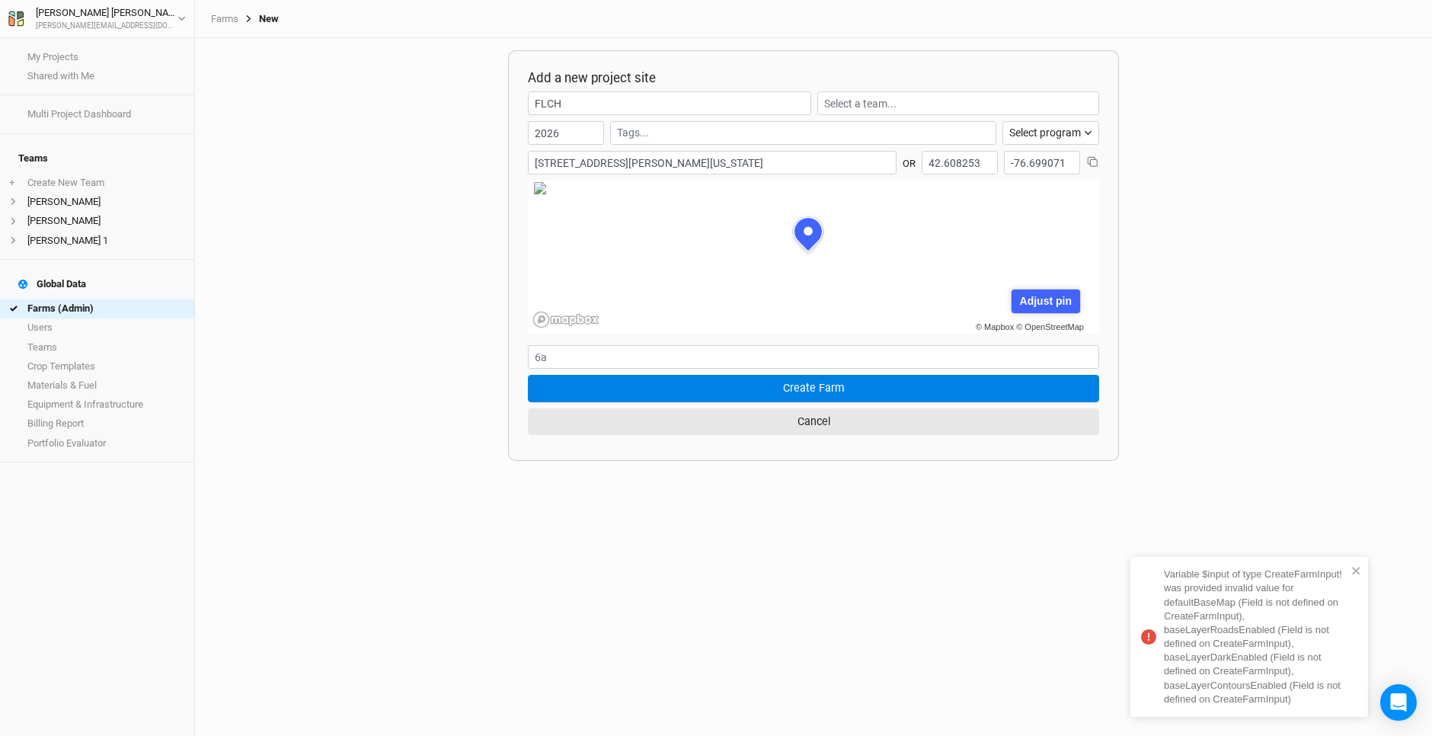
click at [1366, 567] on CreateFarmInput\) "Variable $input of type CreateFarmInput! was provided invalid value for default…" at bounding box center [1249, 637] width 238 height 160
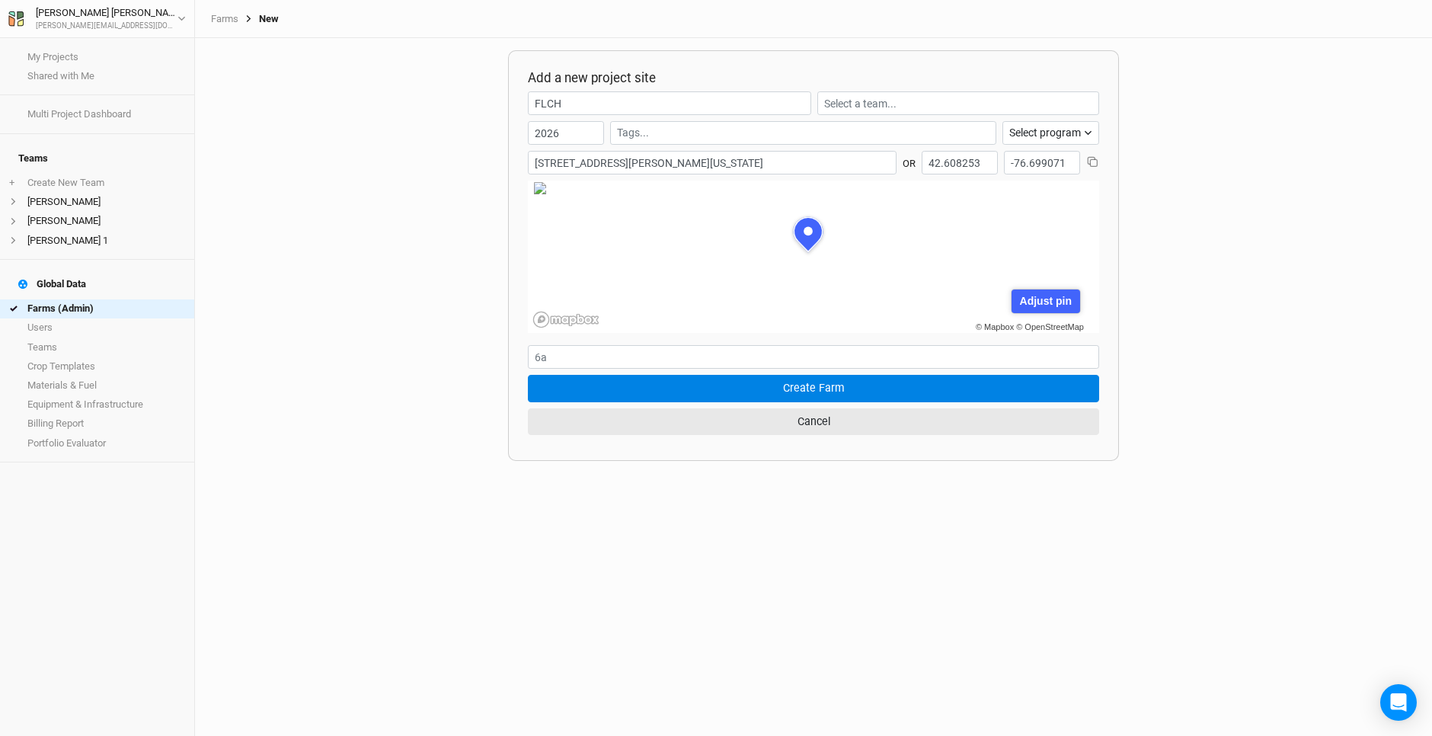
click at [369, 114] on div "Add a new project site FLCH 2026 Select program Climate Smart Commodities Agrof…" at bounding box center [813, 387] width 1237 height 698
click at [269, 11] on div "Farms New" at bounding box center [813, 19] width 1237 height 38
click at [269, 21] on div "New" at bounding box center [258, 19] width 40 height 12
click at [363, 153] on div "Add a new project site FLCH 2026 Select program Climate Smart Commodities Agrof…" at bounding box center [813, 387] width 1237 height 698
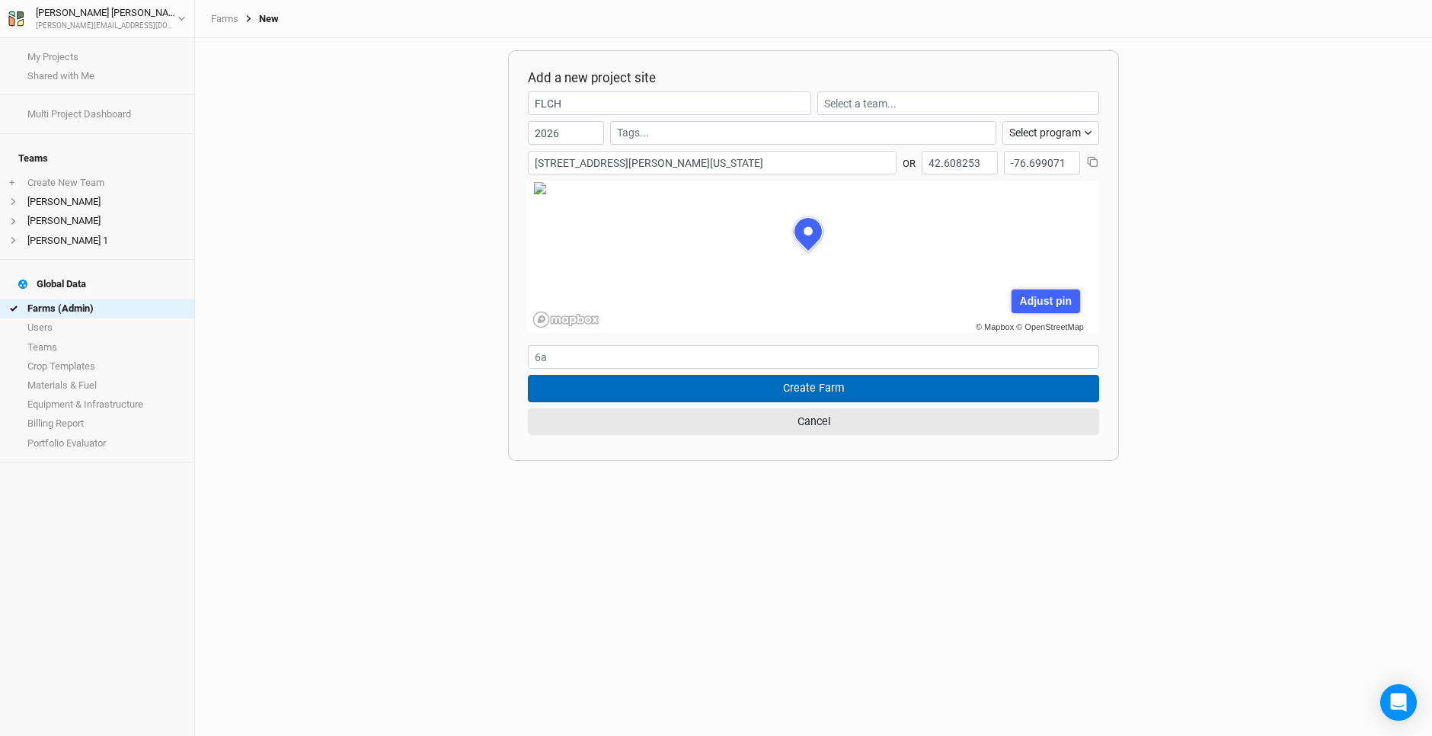
click at [892, 389] on button "Create Farm" at bounding box center [813, 388] width 571 height 27
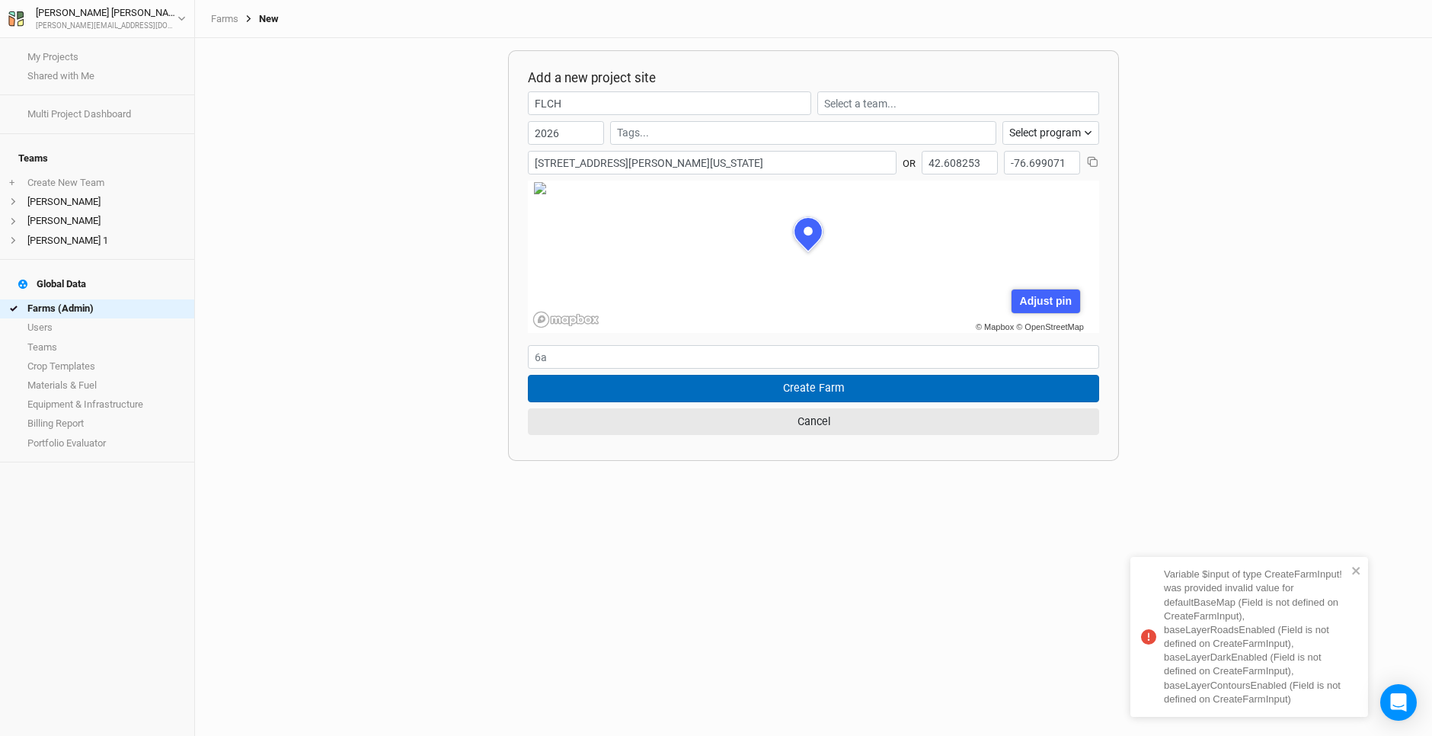
click at [892, 389] on button "Create Farm" at bounding box center [813, 388] width 571 height 27
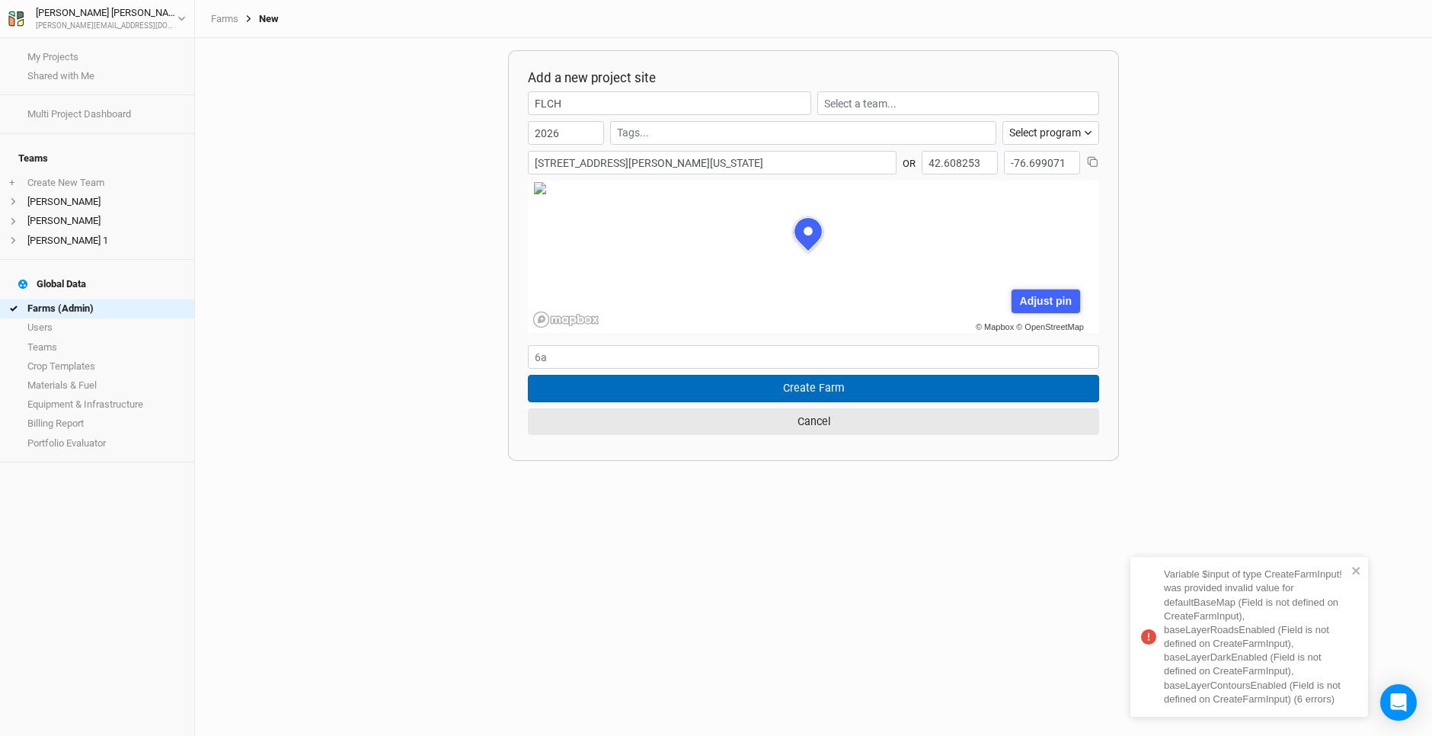
click at [892, 389] on button "Create Farm" at bounding box center [813, 388] width 571 height 27
click at [890, 390] on button "Create Farm" at bounding box center [813, 388] width 571 height 27
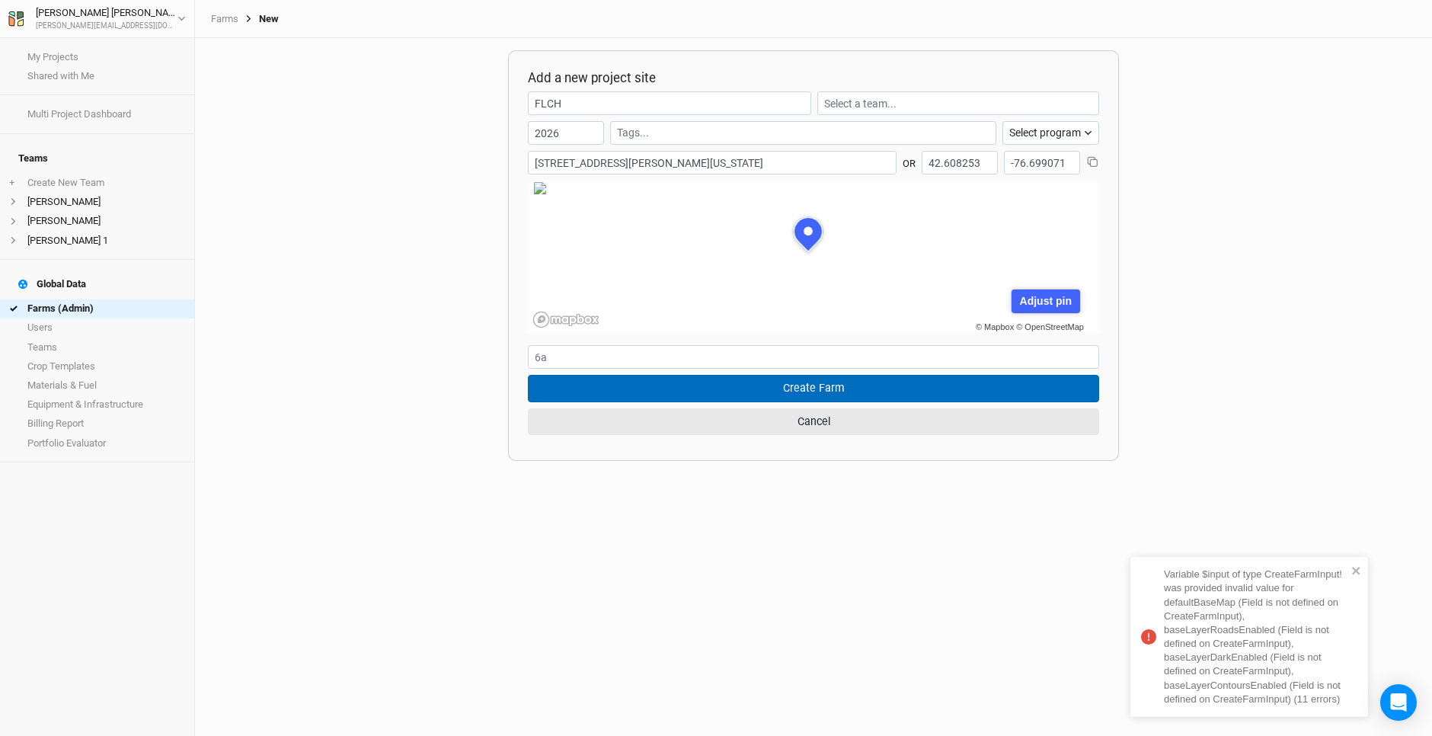
click at [890, 390] on button "Create Farm" at bounding box center [813, 388] width 571 height 27
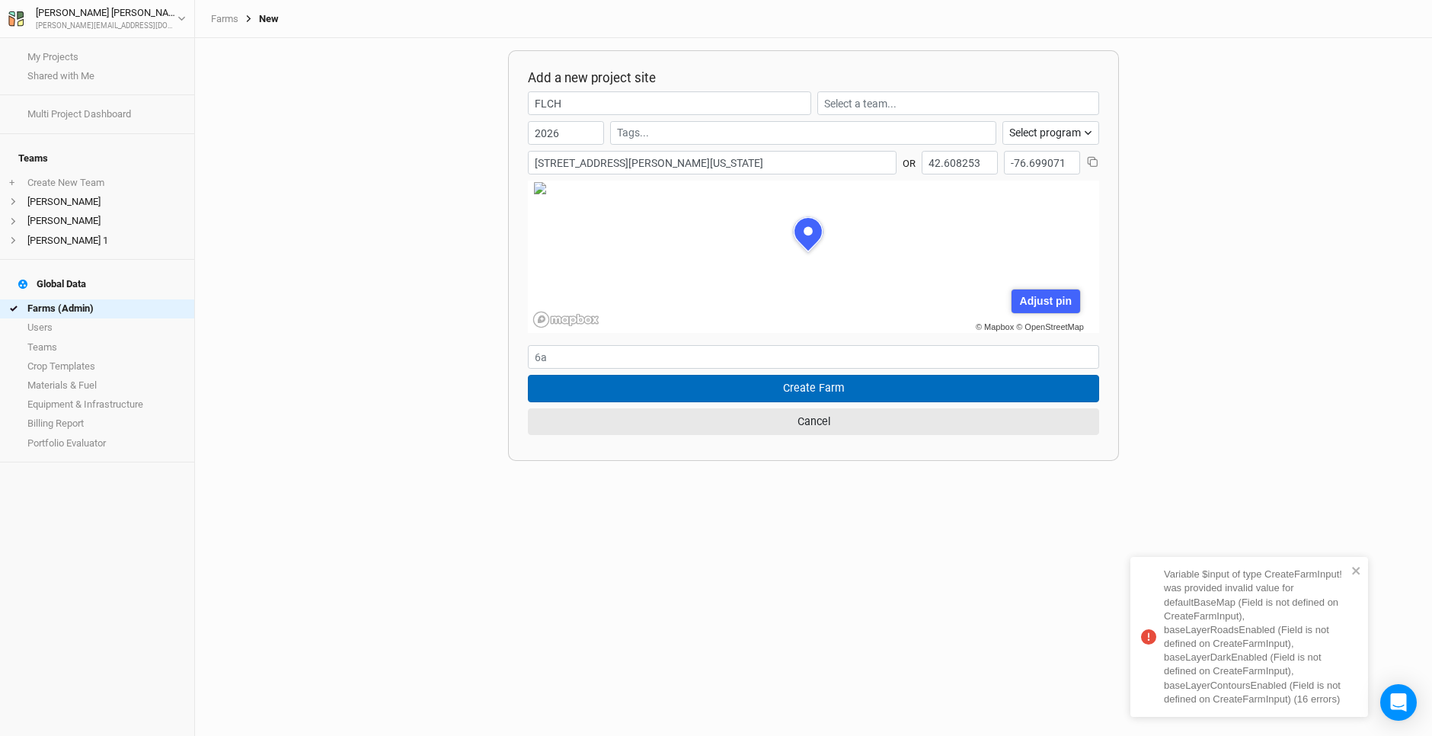
click at [890, 390] on button "Create Farm" at bounding box center [813, 388] width 571 height 27
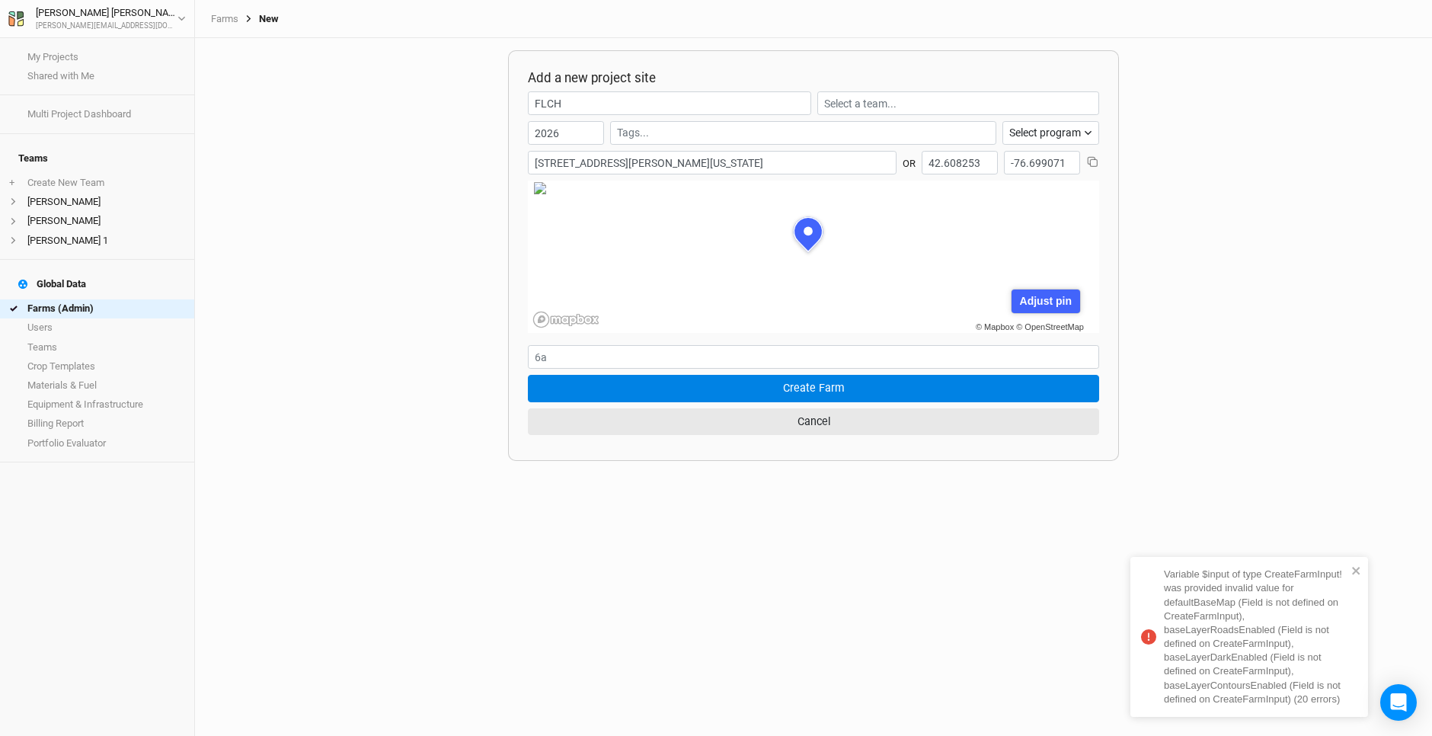
click at [830, 162] on input "[STREET_ADDRESS][PERSON_NAME][US_STATE]" at bounding box center [712, 163] width 369 height 24
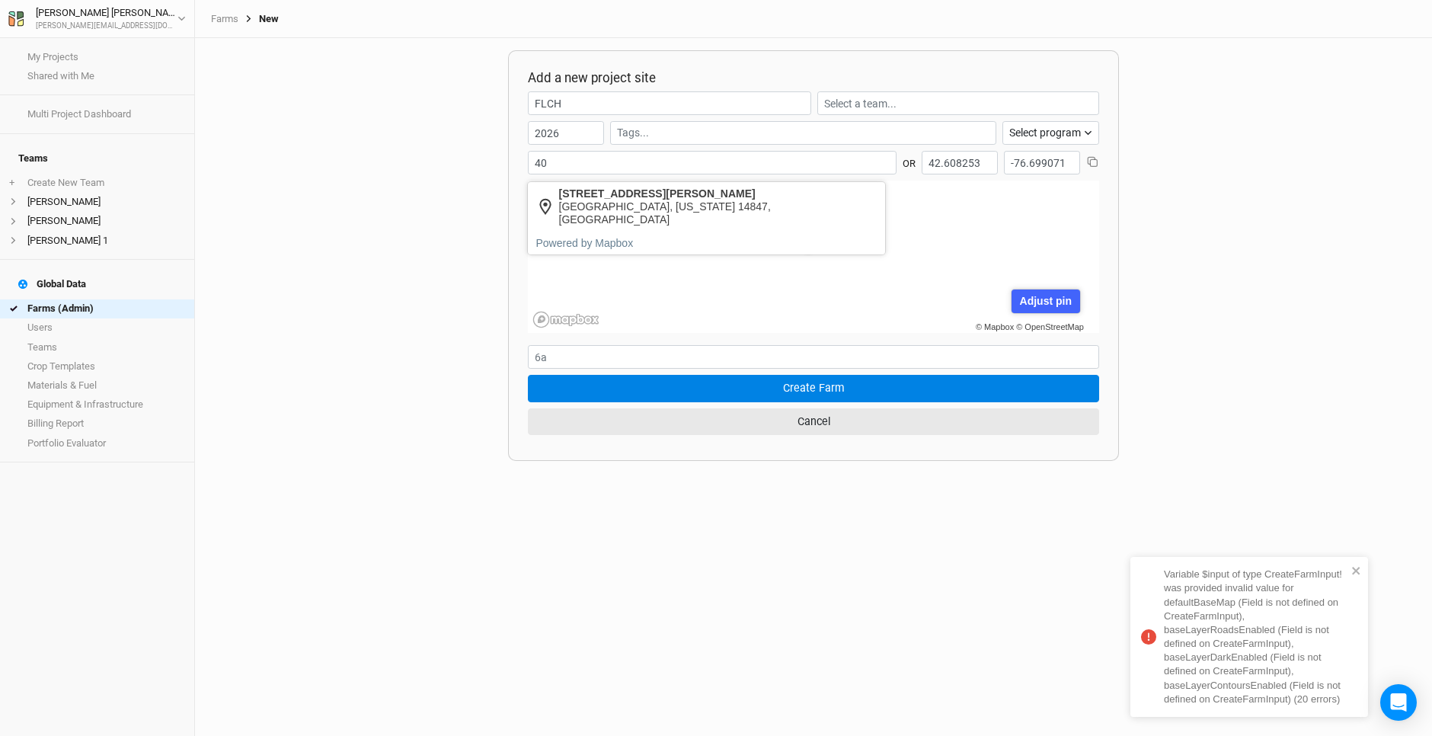
type input "4"
click at [445, 487] on div "Add a new project site FLCH 2026 Select program Climate Smart Commodities Agrof…" at bounding box center [813, 387] width 1237 height 698
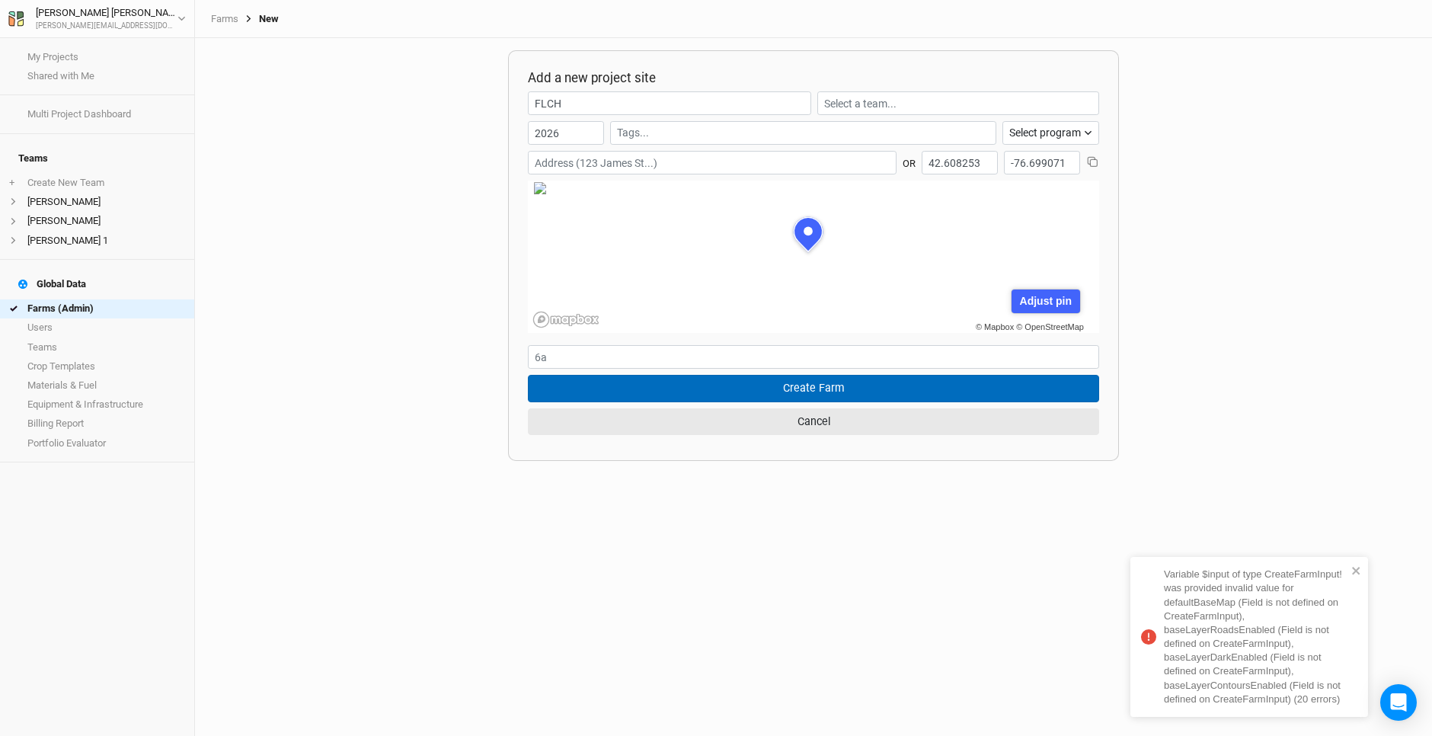
click at [788, 387] on button "Create Farm" at bounding box center [813, 388] width 571 height 27
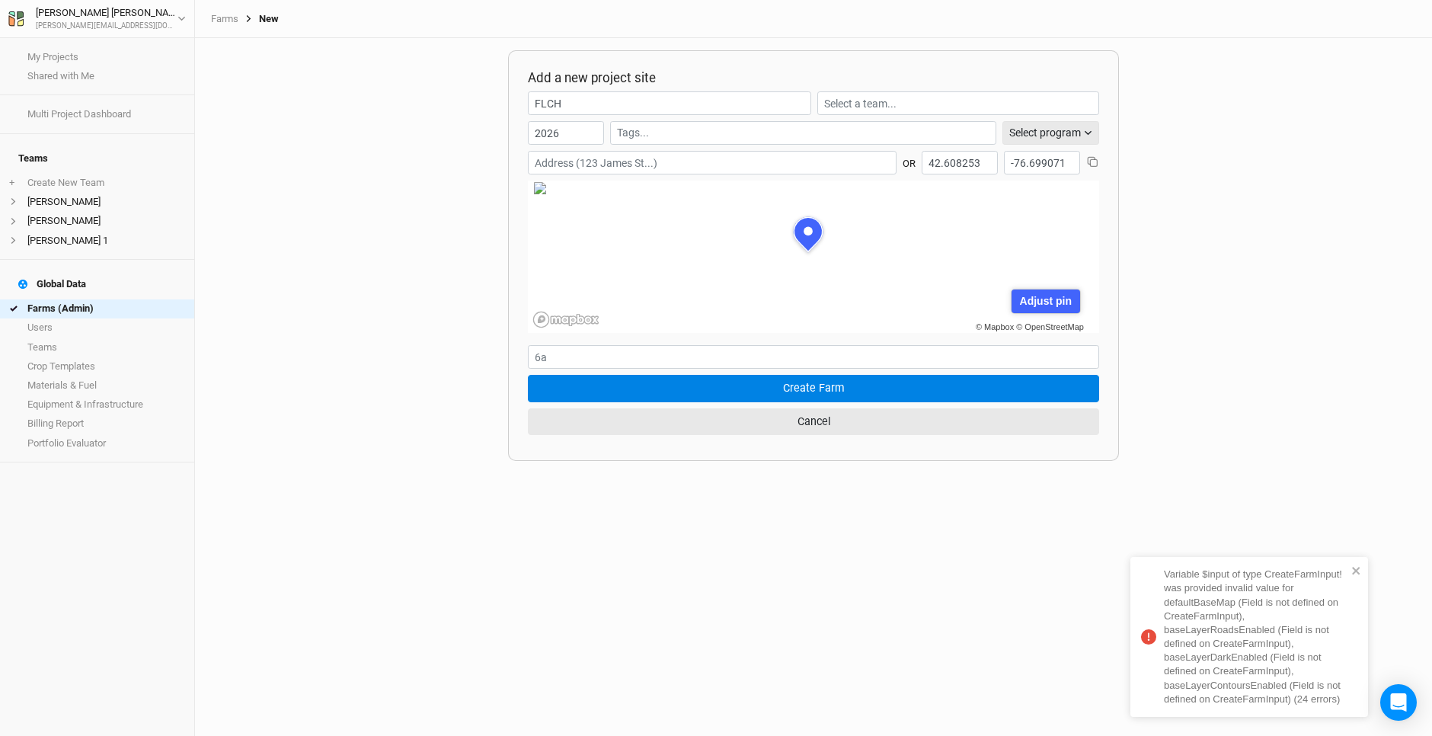
click at [1079, 127] on button "Select program" at bounding box center [1050, 133] width 97 height 24
click at [1037, 214] on span "None" at bounding box center [1024, 212] width 30 height 18
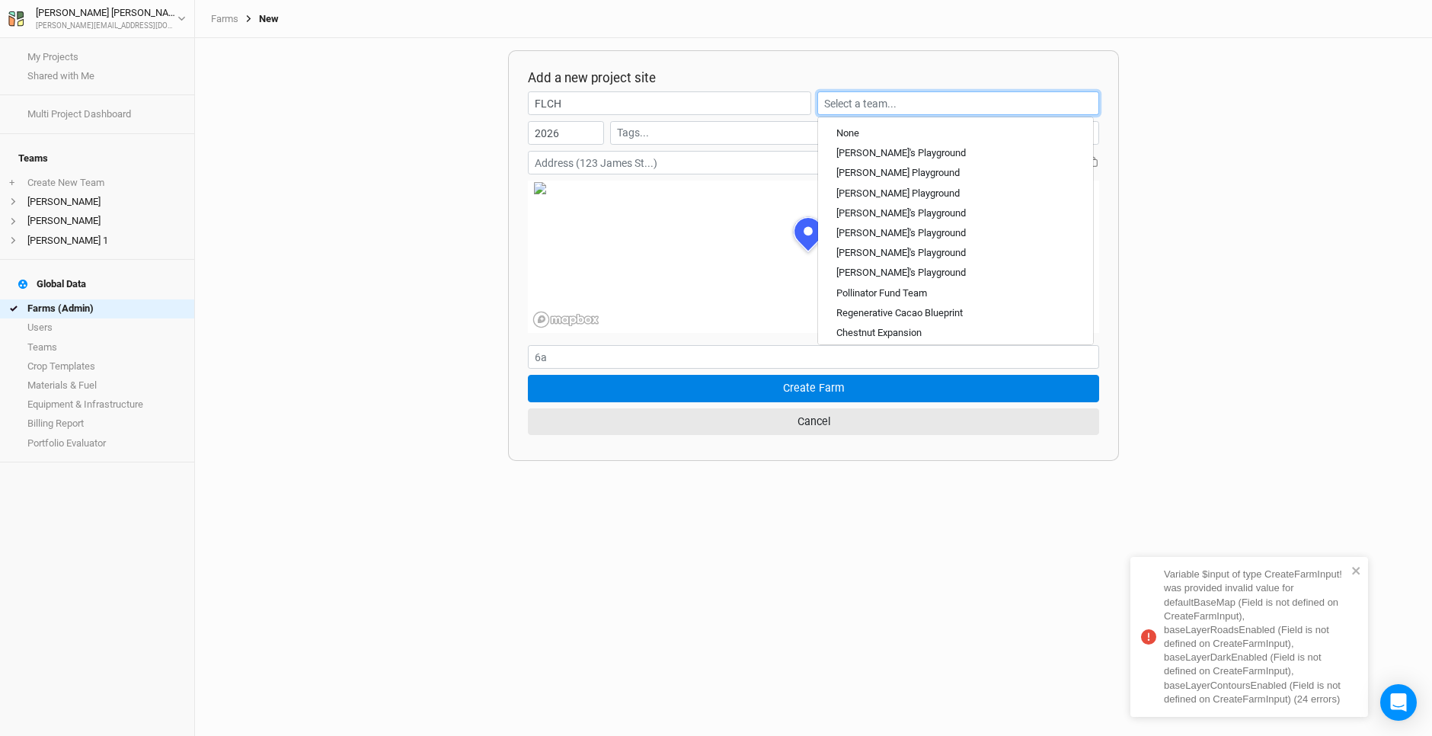
click at [879, 106] on input "text" at bounding box center [958, 103] width 282 height 24
click at [875, 130] on div "None" at bounding box center [955, 133] width 238 height 14
type input "None"
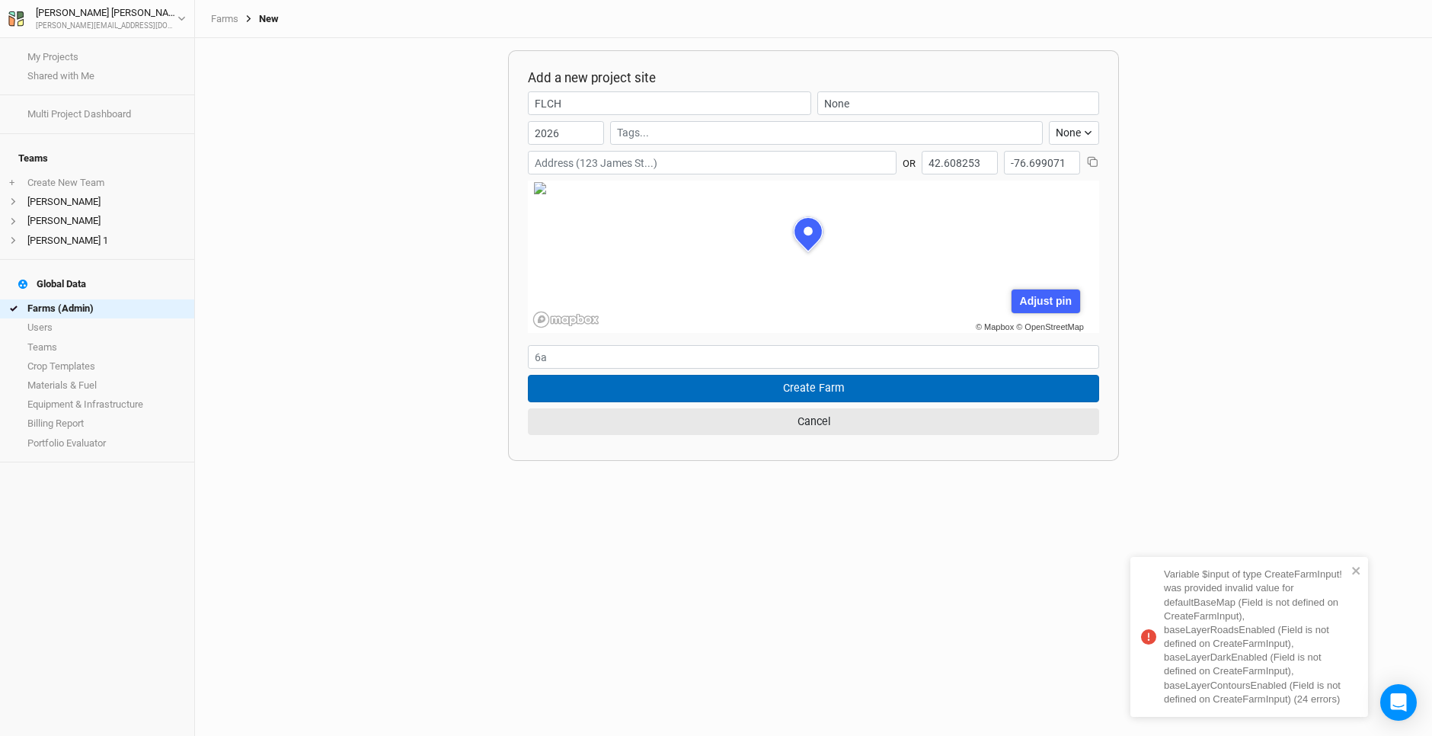
click at [810, 382] on button "Create Farm" at bounding box center [813, 388] width 571 height 27
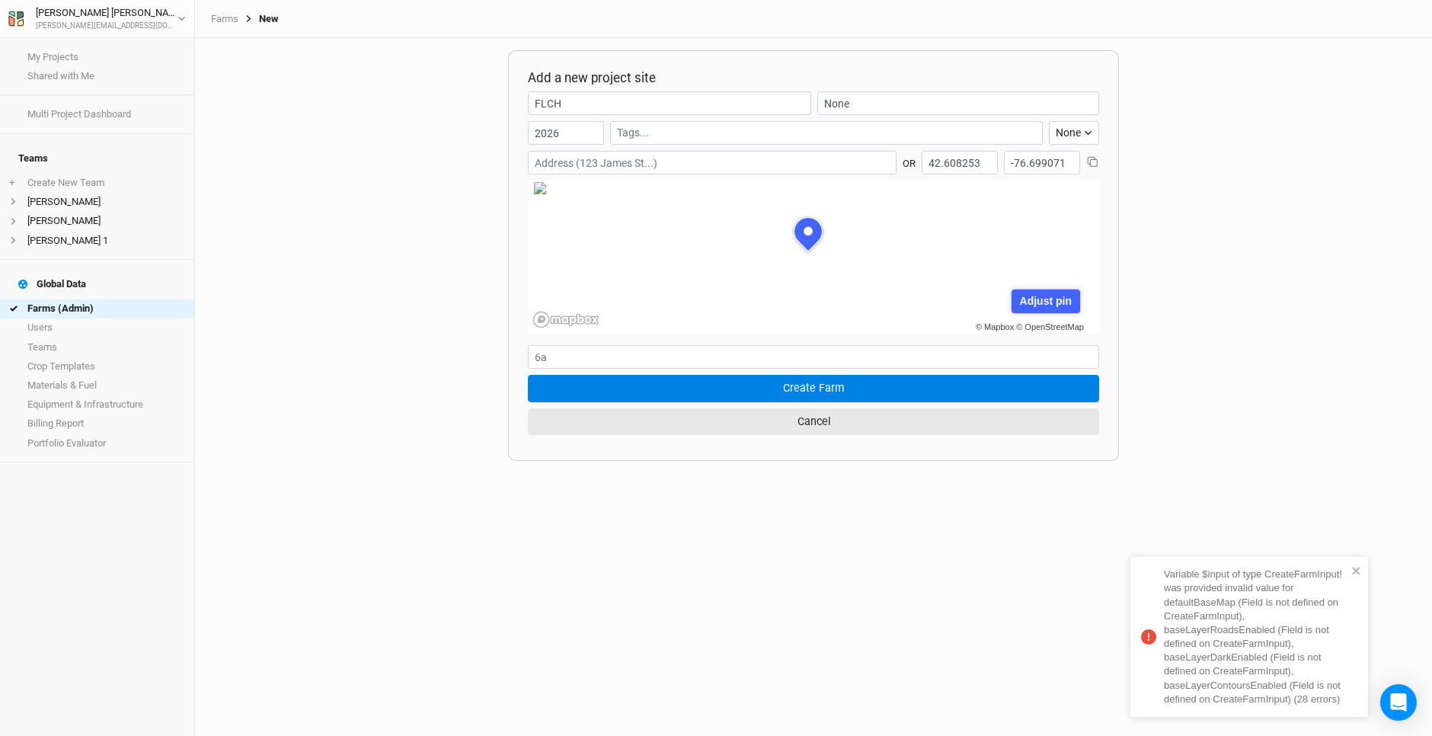
click at [717, 135] on input "text" at bounding box center [826, 133] width 419 height 16
click at [713, 168] on div "Active" at bounding box center [815, 163] width 372 height 14
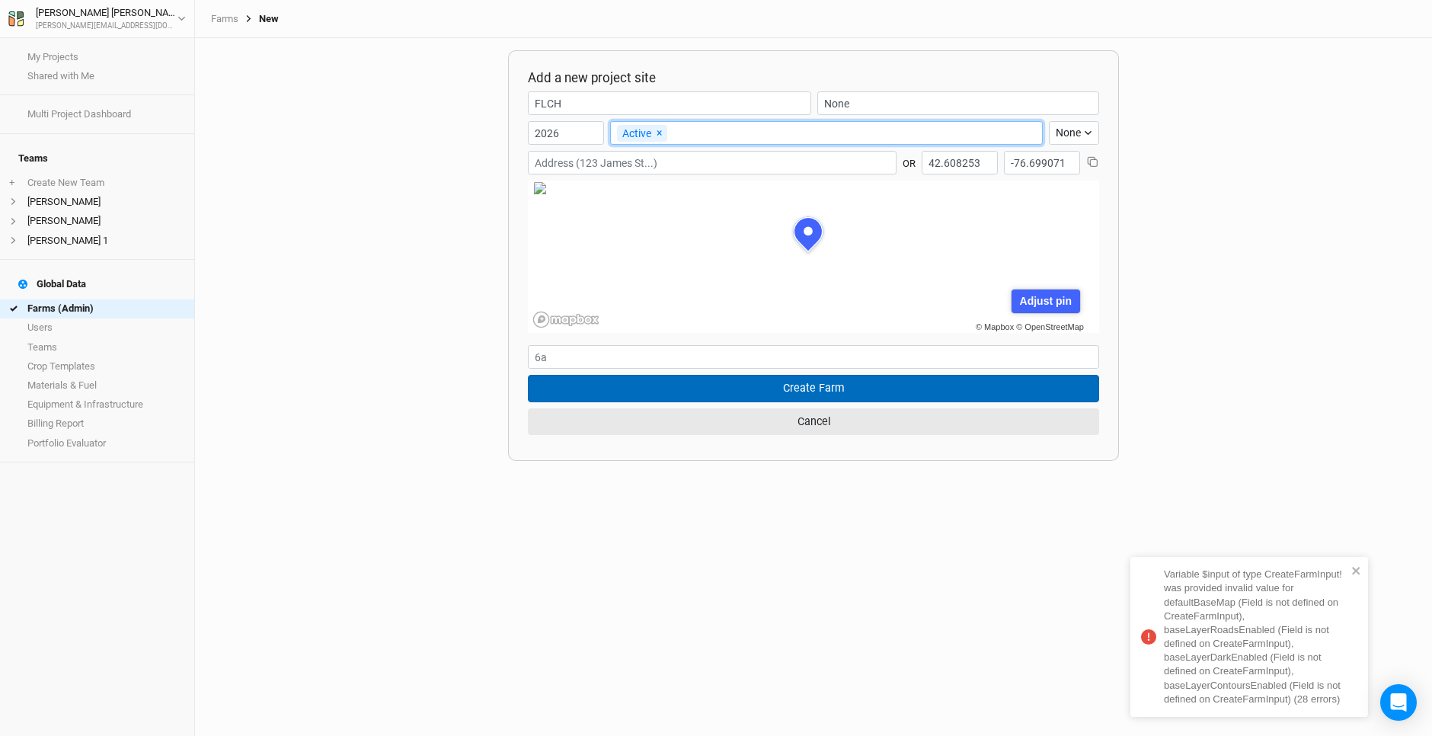
click at [781, 387] on button "Create Farm" at bounding box center [813, 388] width 571 height 27
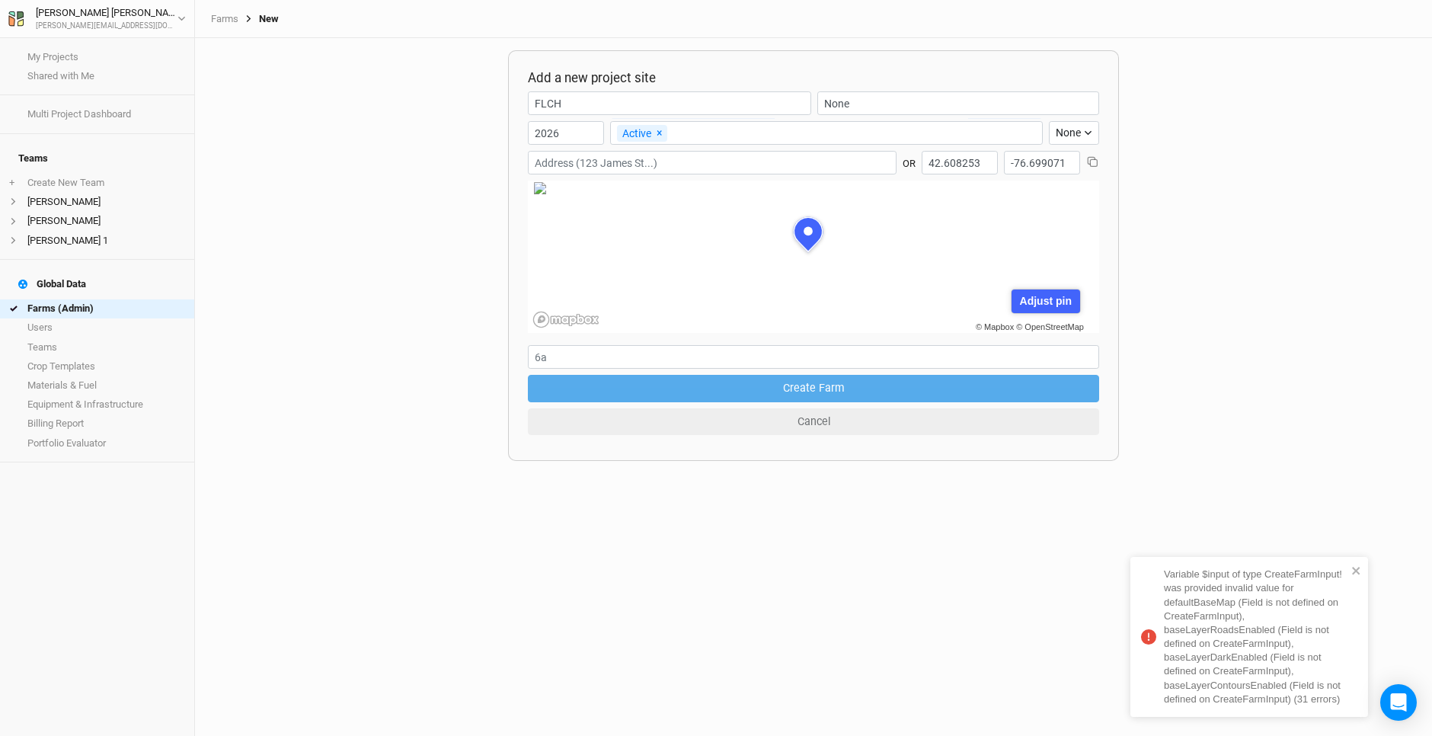
click at [781, 387] on button "Create Farm" at bounding box center [813, 388] width 571 height 27
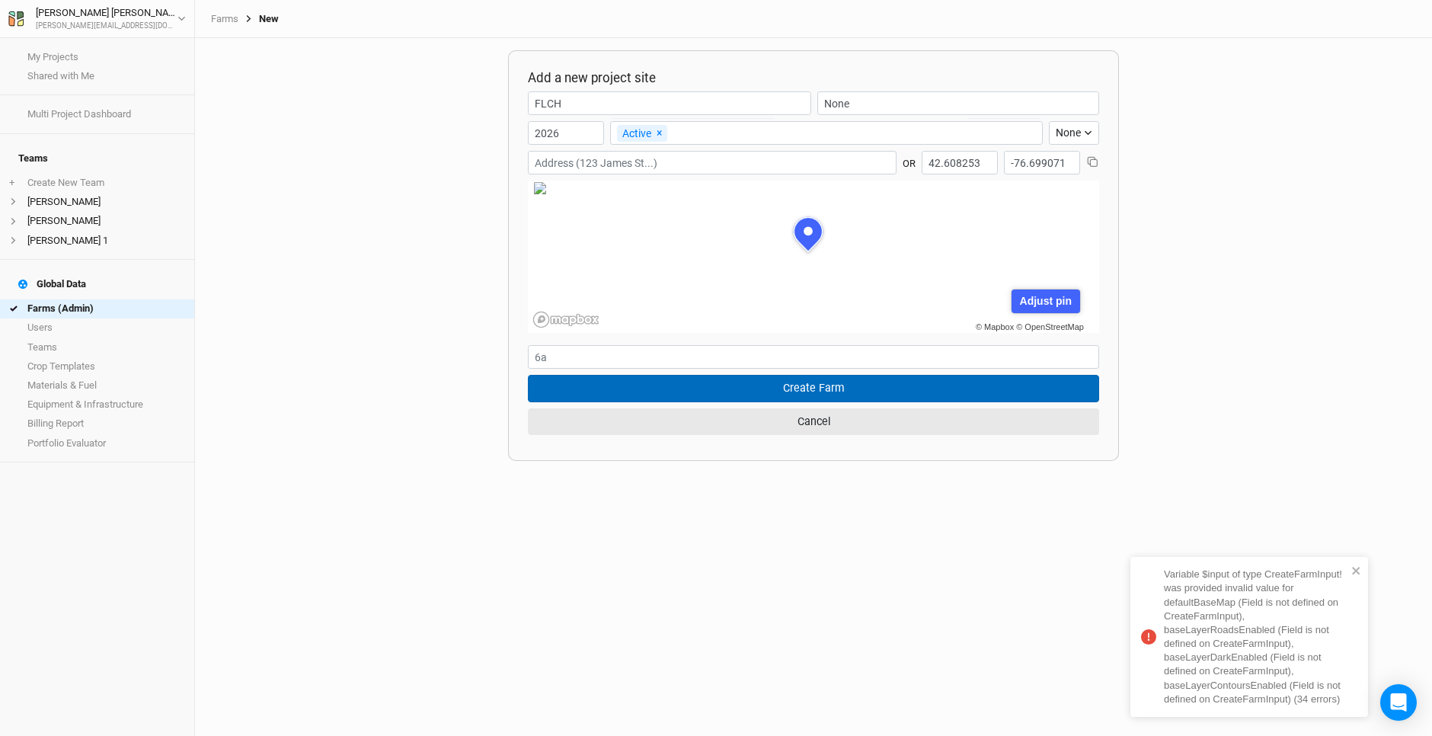
click at [781, 387] on button "Create Farm" at bounding box center [813, 388] width 571 height 27
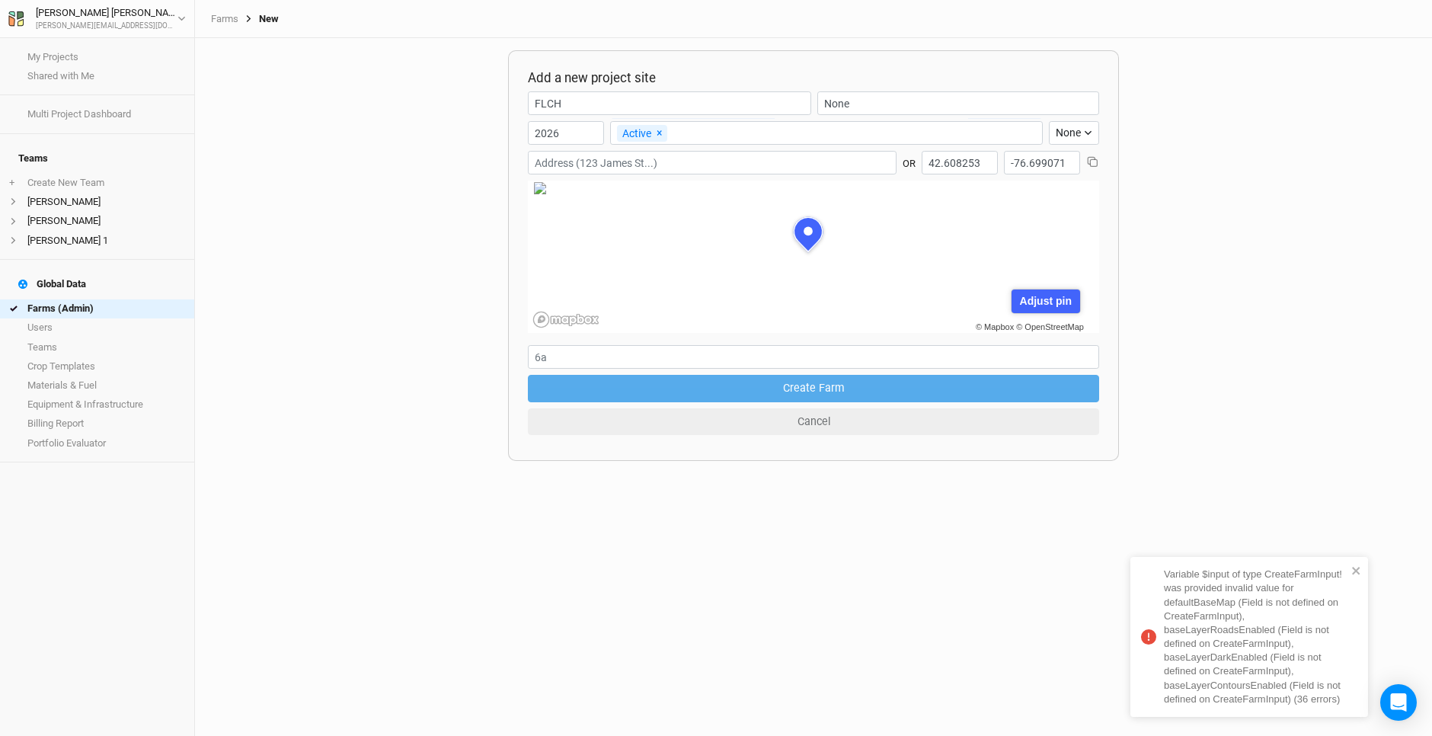
click at [781, 387] on button "Create Farm" at bounding box center [813, 388] width 571 height 27
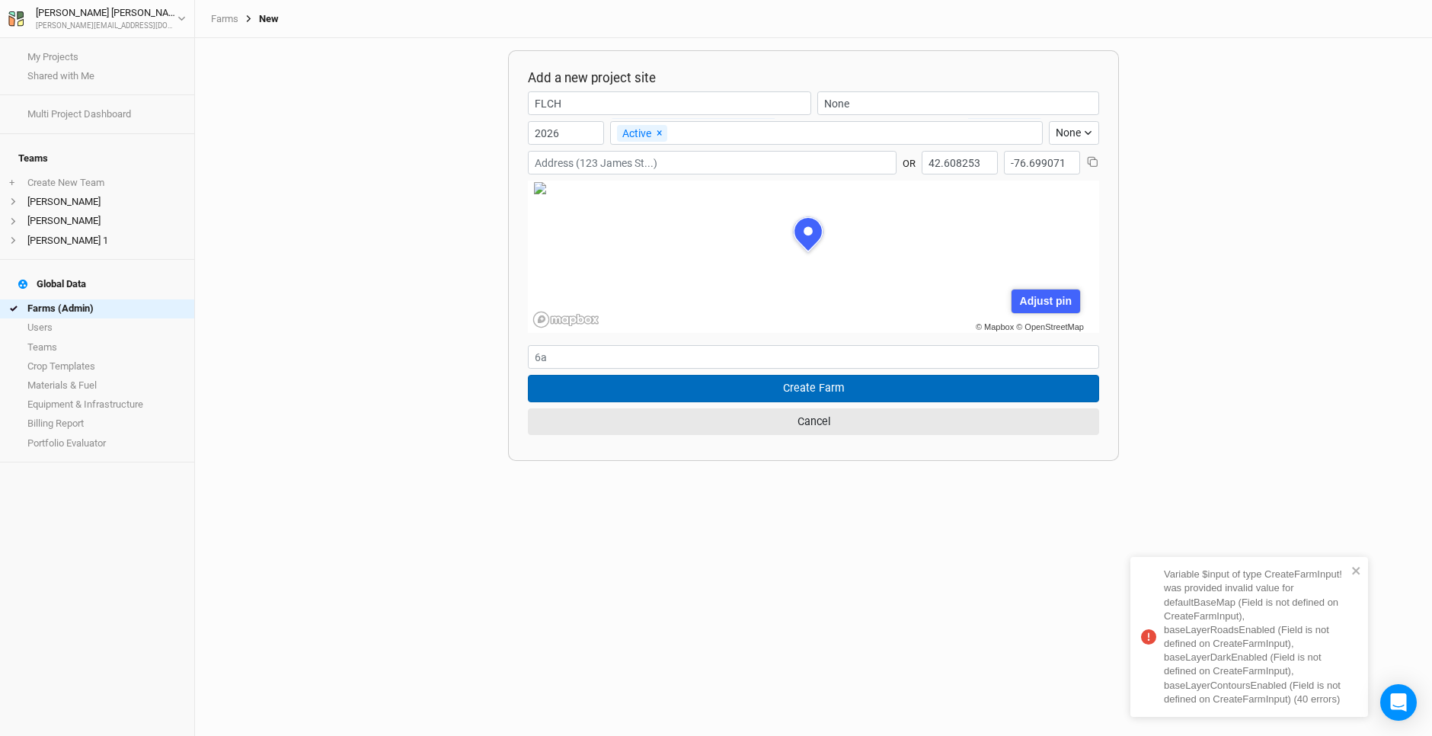
click at [781, 387] on button "Create Farm" at bounding box center [813, 388] width 571 height 27
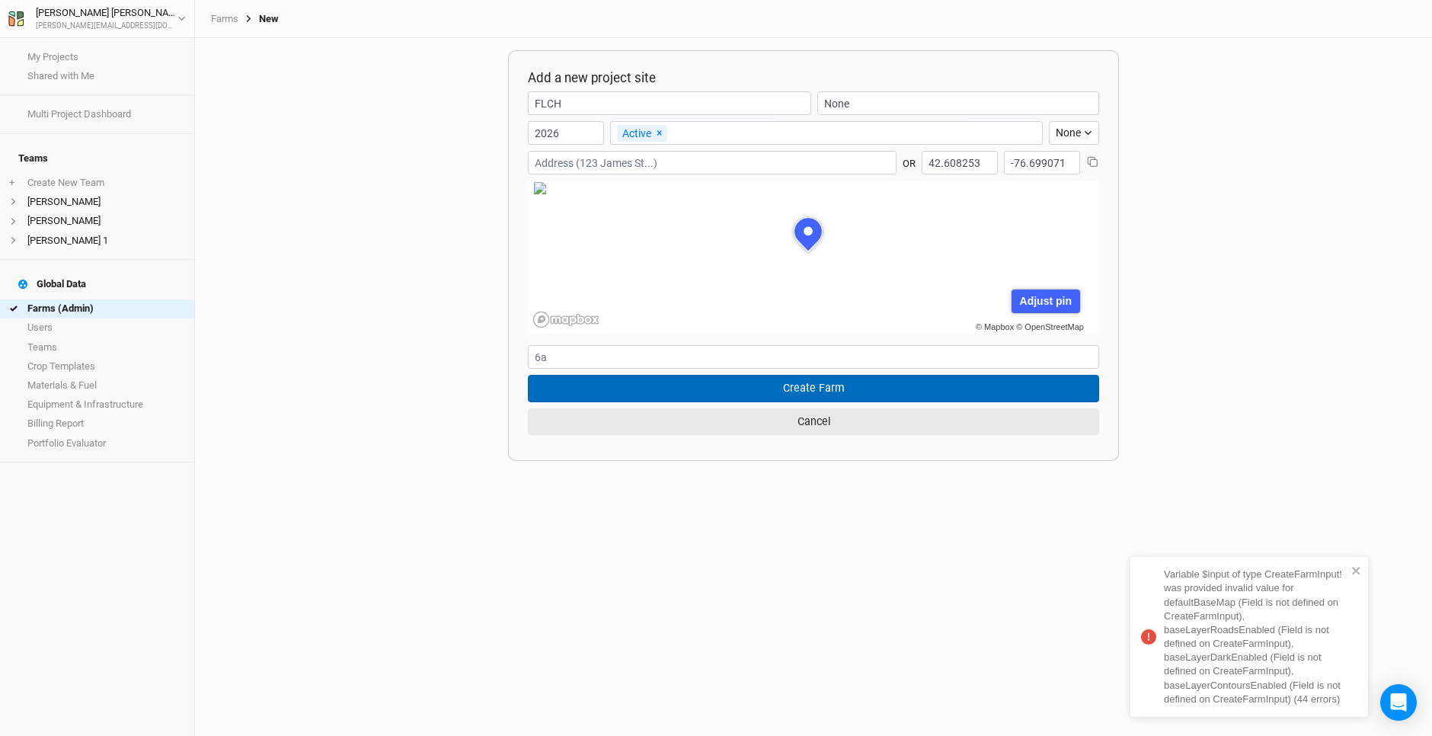
click at [781, 387] on button "Create Farm" at bounding box center [813, 388] width 571 height 27
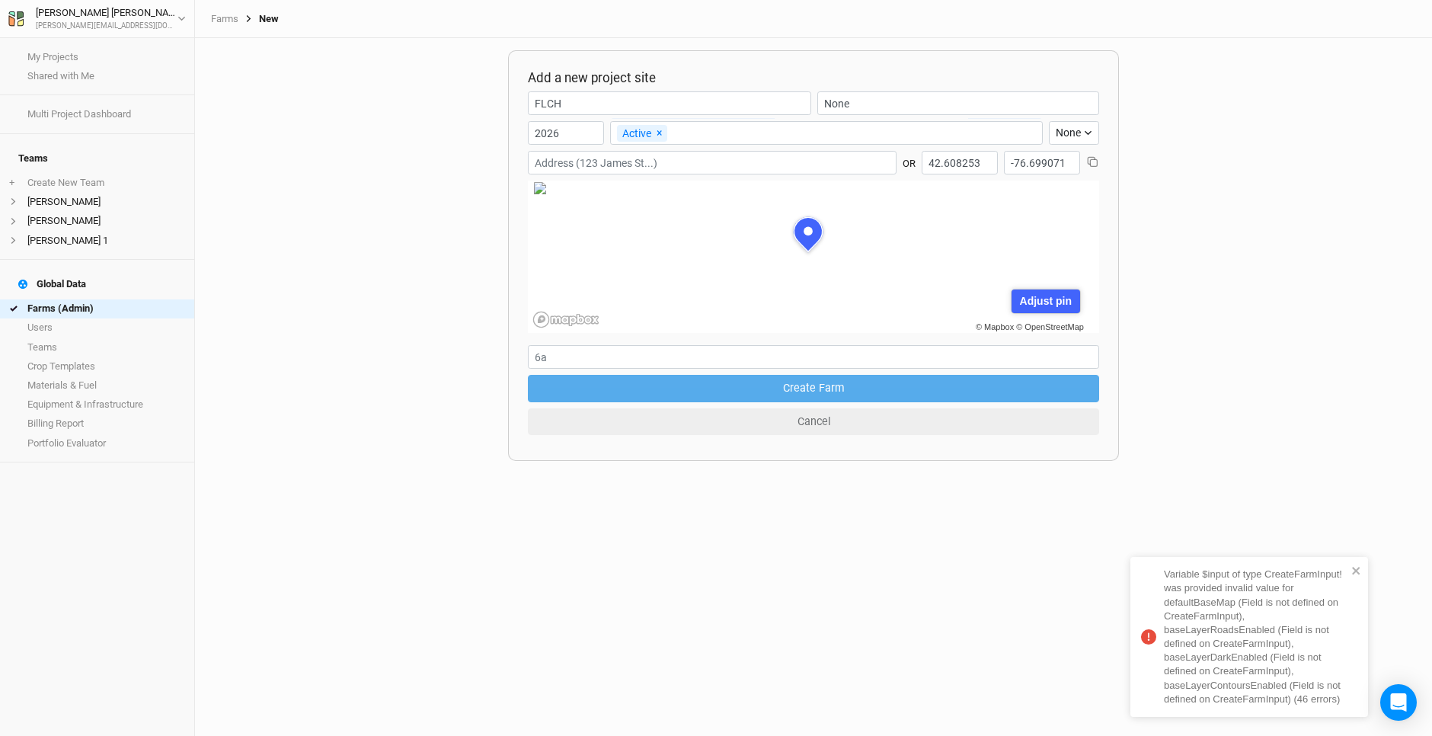
click at [781, 387] on button "Create Farm" at bounding box center [813, 388] width 571 height 27
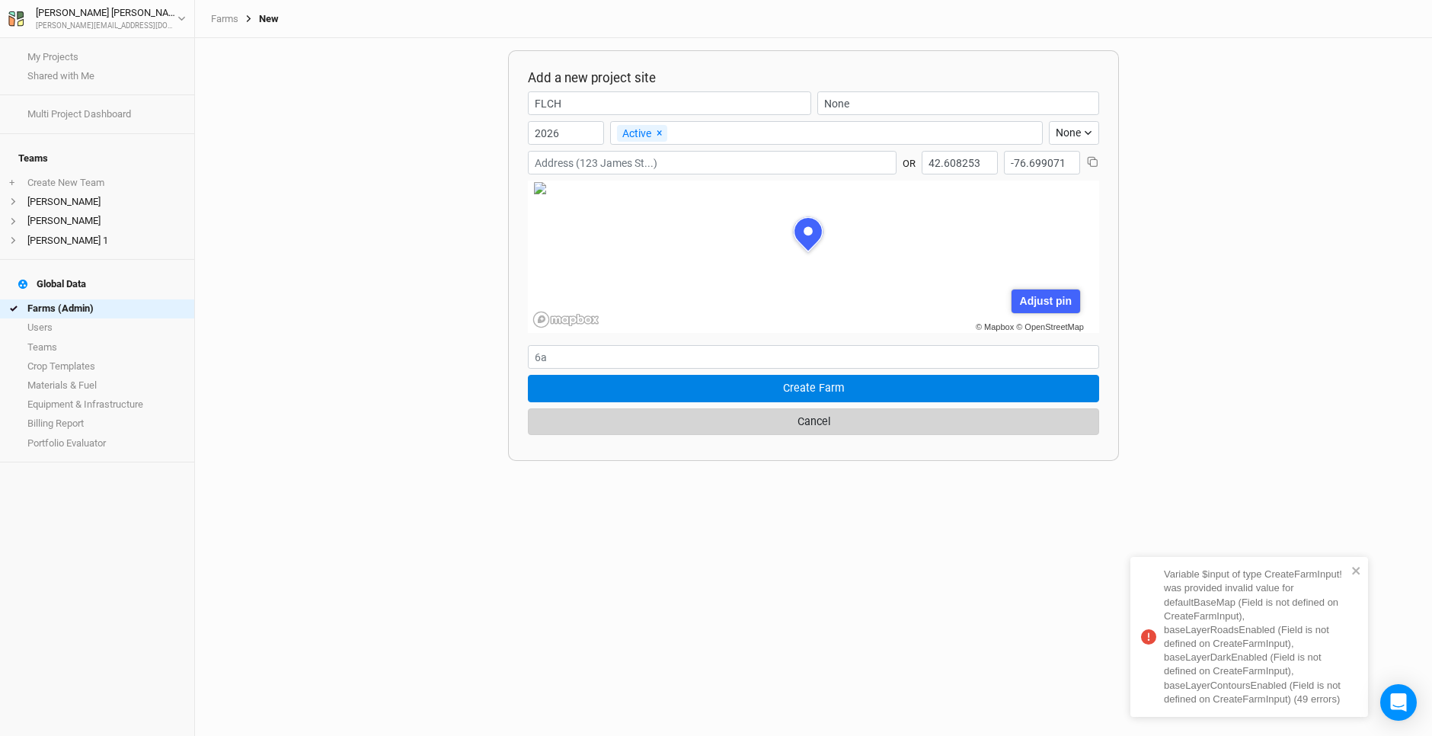
click at [801, 419] on button "Cancel" at bounding box center [813, 421] width 571 height 27
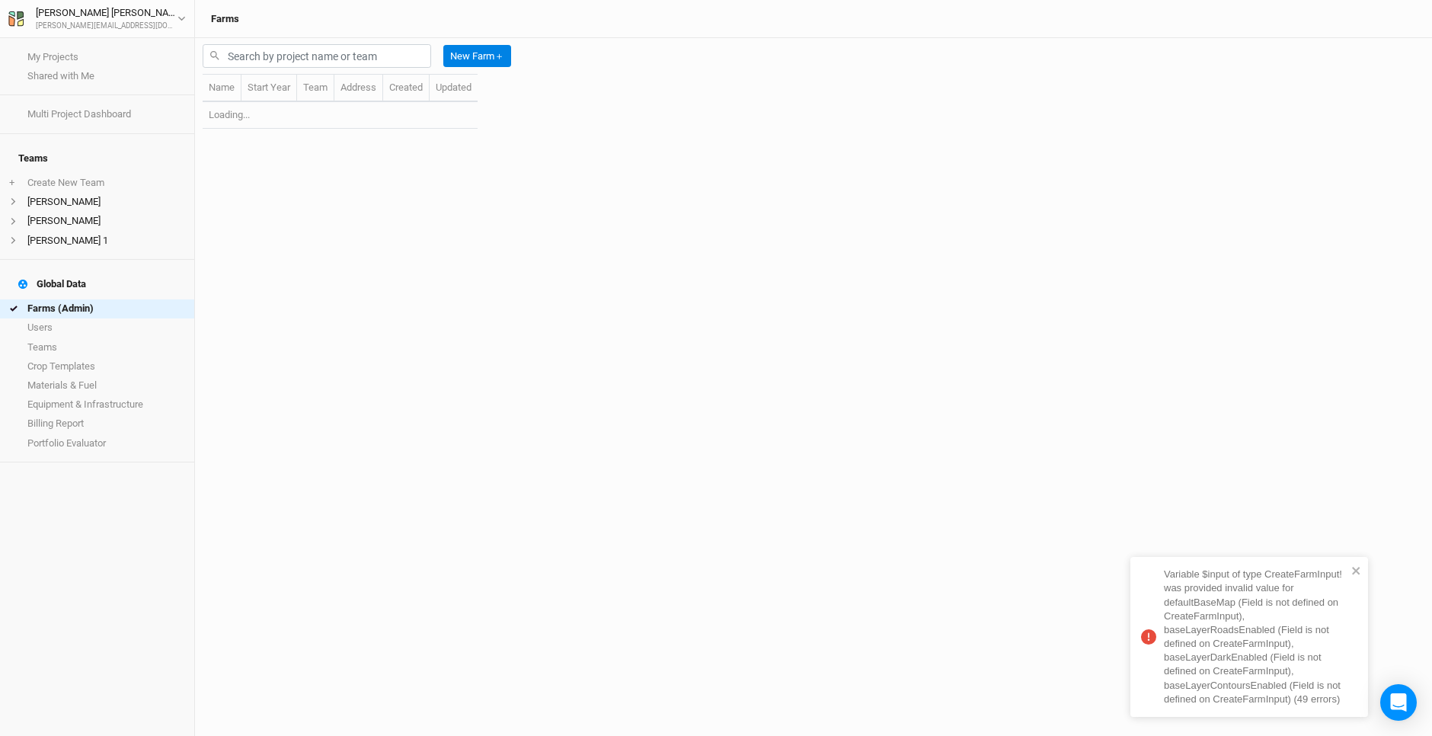
click at [593, 297] on div "New Farm ＋ Name Start Year Team Address Created Updated Loading..." at bounding box center [813, 387] width 1237 height 698
click at [1357, 572] on icon "close" at bounding box center [1356, 571] width 8 height 8
click at [824, 368] on div "New Farm ＋ Name Start Year Team Address Created Updated Loading..." at bounding box center [813, 387] width 1237 height 698
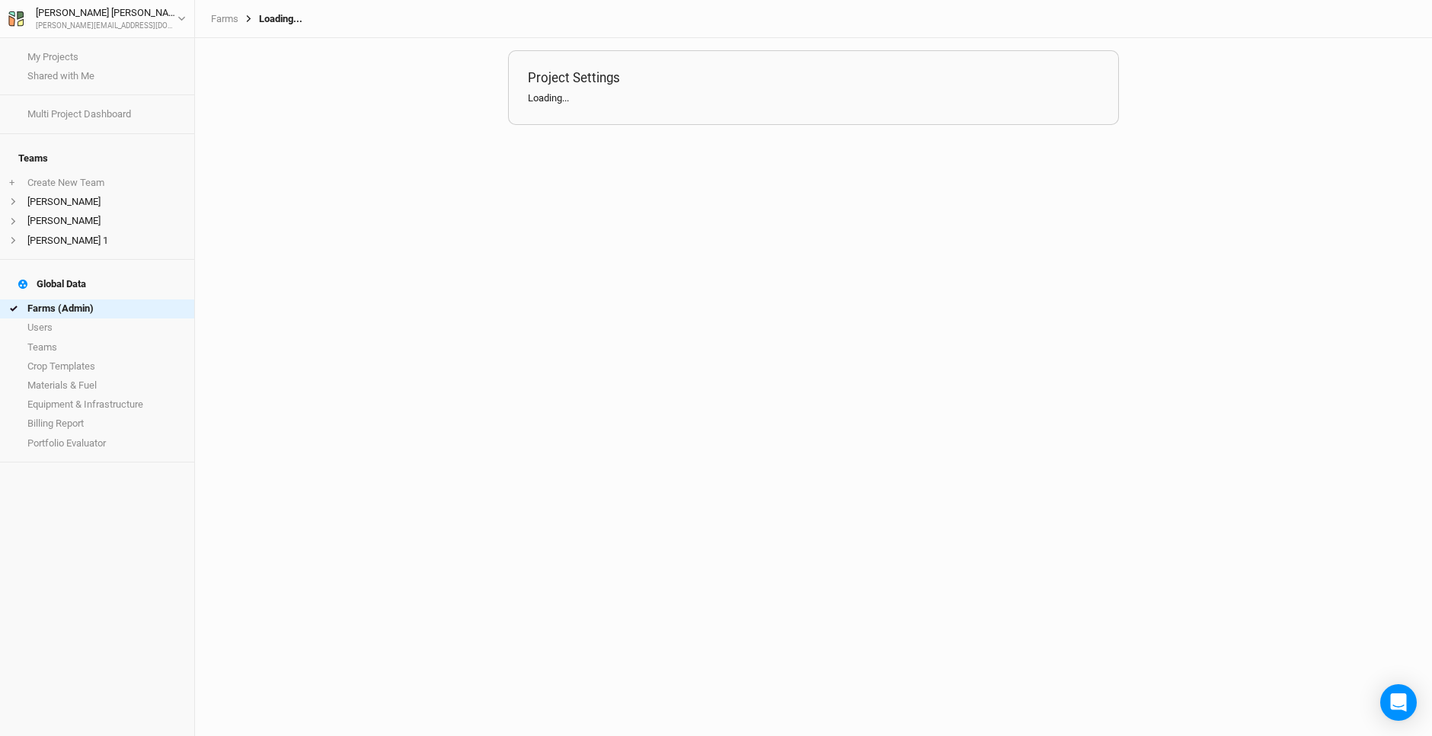
click at [824, 368] on div "Project Settings Loading..." at bounding box center [813, 387] width 1237 height 698
click at [314, 216] on div "Project Settings Loading..." at bounding box center [813, 387] width 1237 height 698
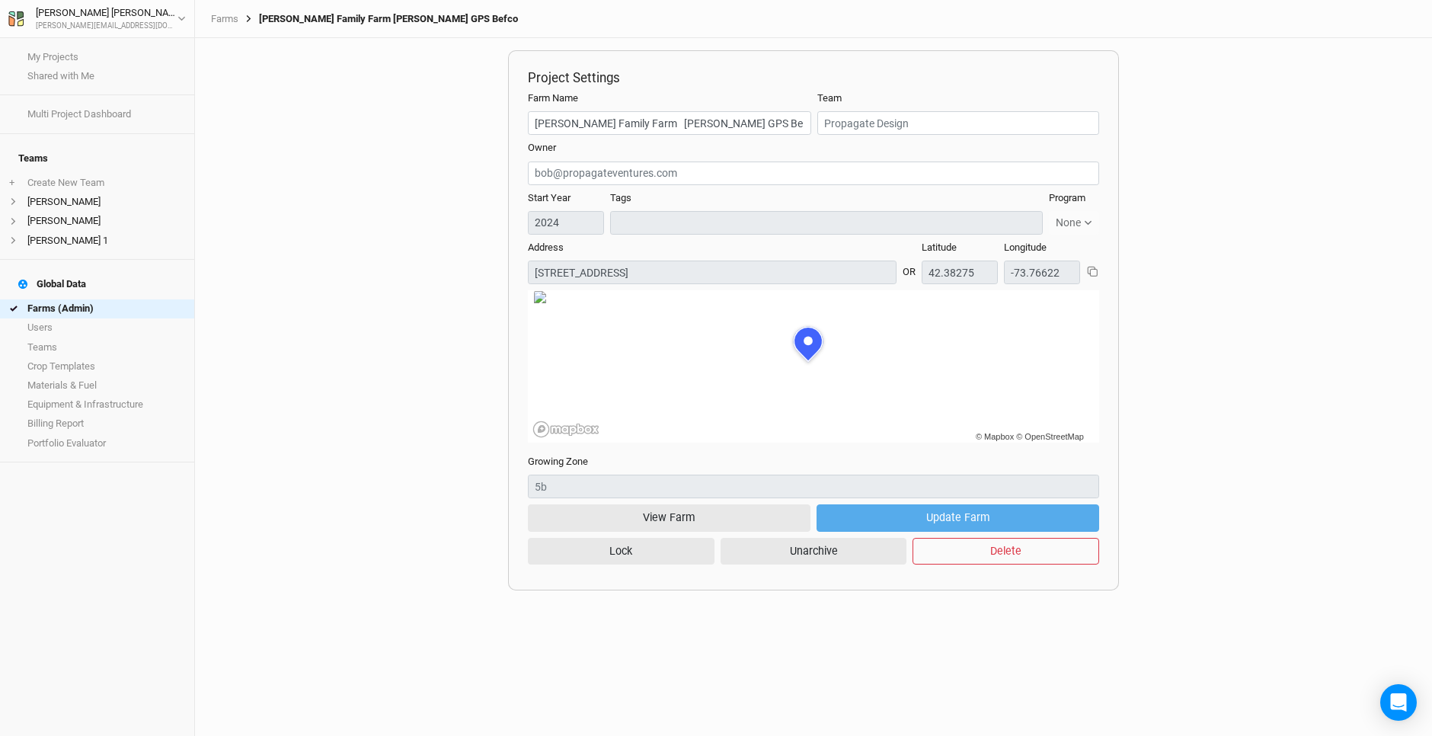
scroll to position [76, 208]
click at [52, 52] on link "My Projects" at bounding box center [97, 56] width 194 height 19
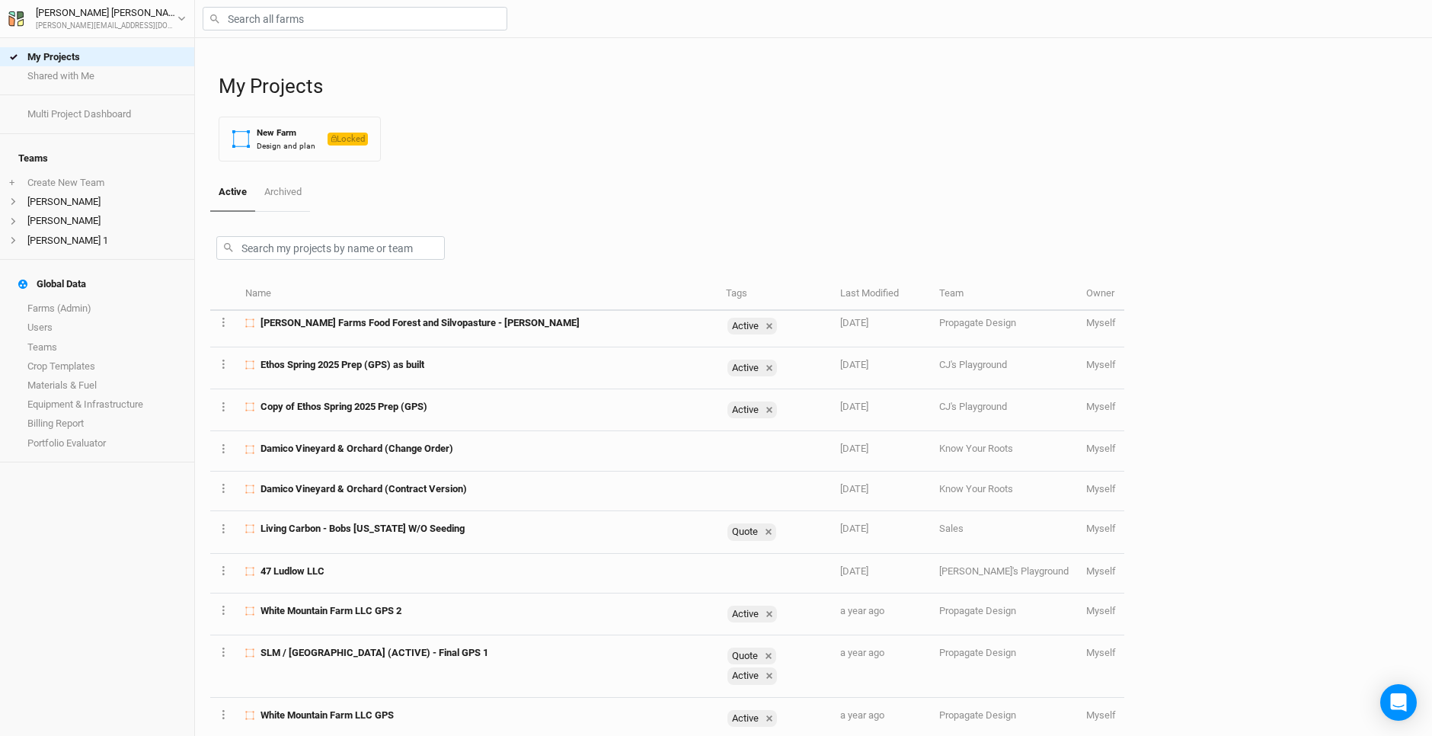
scroll to position [63, 0]
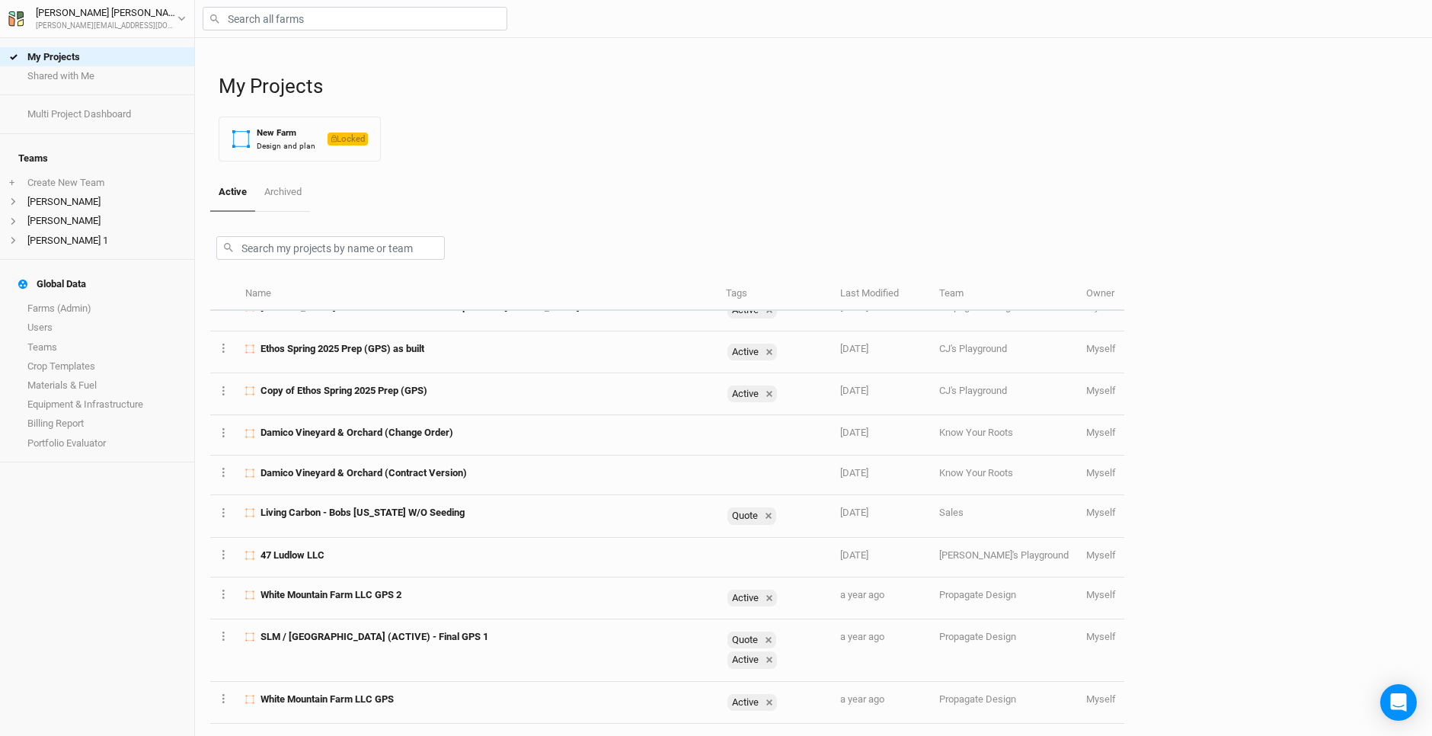
click at [599, 217] on div at bounding box center [667, 245] width 914 height 66
click at [602, 168] on div "My Projects New Farm Design and plan Locked" at bounding box center [818, 106] width 1198 height 136
click at [597, 188] on div "Active Archived" at bounding box center [667, 193] width 914 height 38
click at [595, 195] on div "Active Archived" at bounding box center [667, 193] width 914 height 38
click at [593, 200] on div "Active Archived" at bounding box center [667, 193] width 914 height 38
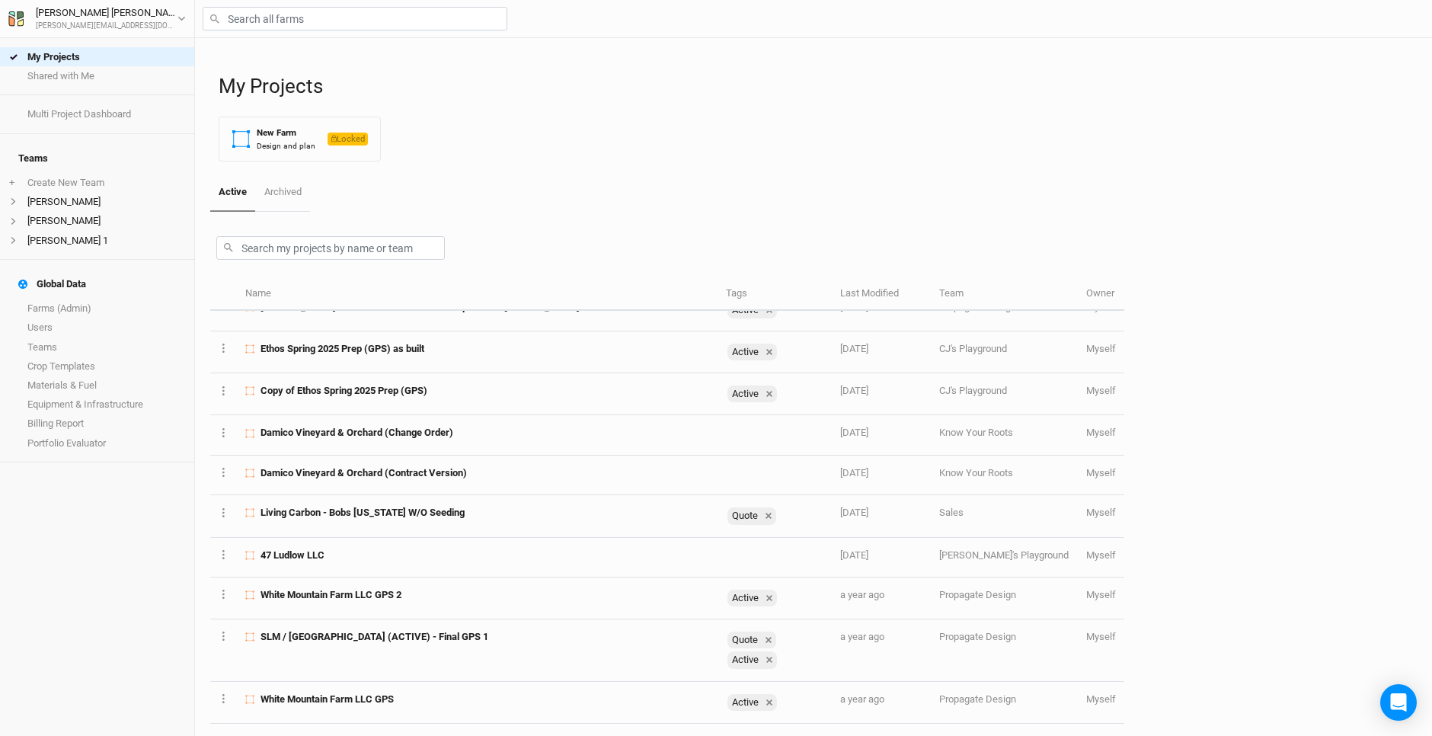
click at [593, 200] on div "Active Archived" at bounding box center [667, 193] width 914 height 38
click at [61, 299] on link "Farms (Admin)" at bounding box center [97, 308] width 194 height 19
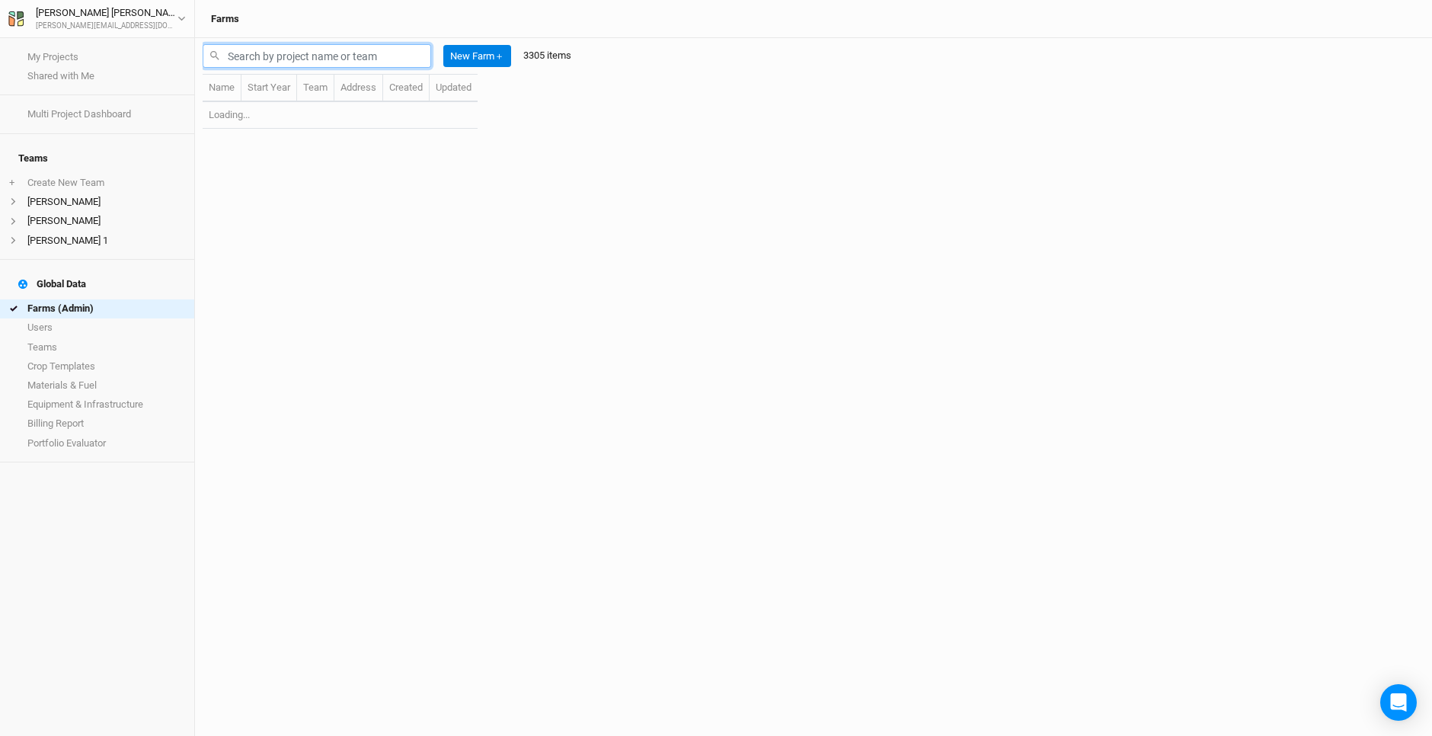
click at [248, 53] on input "text" at bounding box center [317, 56] width 228 height 24
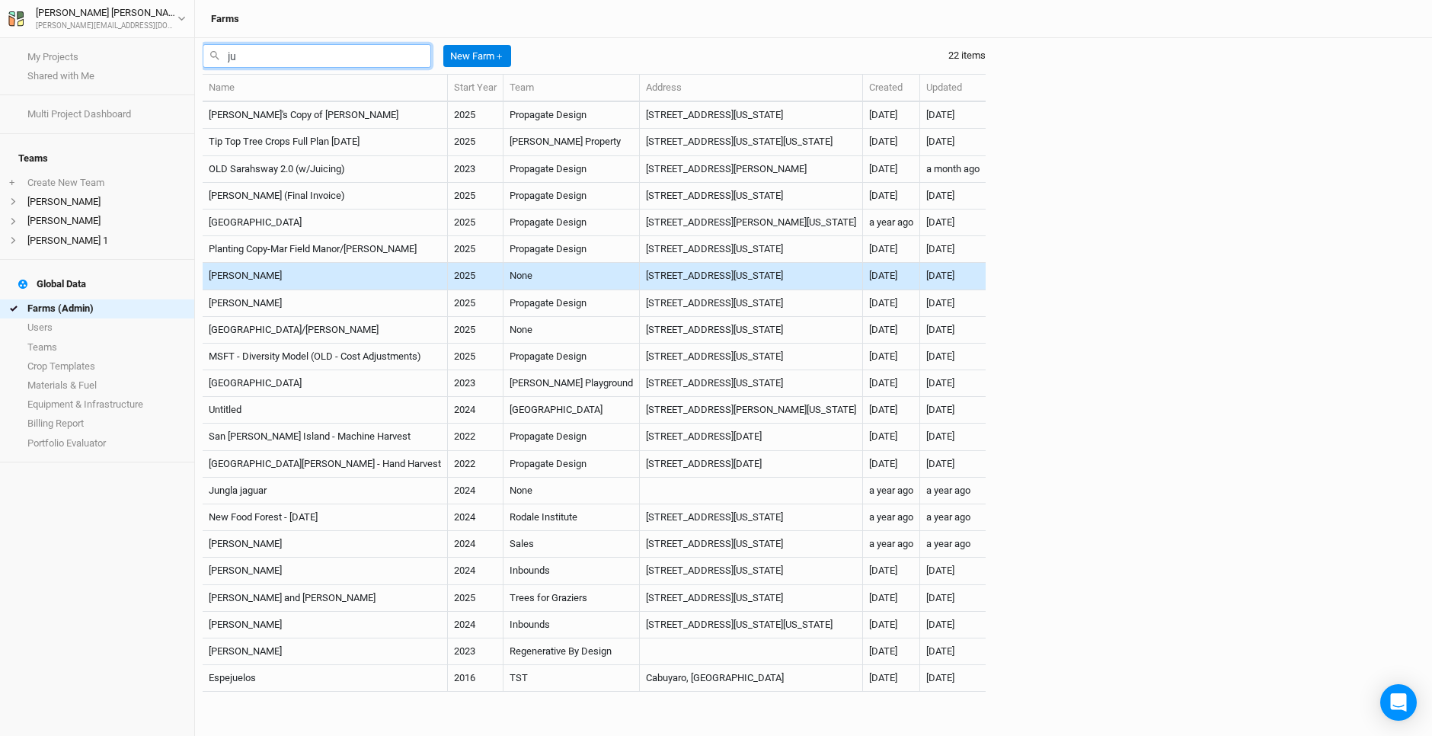
type input "j"
click at [275, 48] on input "text" at bounding box center [317, 56] width 228 height 24
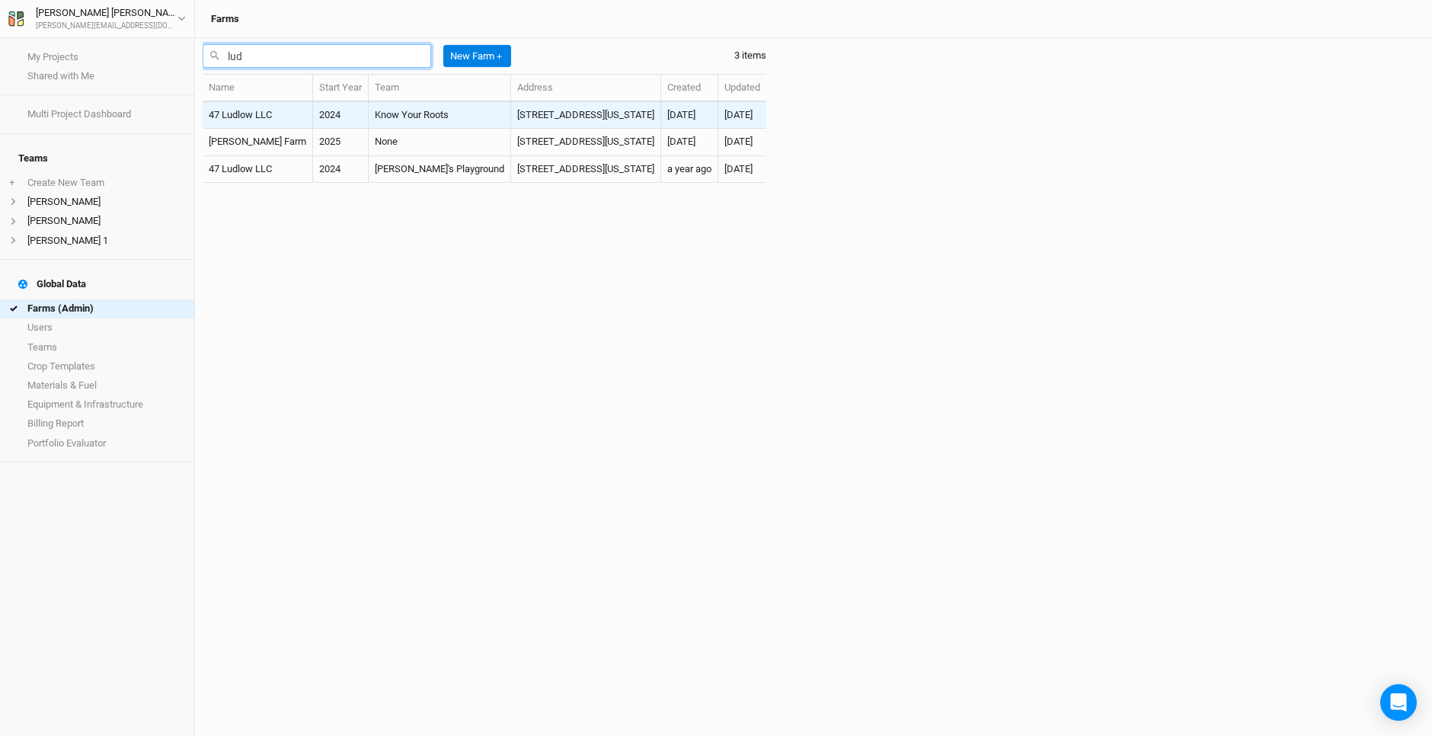
type input "lud"
click at [517, 113] on td "[STREET_ADDRESS][US_STATE]" at bounding box center [586, 115] width 150 height 27
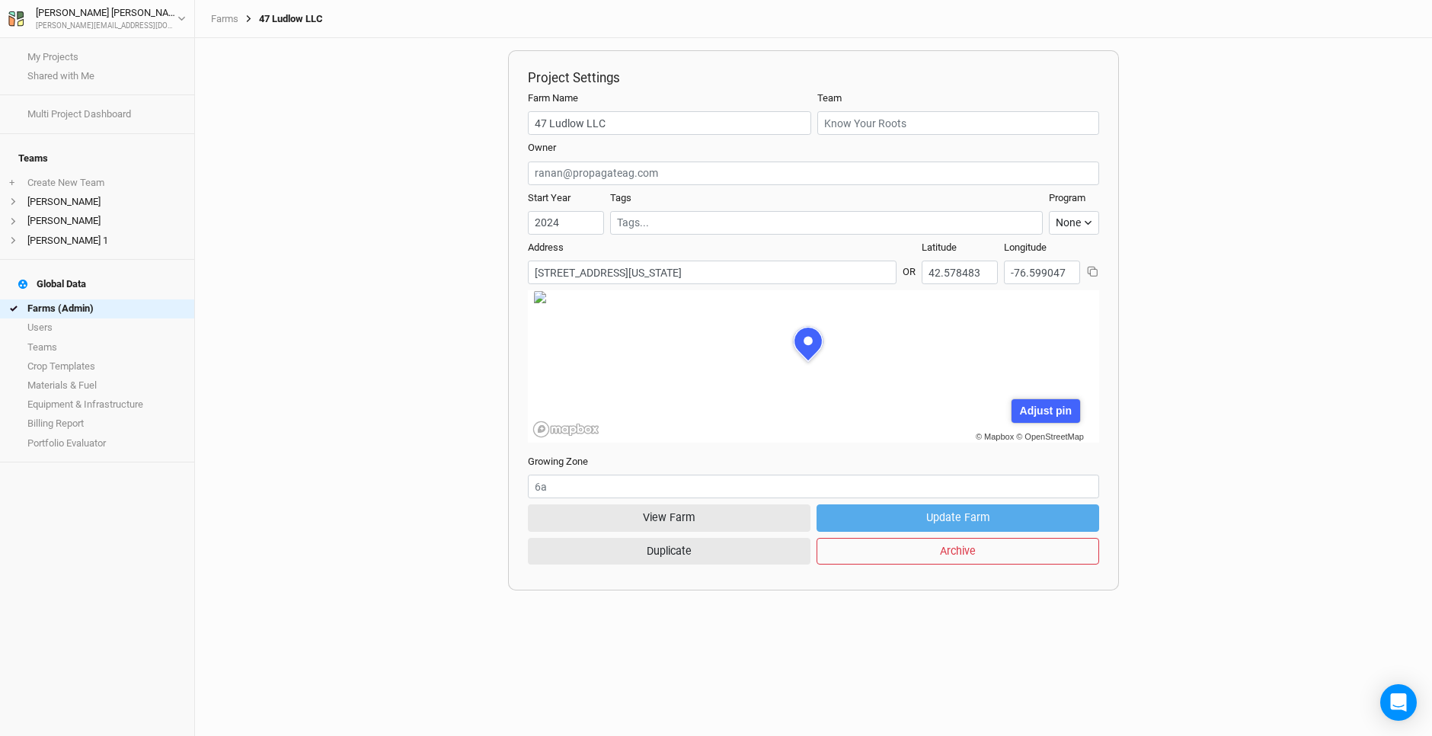
scroll to position [76, 208]
click at [728, 516] on button "View Farm" at bounding box center [669, 517] width 283 height 27
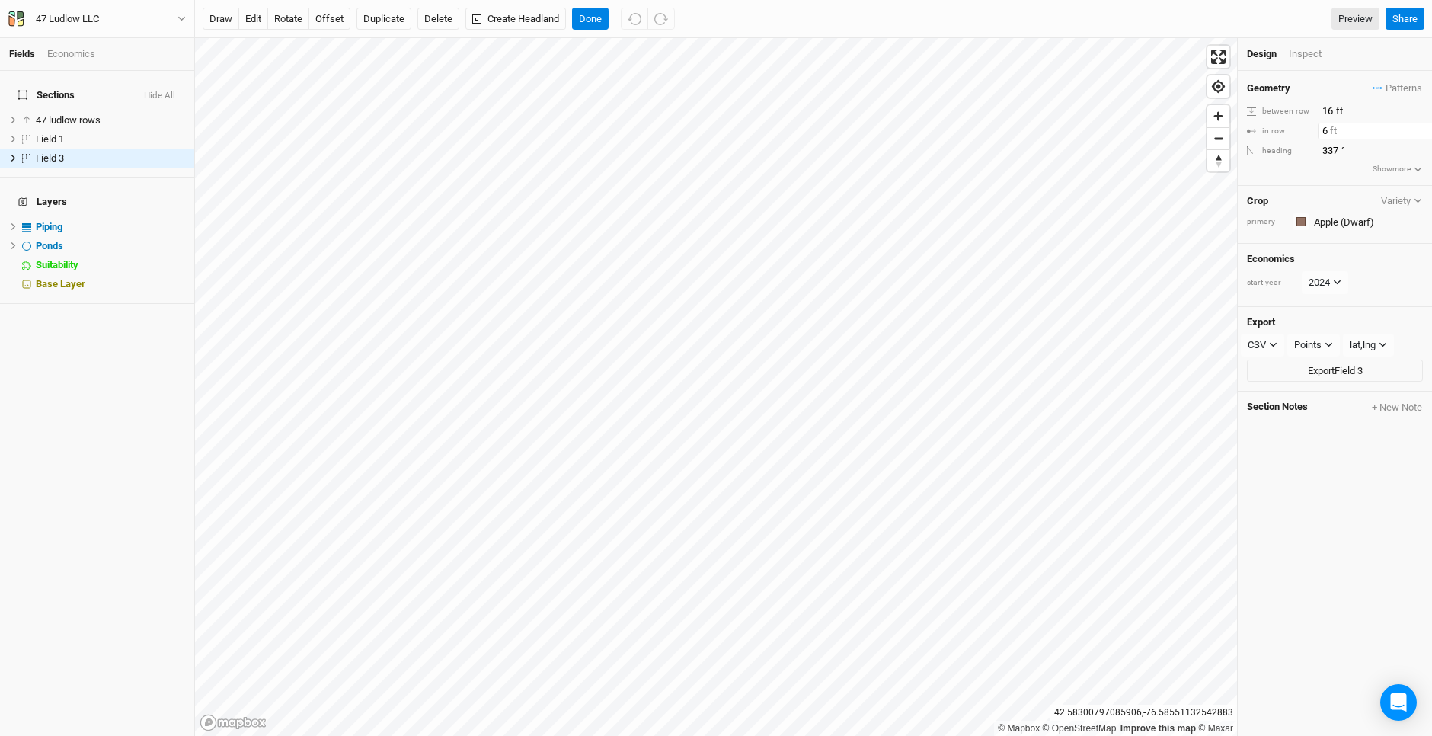
click at [1328, 125] on input "6" at bounding box center [1384, 131] width 133 height 17
type input "8"
click at [602, 21] on button "Done" at bounding box center [590, 19] width 37 height 23
click at [1307, 53] on div "Inspect" at bounding box center [1316, 54] width 54 height 14
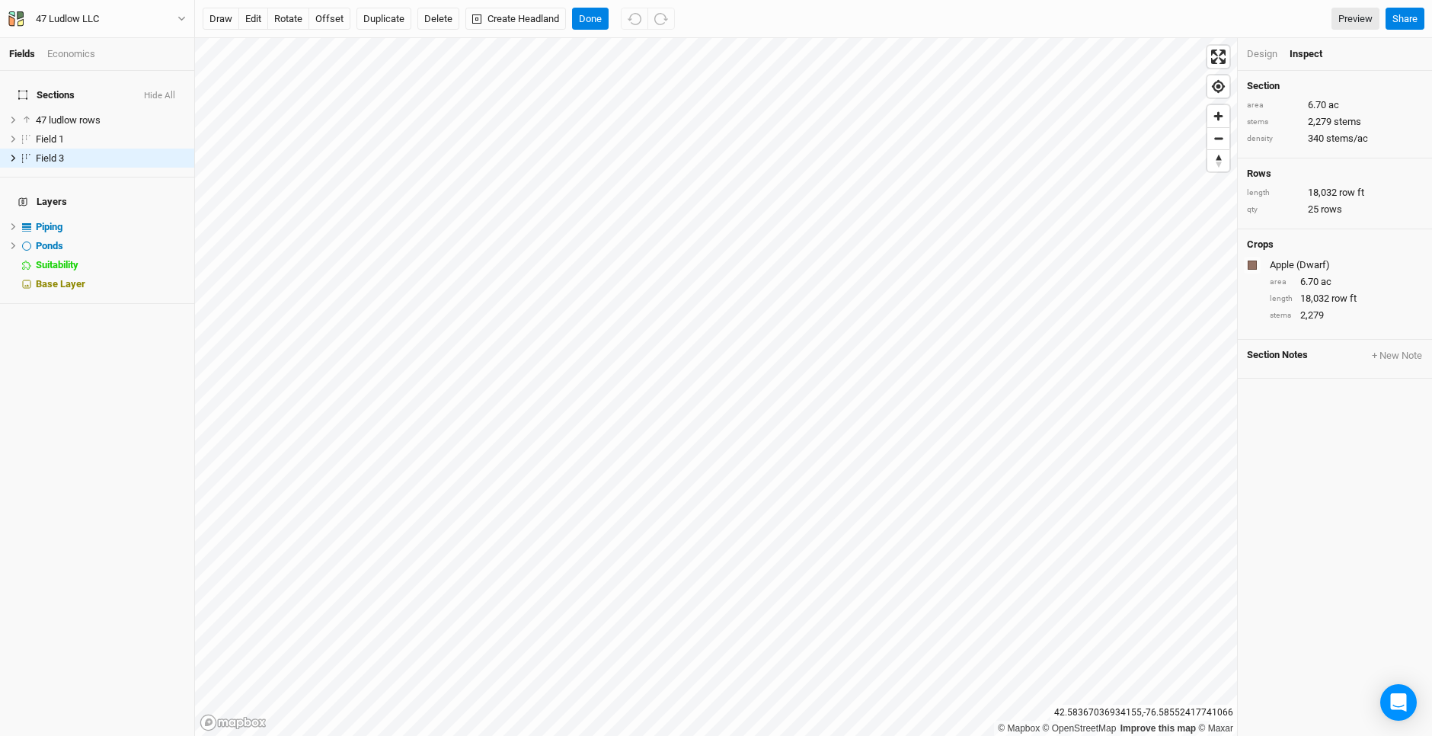
click at [1257, 53] on div "Design" at bounding box center [1262, 54] width 30 height 14
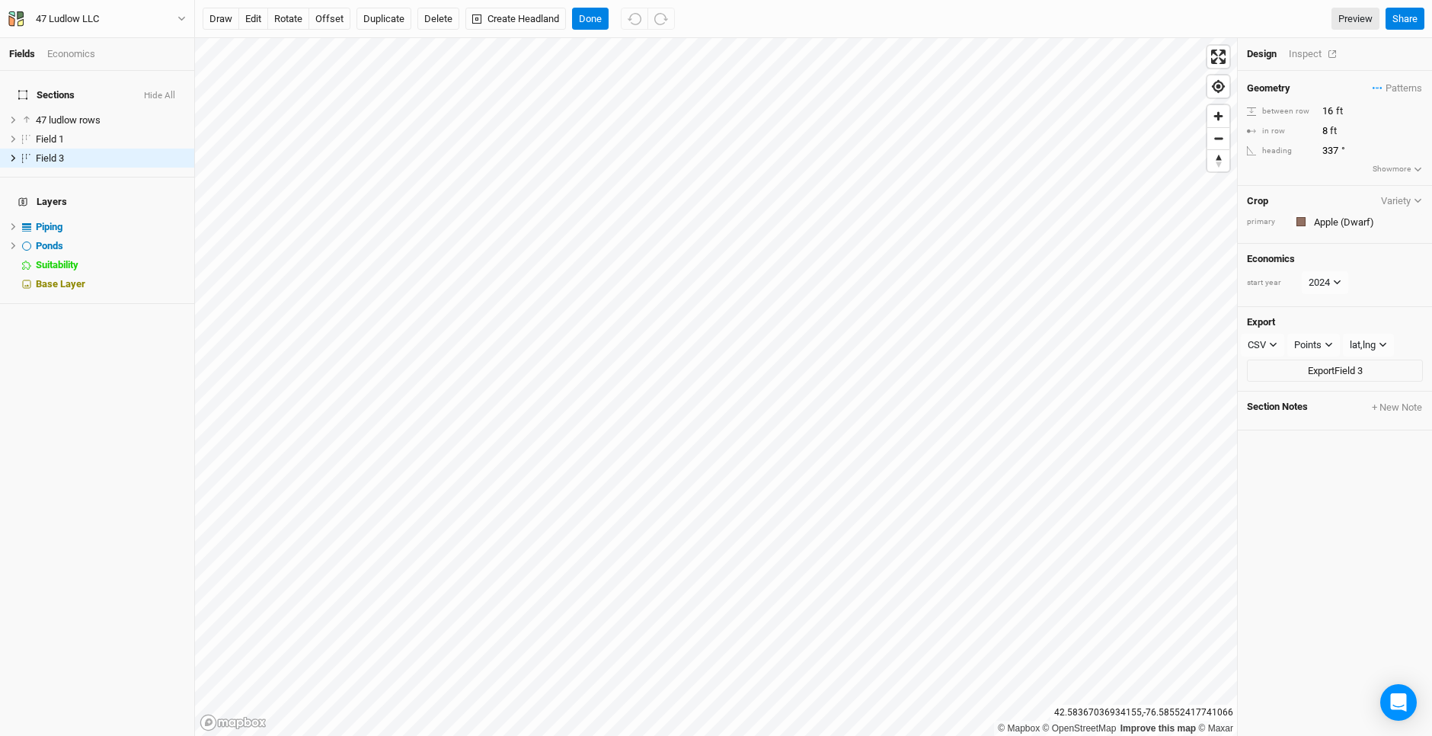
click at [1302, 52] on div "Inspect" at bounding box center [1316, 54] width 54 height 14
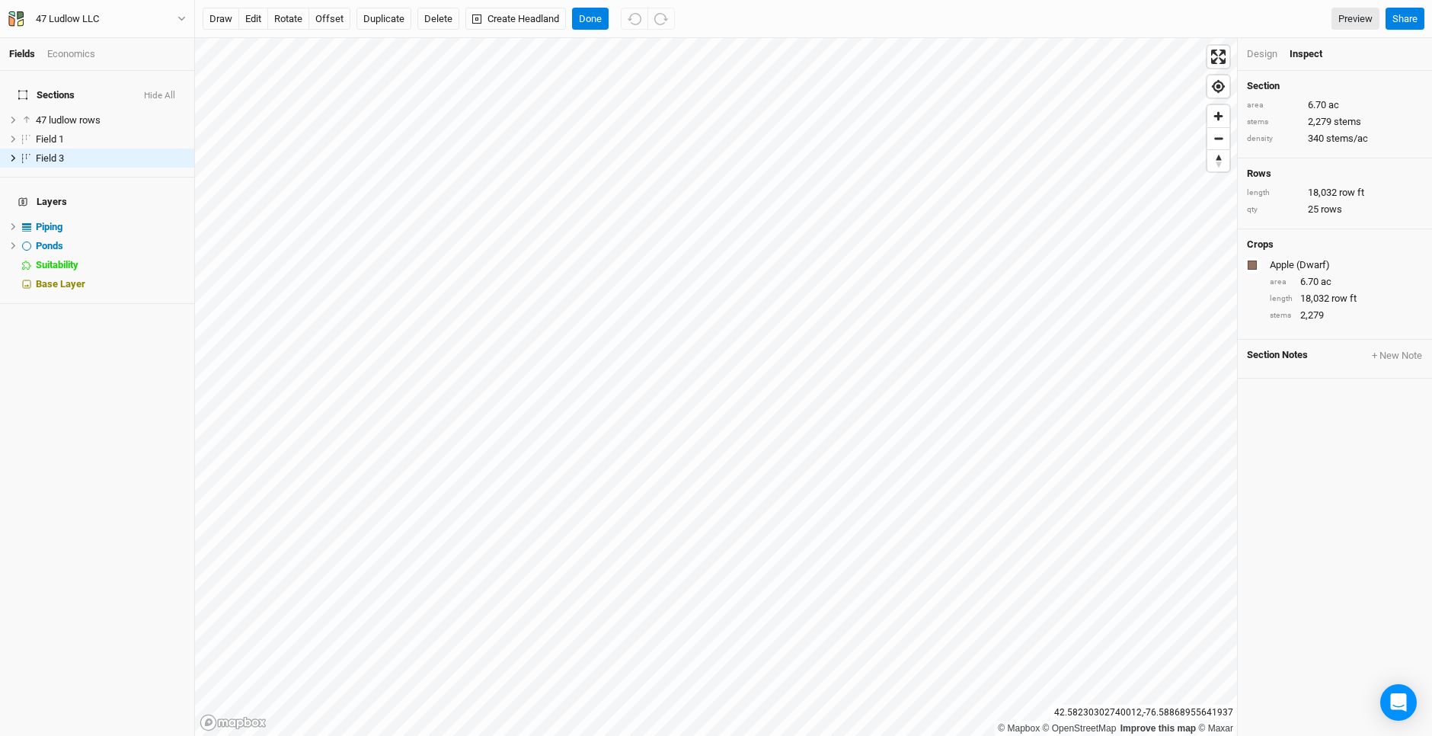
click at [1260, 50] on div "Design" at bounding box center [1262, 54] width 30 height 14
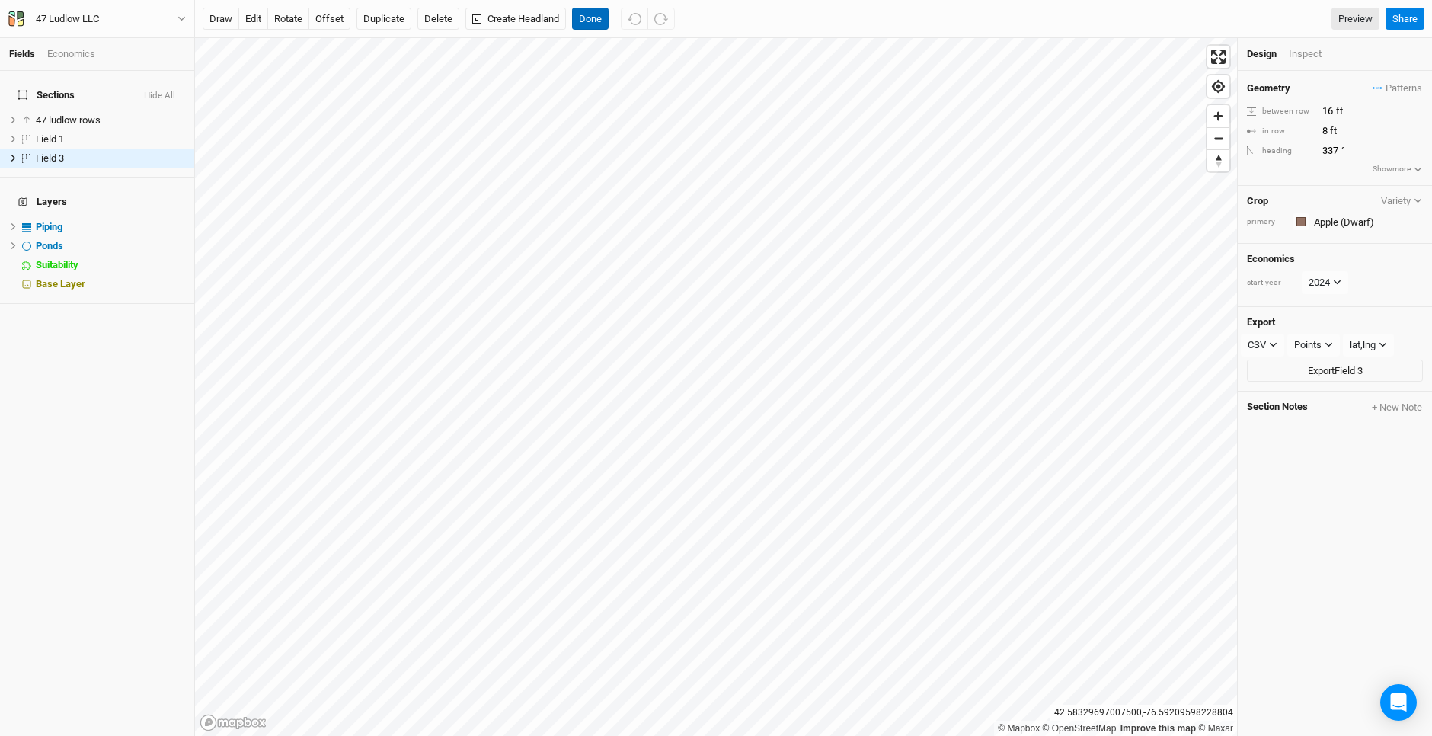
click at [583, 16] on button "Done" at bounding box center [590, 19] width 37 height 23
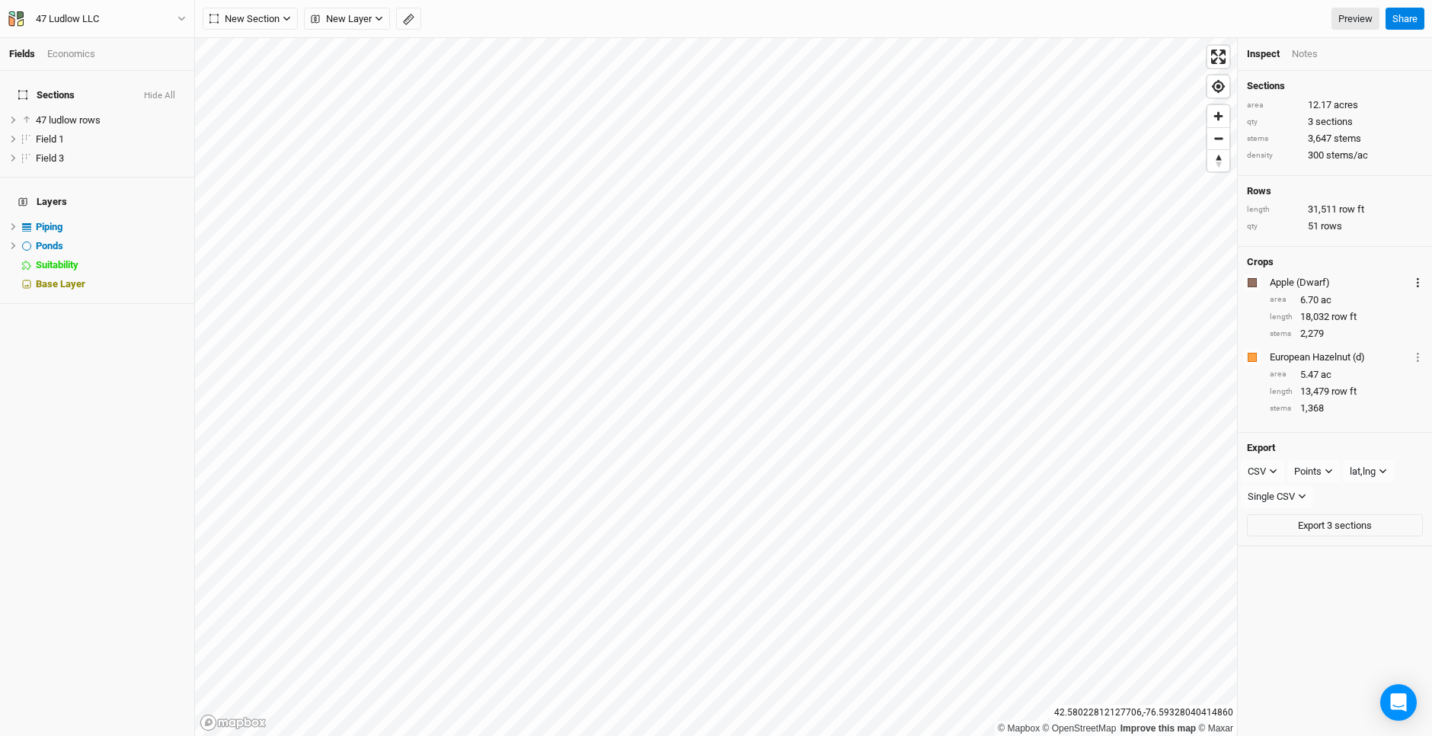
click at [1413, 283] on button "Layer 1" at bounding box center [1418, 282] width 10 height 18
